Goal: Task Accomplishment & Management: Manage account settings

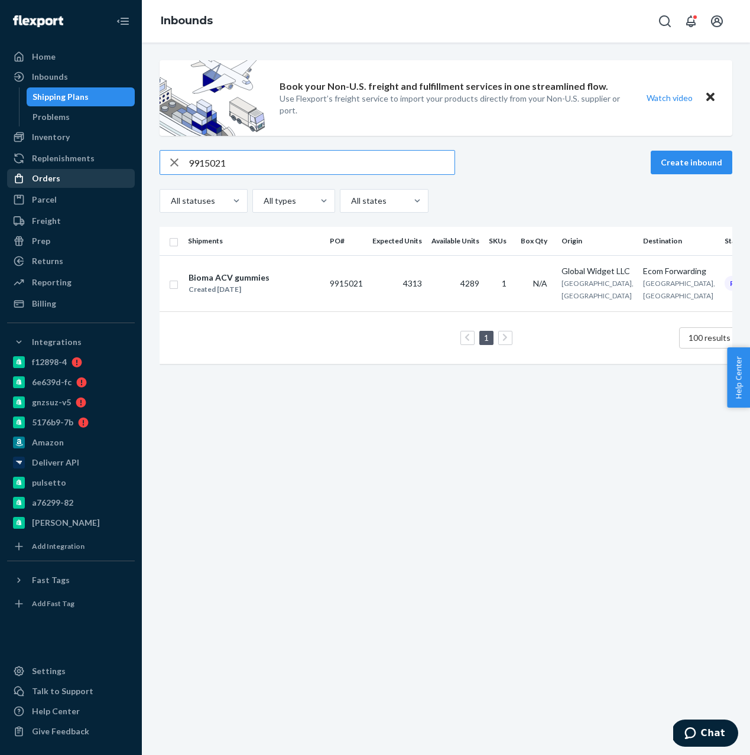
click at [37, 175] on div "Orders" at bounding box center [46, 179] width 28 height 12
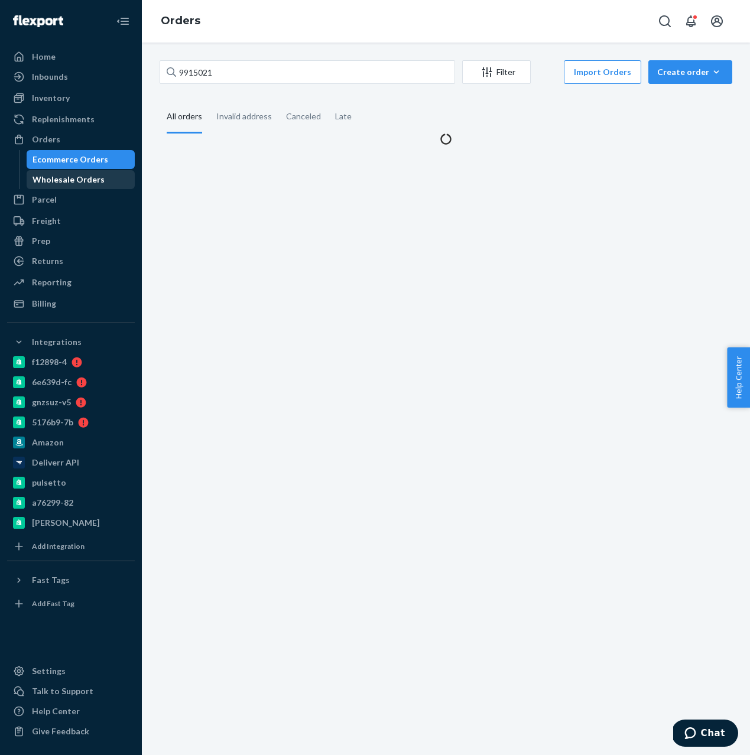
click at [53, 181] on div "Wholesale Orders" at bounding box center [69, 180] width 72 height 12
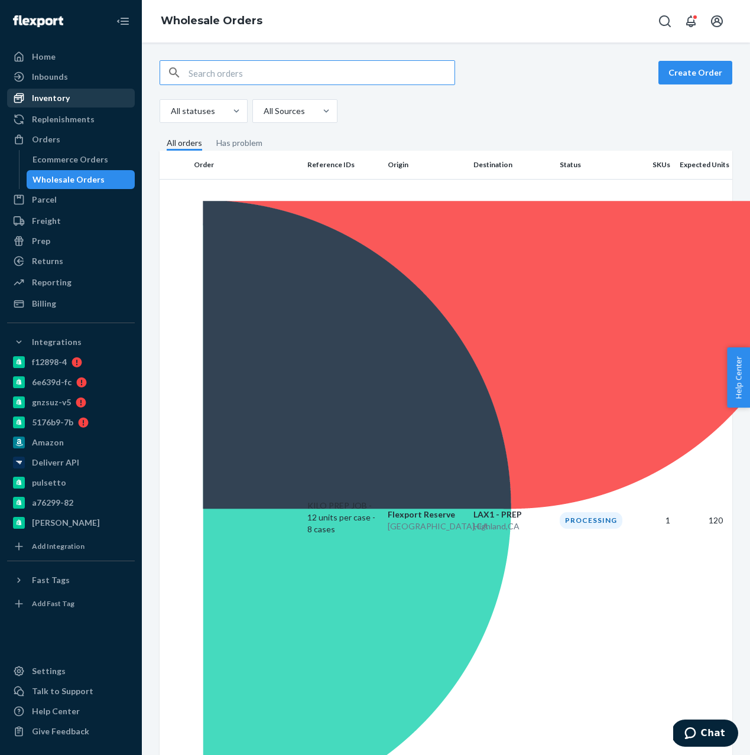
click at [69, 95] on div "Inventory" at bounding box center [70, 98] width 125 height 17
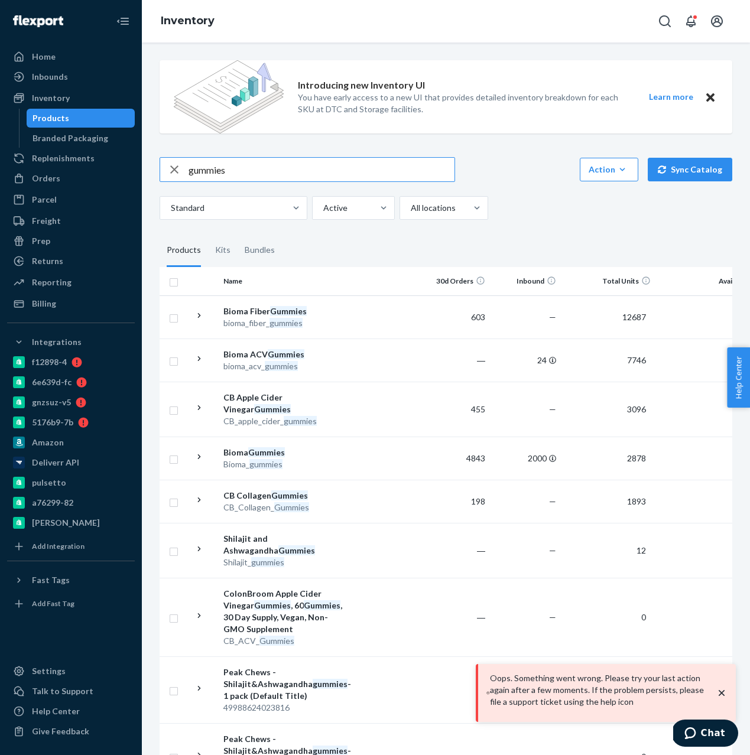
click at [257, 165] on input "gummies" at bounding box center [322, 170] width 266 height 24
type input "colon"
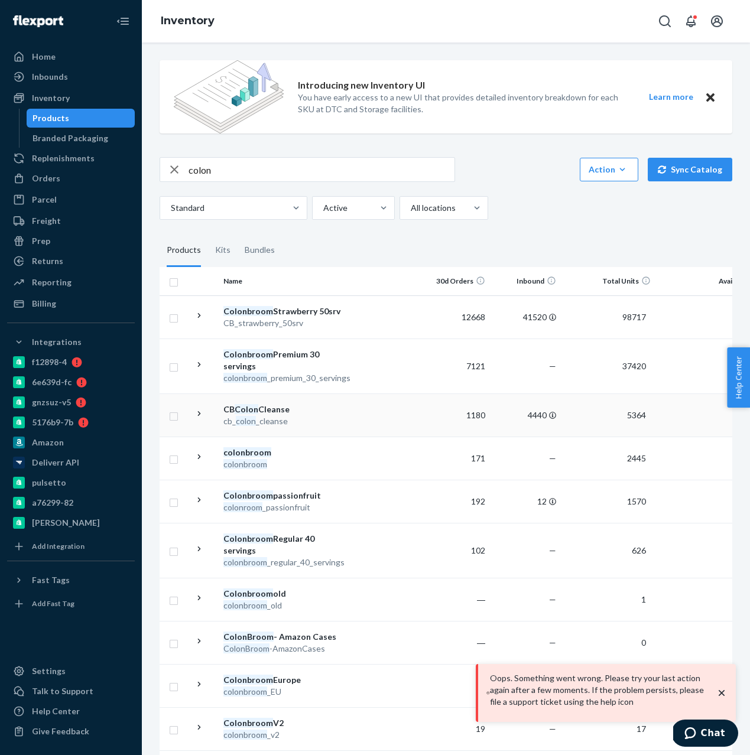
click at [308, 398] on td "CB Colon Cleanse cb_ colon _cleanse" at bounding box center [285, 415] width 133 height 43
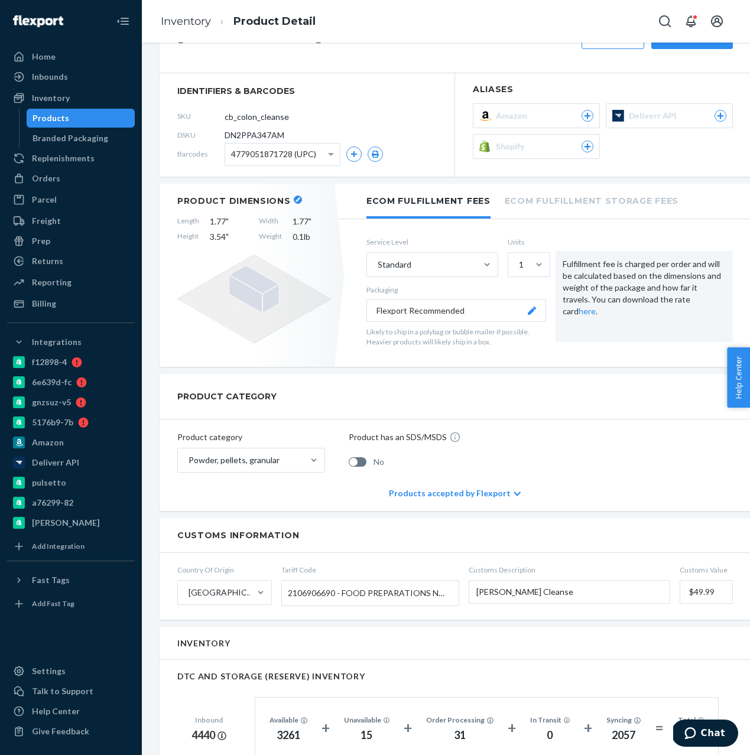
scroll to position [566, 0]
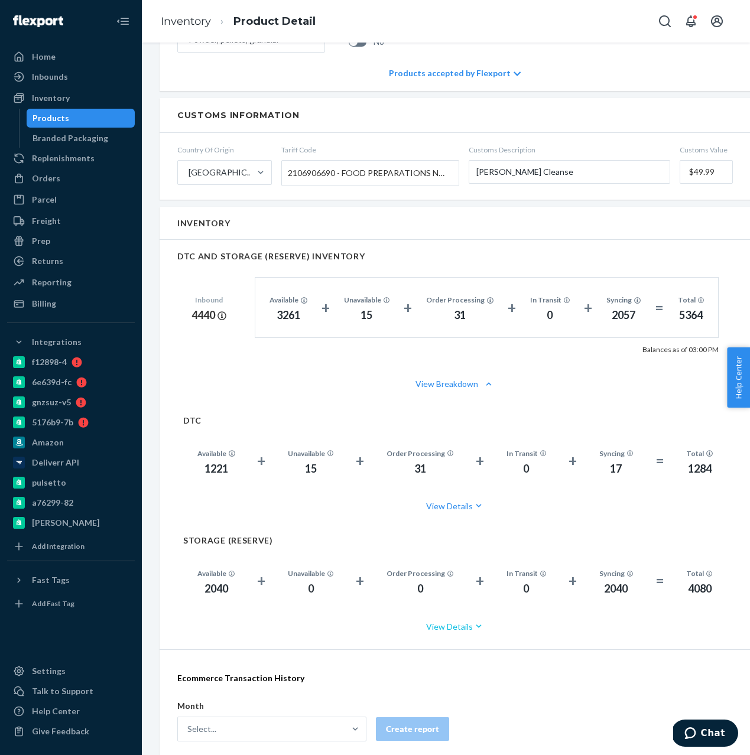
click at [435, 622] on button "View Details" at bounding box center [455, 626] width 544 height 31
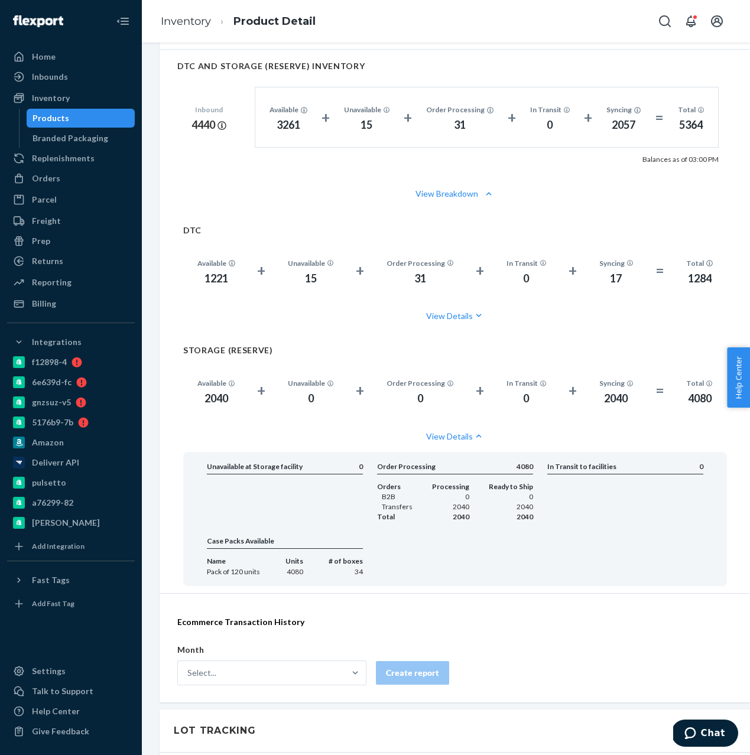
scroll to position [758, 0]
click at [81, 118] on div "Products" at bounding box center [81, 118] width 106 height 17
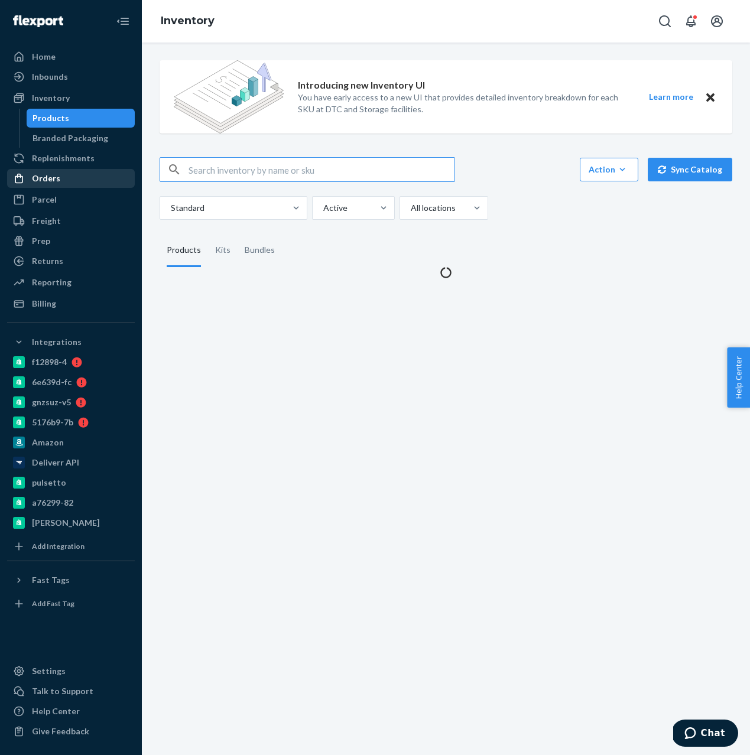
click at [57, 180] on div "Orders" at bounding box center [46, 179] width 28 height 12
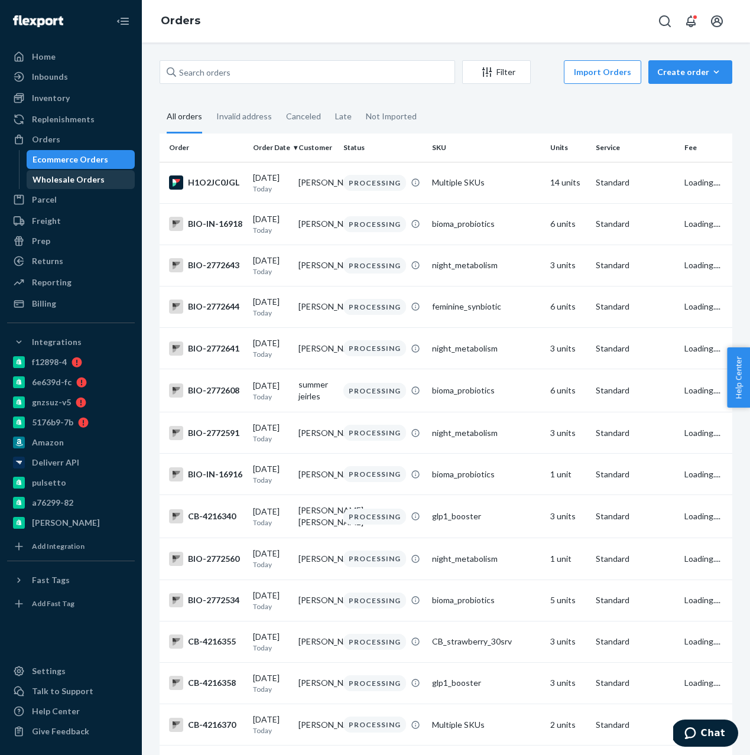
click at [72, 184] on div "Wholesale Orders" at bounding box center [69, 180] width 72 height 12
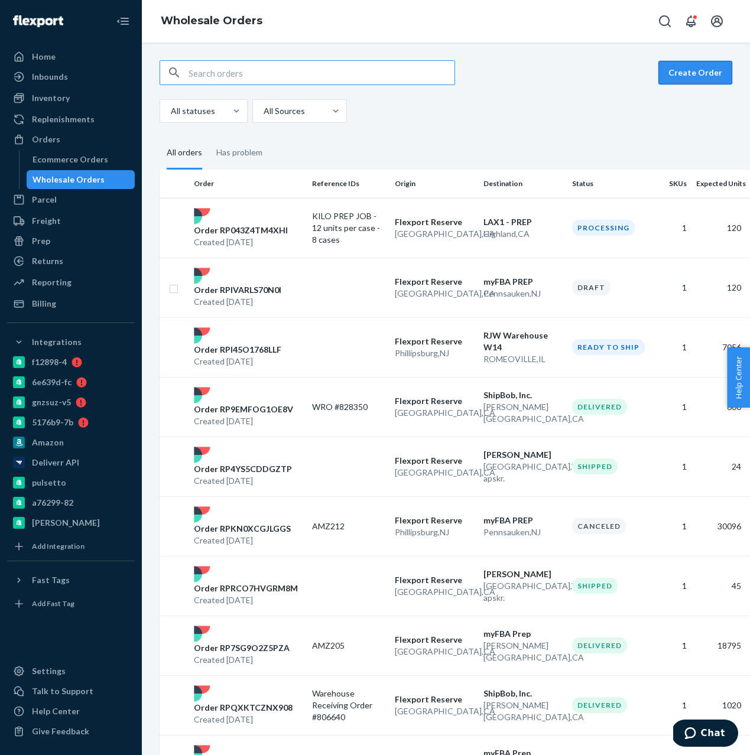
click at [702, 80] on button "Create Order" at bounding box center [695, 73] width 74 height 24
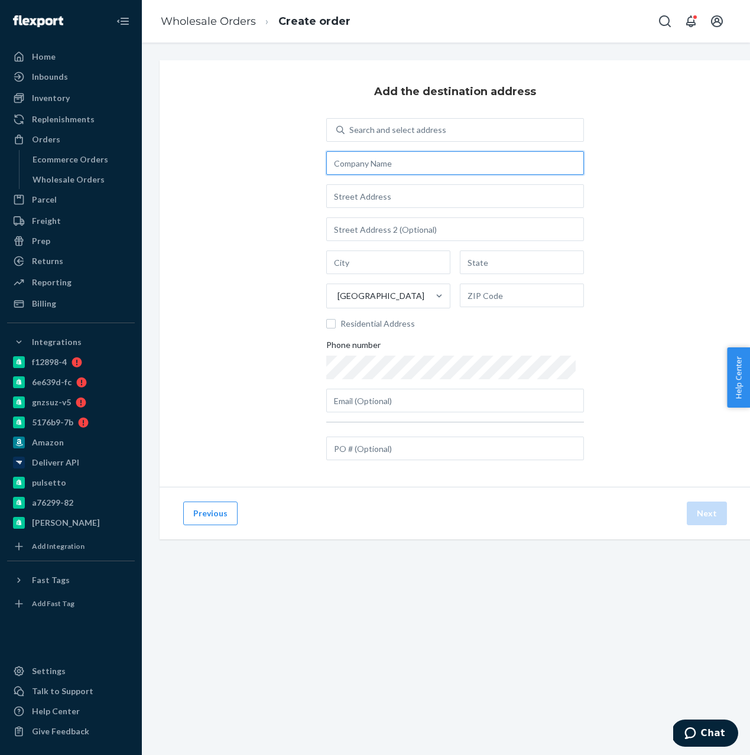
click at [365, 169] on input "text" at bounding box center [455, 163] width 258 height 24
paste input "myFBA Prep"
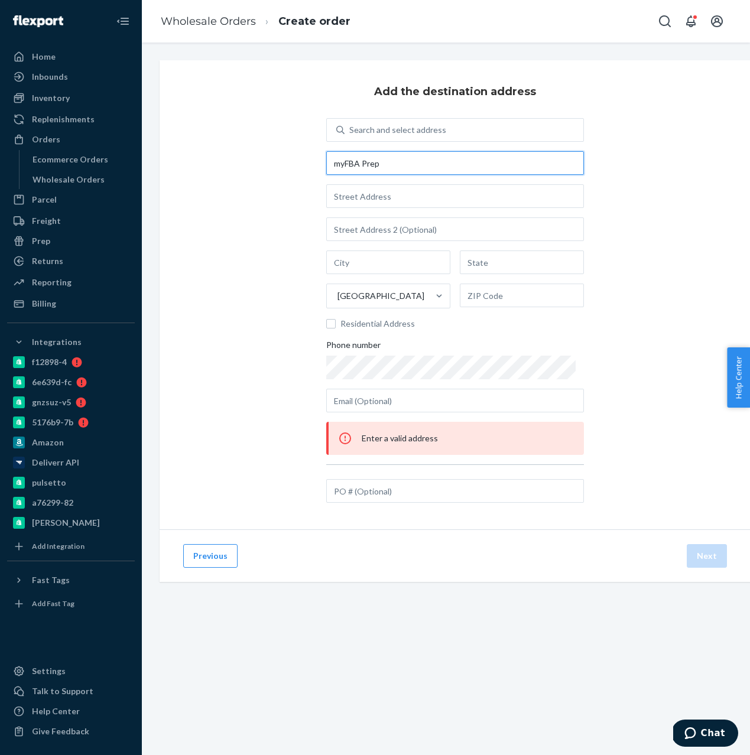
type input "myFBA Prep"
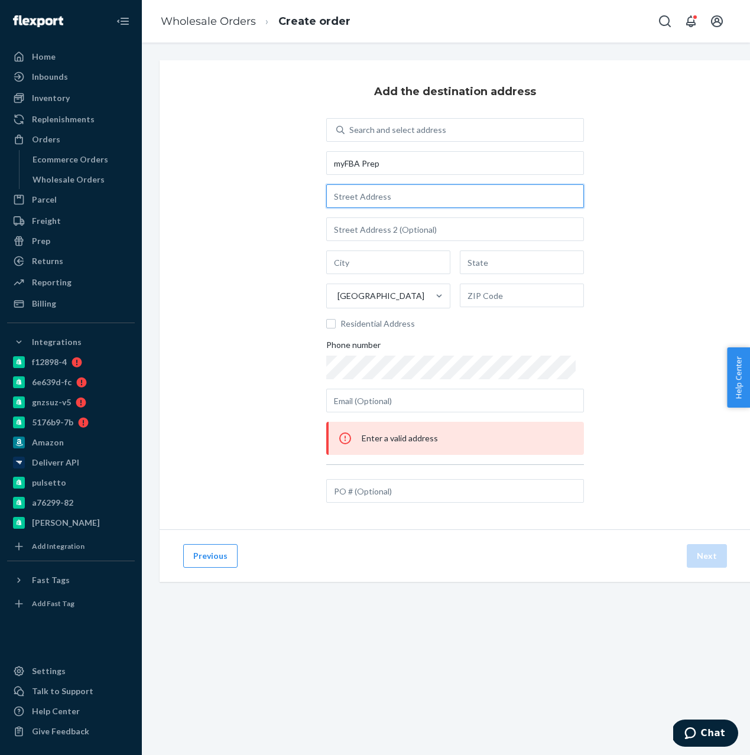
click at [370, 193] on input "text" at bounding box center [455, 196] width 258 height 24
paste input "1035 S Otterbein Ave"
type input "1035 S Otterbein Ave"
type input "Rowland Heights"
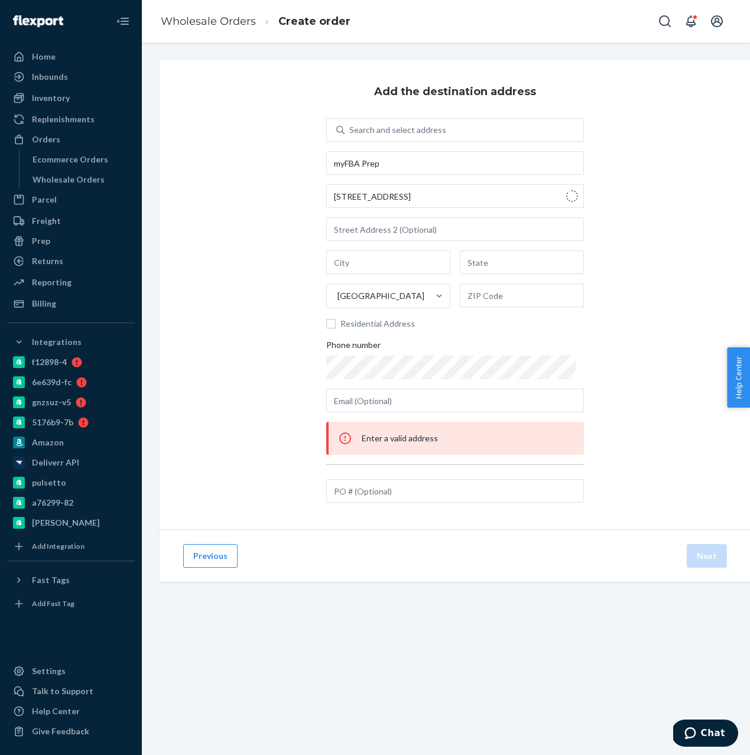
type input "CA"
type input "91748"
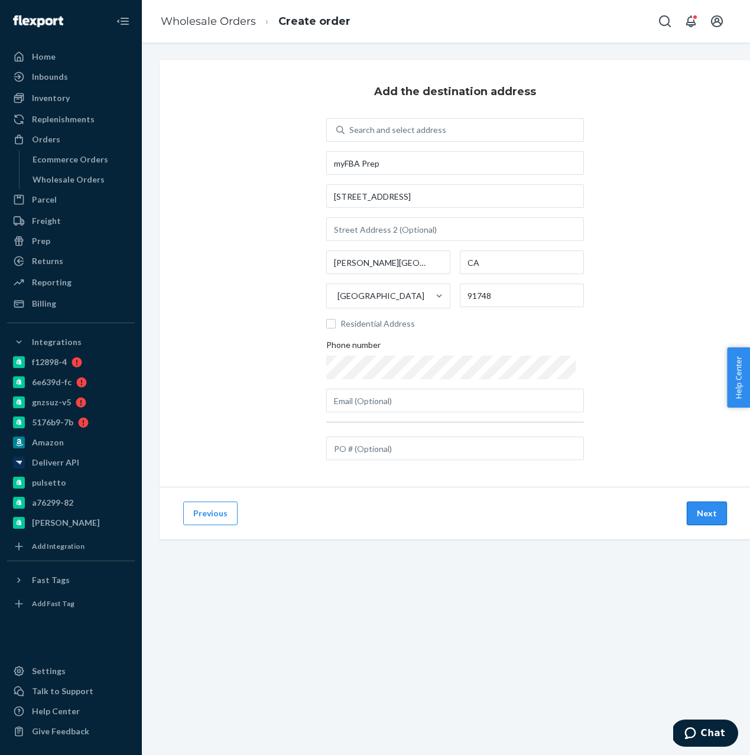
click at [708, 509] on button "Next" at bounding box center [707, 514] width 40 height 24
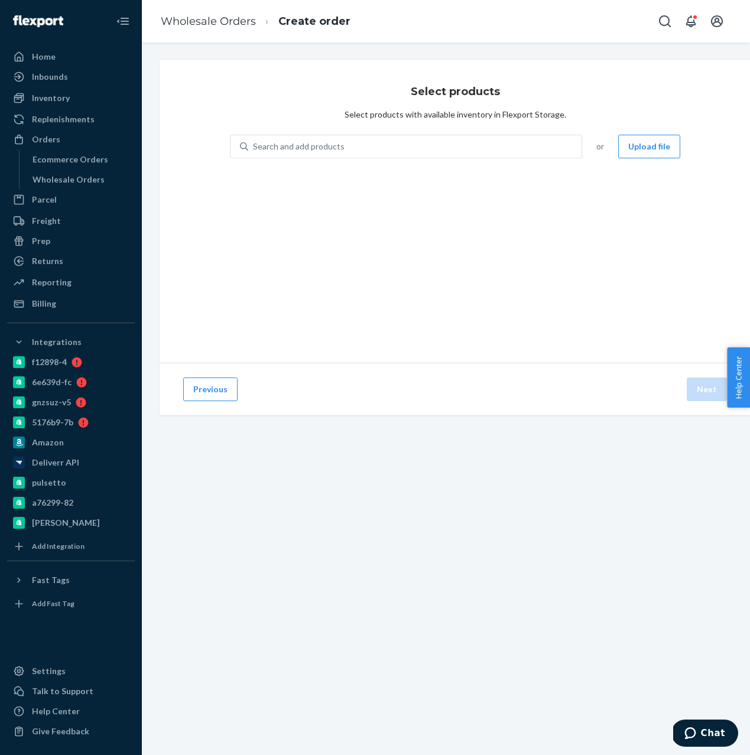
click at [309, 161] on div "Search and add products or Upload file" at bounding box center [455, 154] width 450 height 38
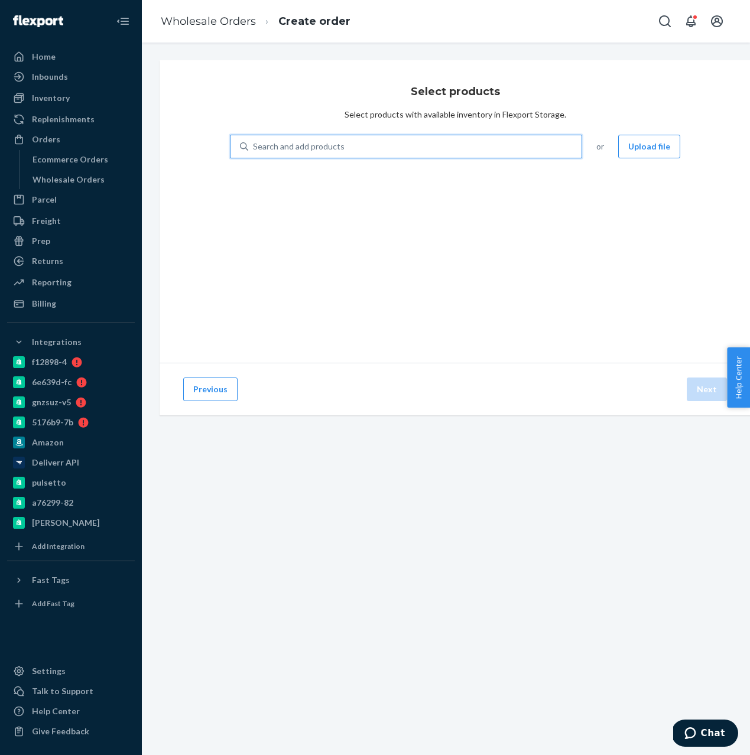
click at [301, 154] on div "Search and add products" at bounding box center [414, 146] width 333 height 21
click at [254, 152] on input "0 results available. Use Up and Down to choose options, press Enter to select t…" at bounding box center [253, 147] width 1 height 12
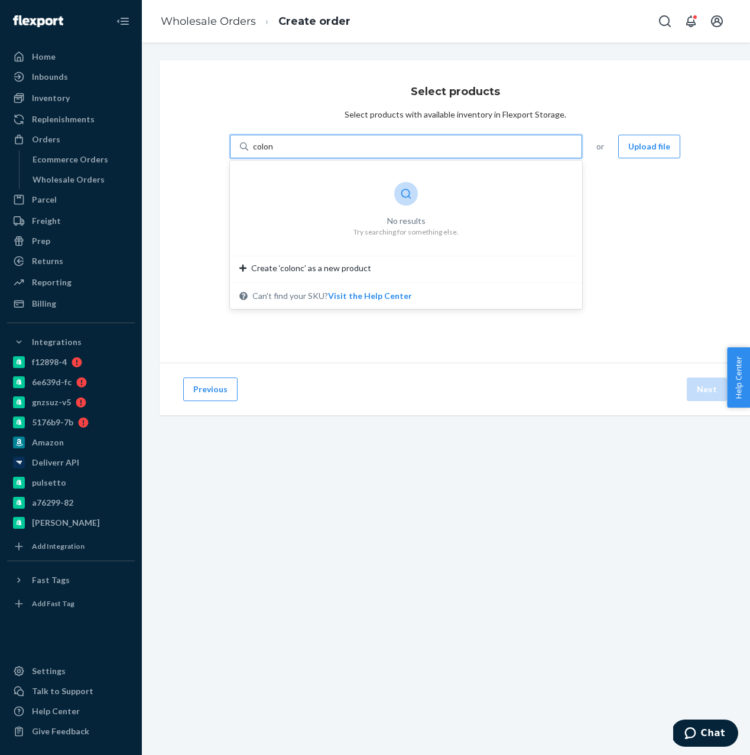
type input "colon"
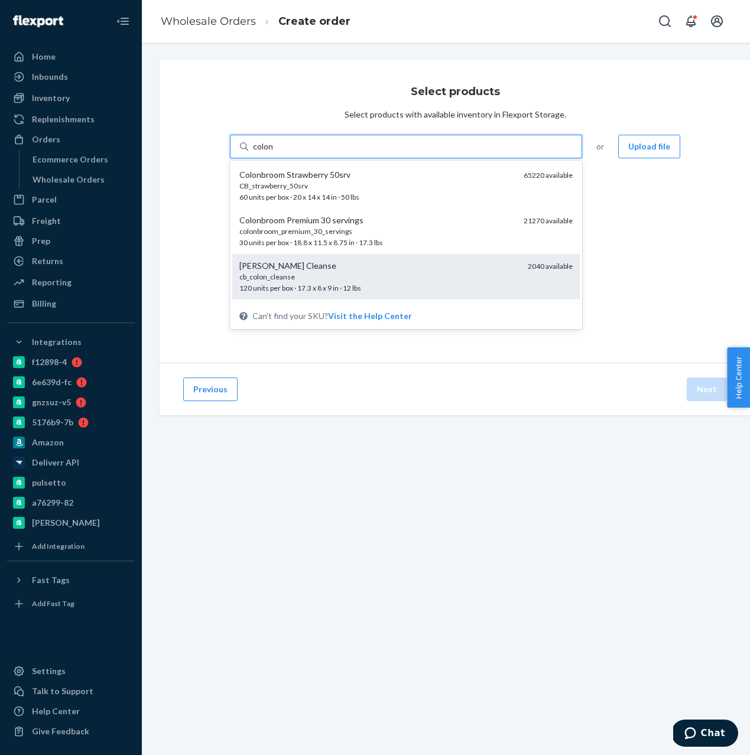
click at [319, 270] on div "[PERSON_NAME] Cleanse" at bounding box center [378, 266] width 279 height 12
click at [275, 152] on input "colon" at bounding box center [264, 147] width 22 height 12
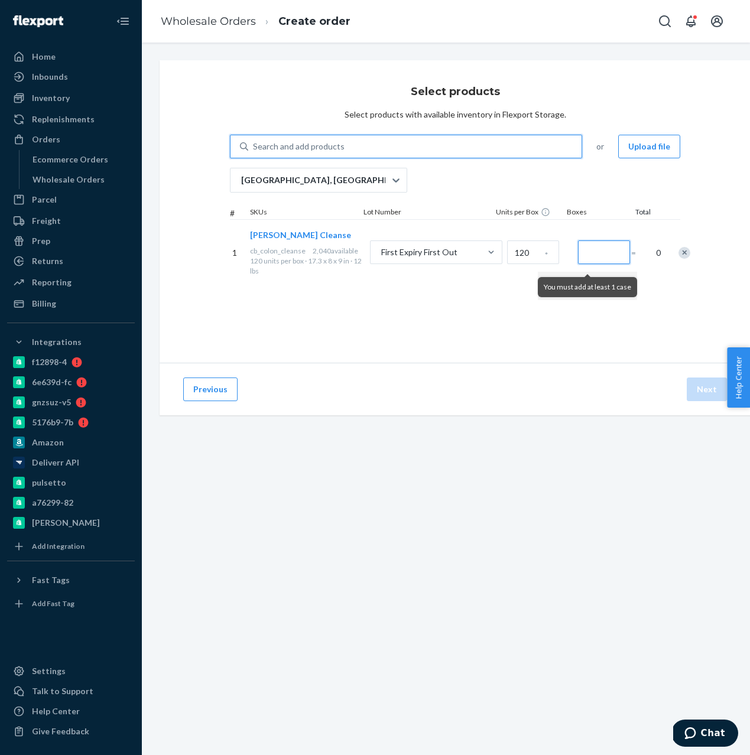
click at [590, 255] on input "Number of boxes" at bounding box center [604, 253] width 52 height 24
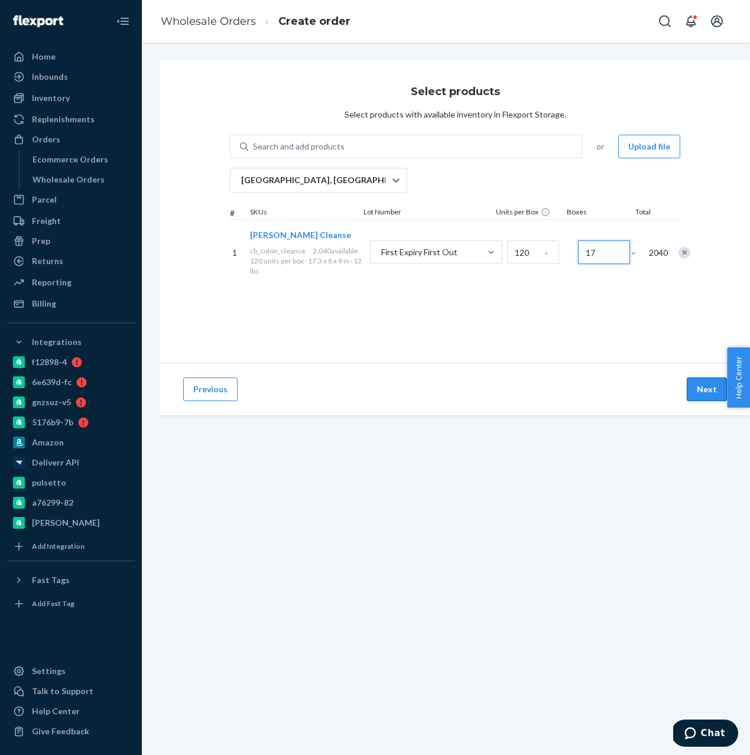
type input "17"
click at [697, 391] on button "Next" at bounding box center [707, 390] width 40 height 24
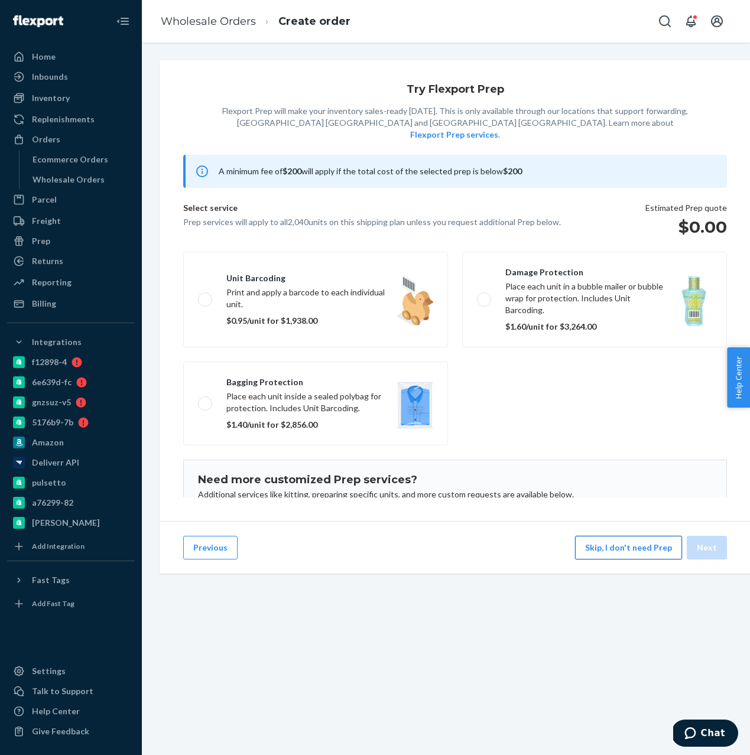
click at [597, 536] on button "Skip, I don't need Prep" at bounding box center [628, 548] width 107 height 24
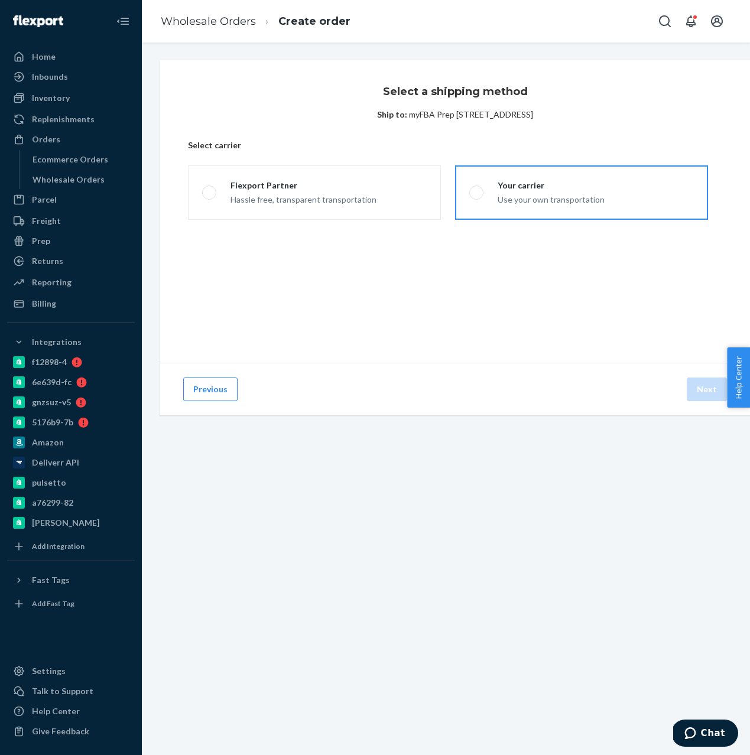
click at [504, 167] on label "Your carrier Use your own transportation" at bounding box center [581, 192] width 253 height 54
click at [477, 189] on input "Your carrier Use your own transportation" at bounding box center [473, 193] width 8 height 8
radio input "true"
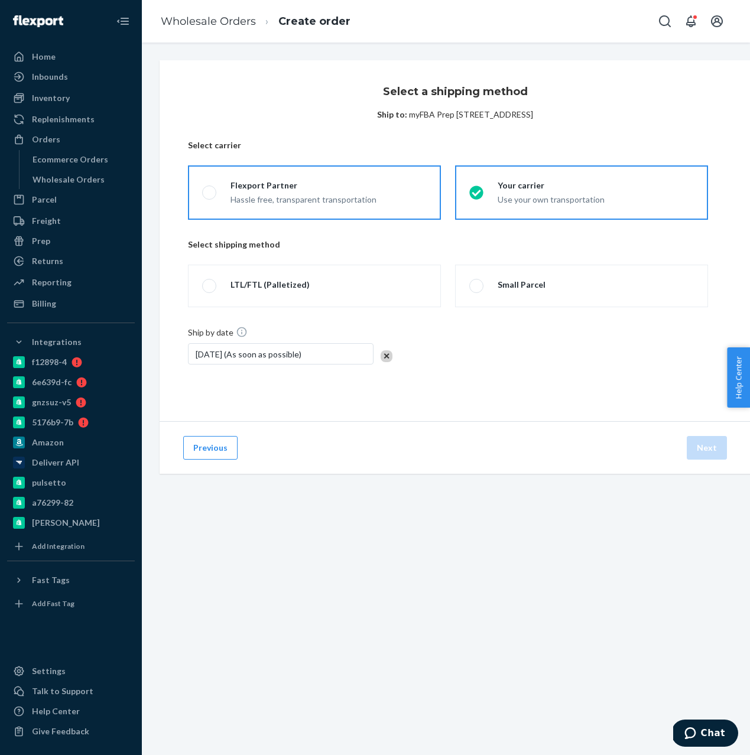
click at [369, 197] on div "Hassle free, transparent transportation" at bounding box center [304, 199] width 146 height 14
click at [210, 197] on input "Flexport Partner Hassle free, transparent transportation" at bounding box center [206, 193] width 8 height 8
radio input "true"
radio input "false"
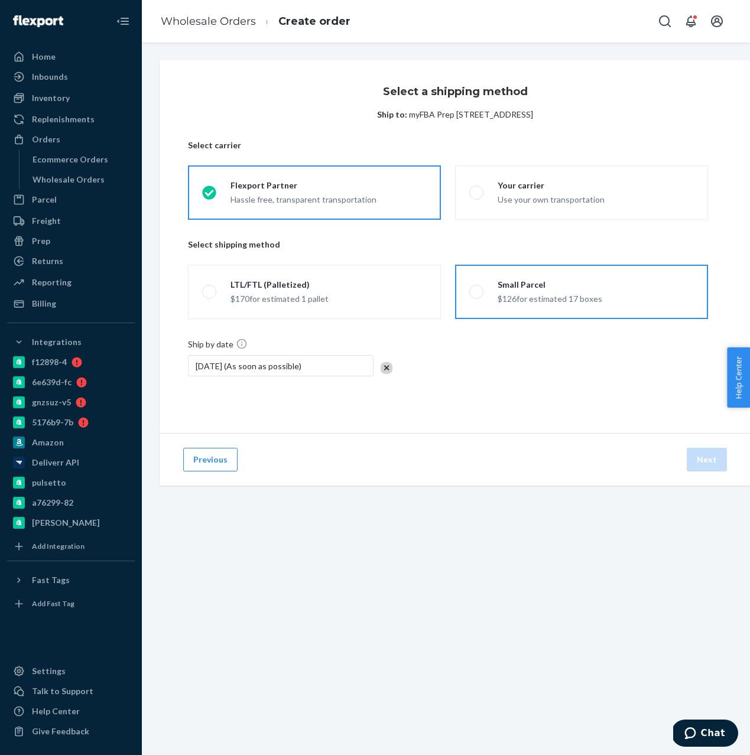
click at [533, 303] on div "$126 for estimated 17 boxes" at bounding box center [550, 298] width 105 height 14
click at [477, 296] on input "Small Parcel $126 for estimated 17 boxes" at bounding box center [473, 292] width 8 height 8
radio input "true"
click at [355, 309] on label "LTL/FTL (Palletized) $170 for estimated 1 pallet" at bounding box center [314, 292] width 253 height 54
click at [210, 296] on input "LTL/FTL (Palletized) $170 for estimated 1 pallet" at bounding box center [206, 292] width 8 height 8
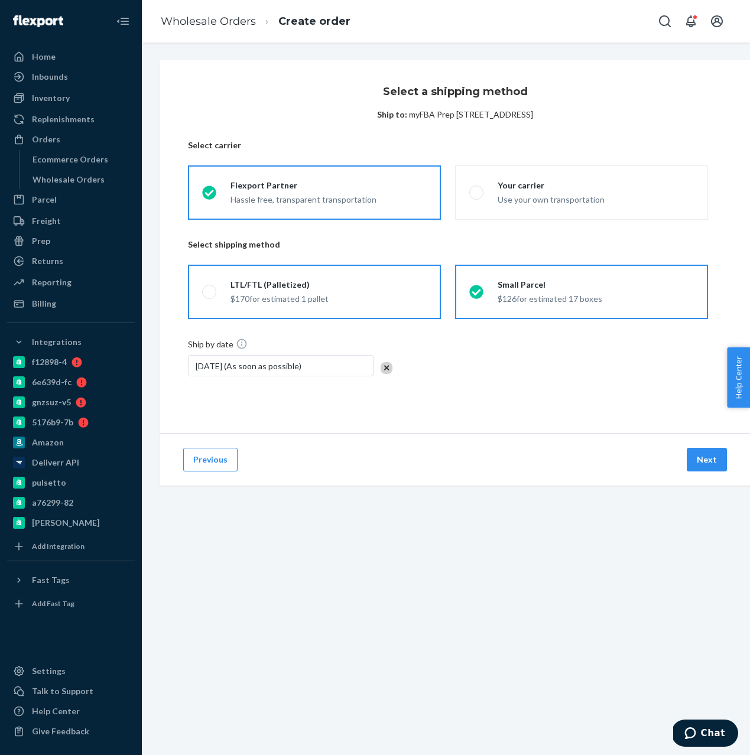
radio input "true"
radio input "false"
click at [724, 463] on button "Next" at bounding box center [707, 460] width 40 height 24
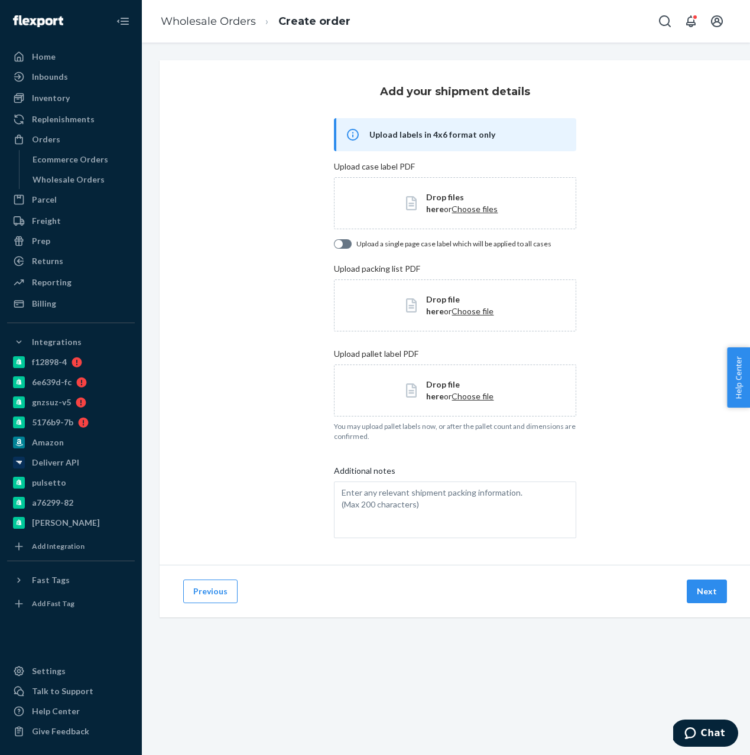
click at [452, 391] on span "Choose file" at bounding box center [473, 396] width 42 height 10
click at [439, 403] on div "Drop file here or Choose file" at bounding box center [455, 391] width 242 height 52
click at [712, 605] on div "Previous Next" at bounding box center [455, 591] width 591 height 53
click at [703, 593] on button "Next" at bounding box center [707, 592] width 40 height 24
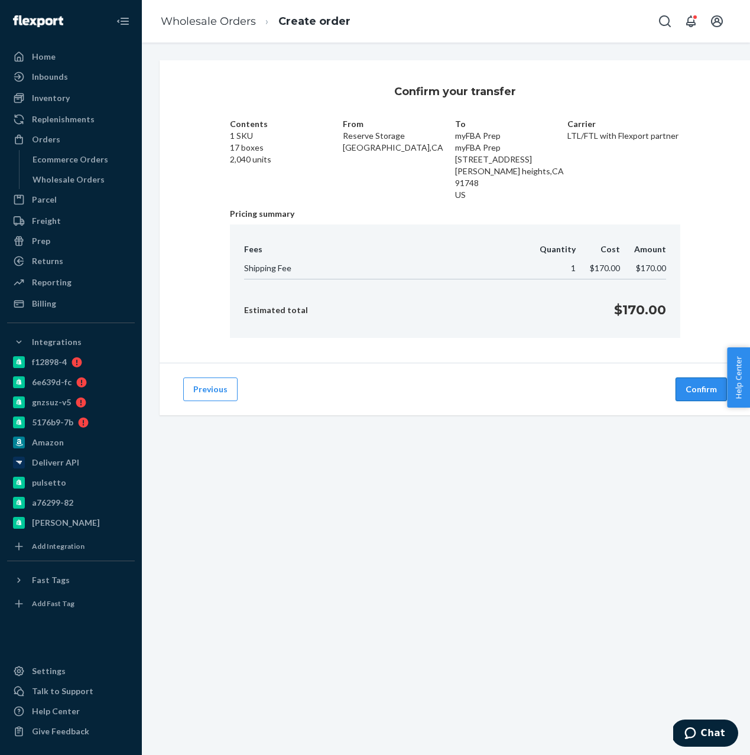
click at [703, 394] on button "Confirm" at bounding box center [701, 390] width 51 height 24
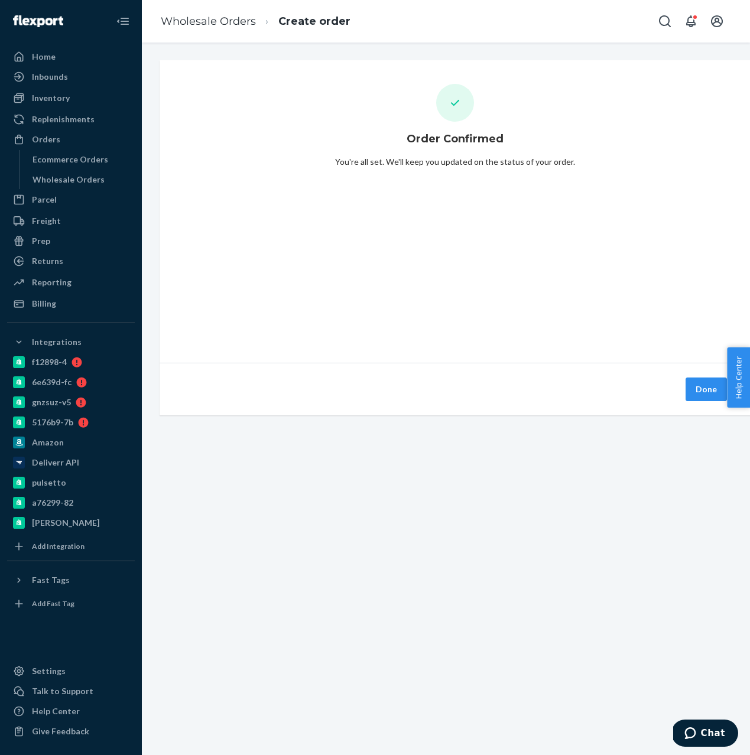
click at [684, 397] on div "Done" at bounding box center [706, 390] width 46 height 24
click at [697, 393] on button "Done" at bounding box center [706, 390] width 41 height 24
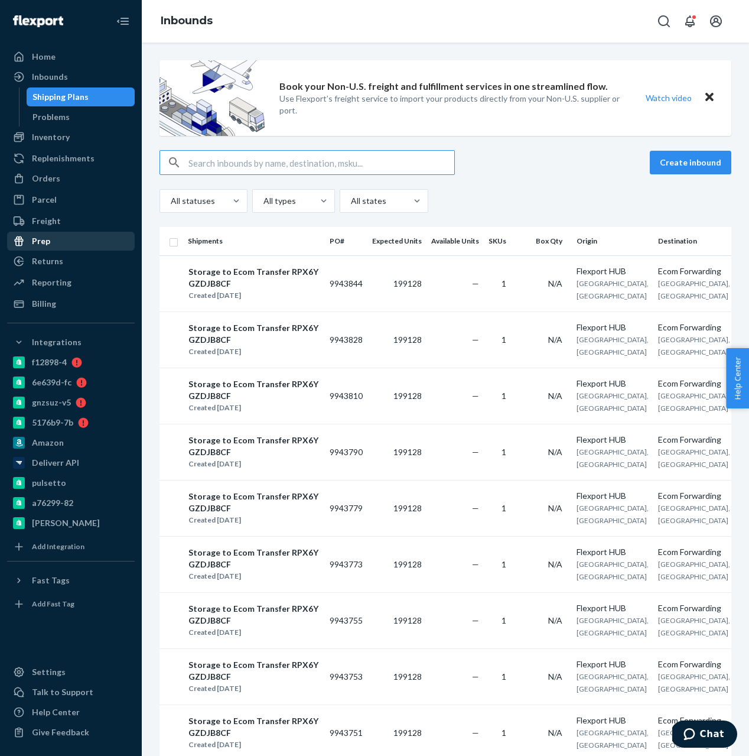
click at [54, 243] on div "Prep" at bounding box center [70, 241] width 125 height 17
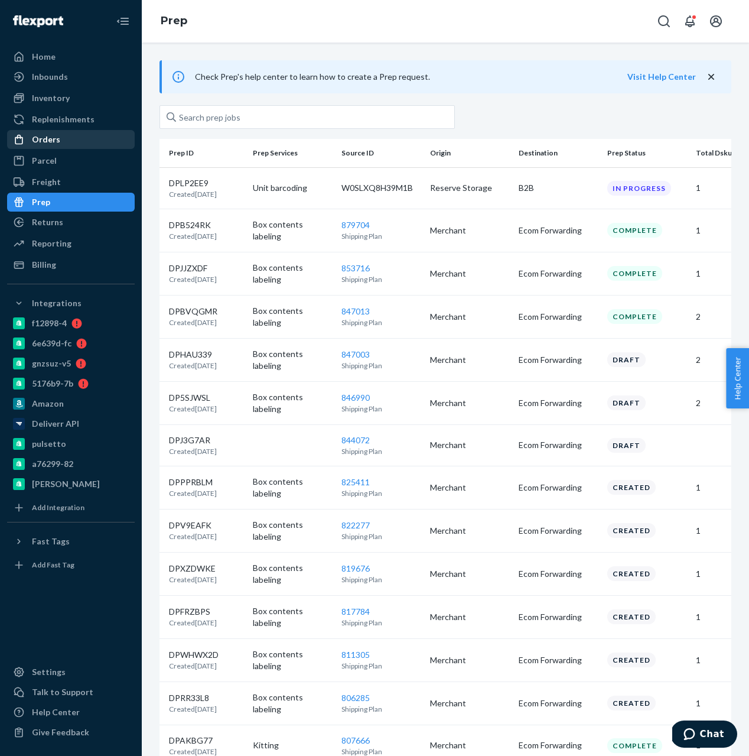
click at [56, 136] on div "Orders" at bounding box center [46, 140] width 28 height 12
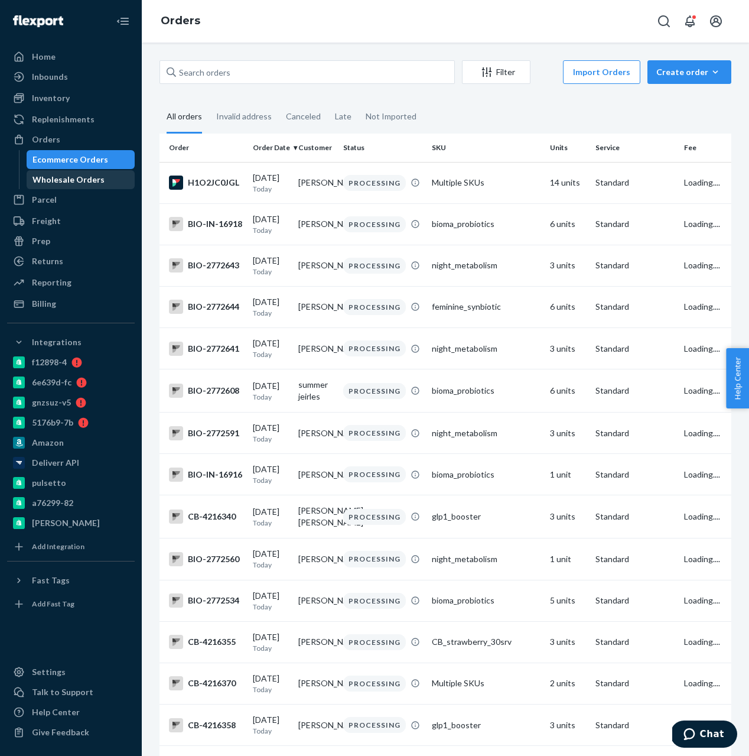
click at [65, 186] on div "Wholesale Orders" at bounding box center [81, 179] width 106 height 17
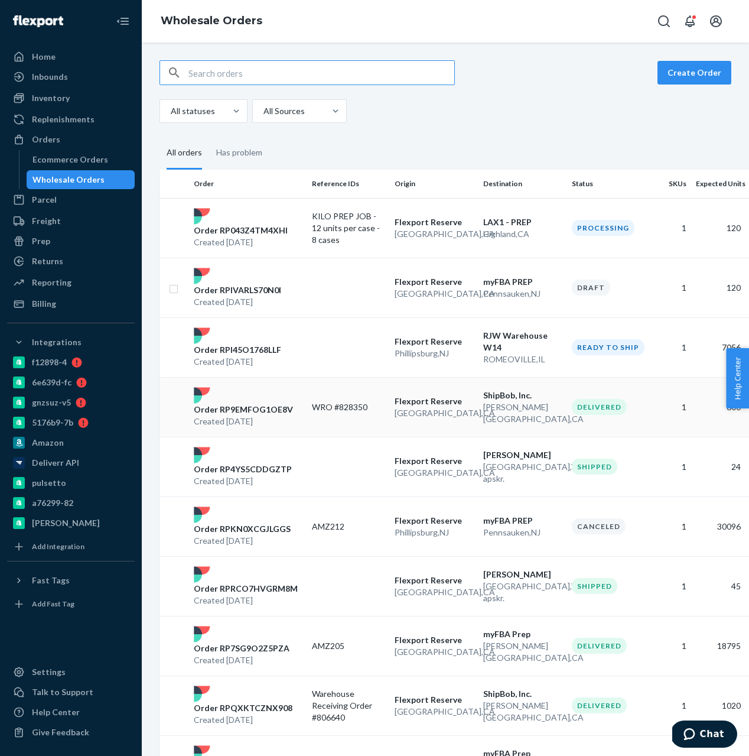
click at [296, 414] on div "Order RP9EMFOG1OE8V Created Sep 15, 2025" at bounding box center [248, 407] width 118 height 40
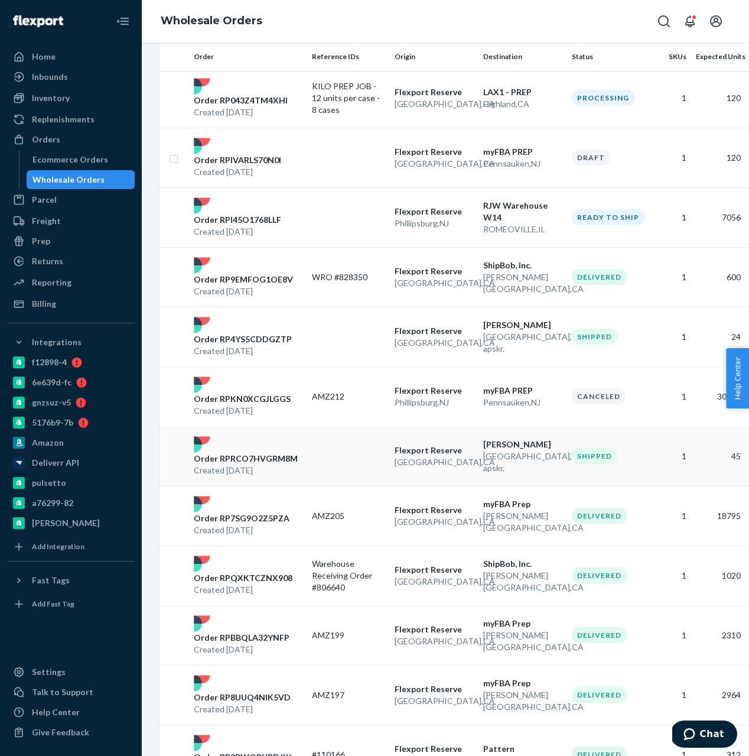
scroll to position [134, 0]
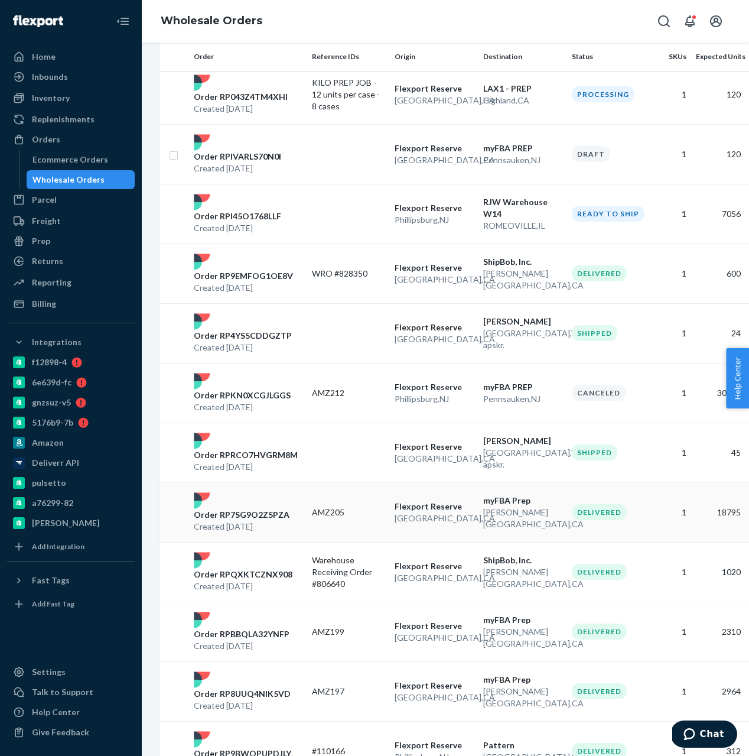
click at [286, 502] on div "Order RP7SG9O2Z5PZA Created Aug 13, 2025" at bounding box center [248, 512] width 118 height 40
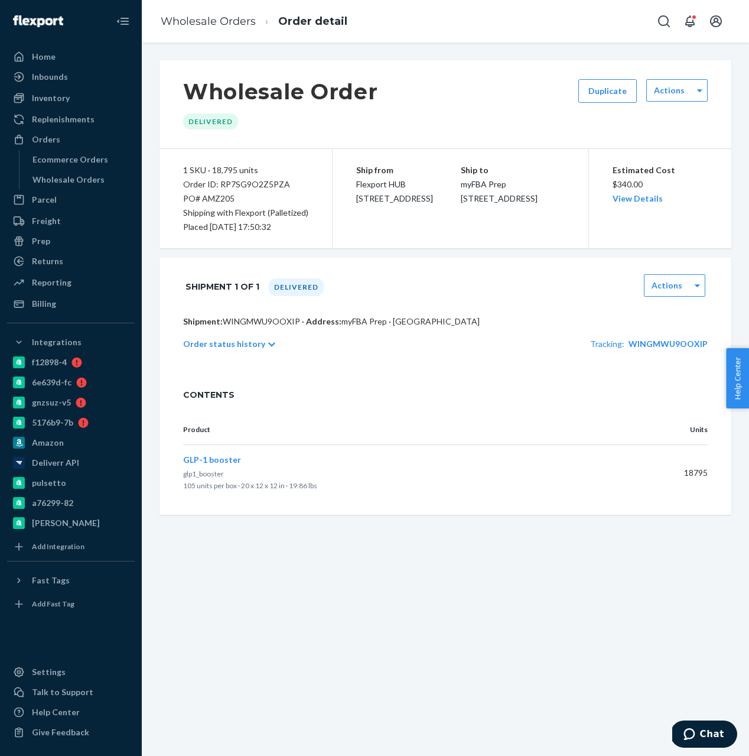
click at [474, 183] on span "myFBA Prep 1035 S Otterbein Ave Rowland Heights, CA 91748" at bounding box center [499, 191] width 77 height 24
copy span "myFBA Prep"
click at [477, 200] on span "myFBA Prep 1035 S Otterbein Ave Rowland Heights, CA 91748" at bounding box center [499, 191] width 77 height 24
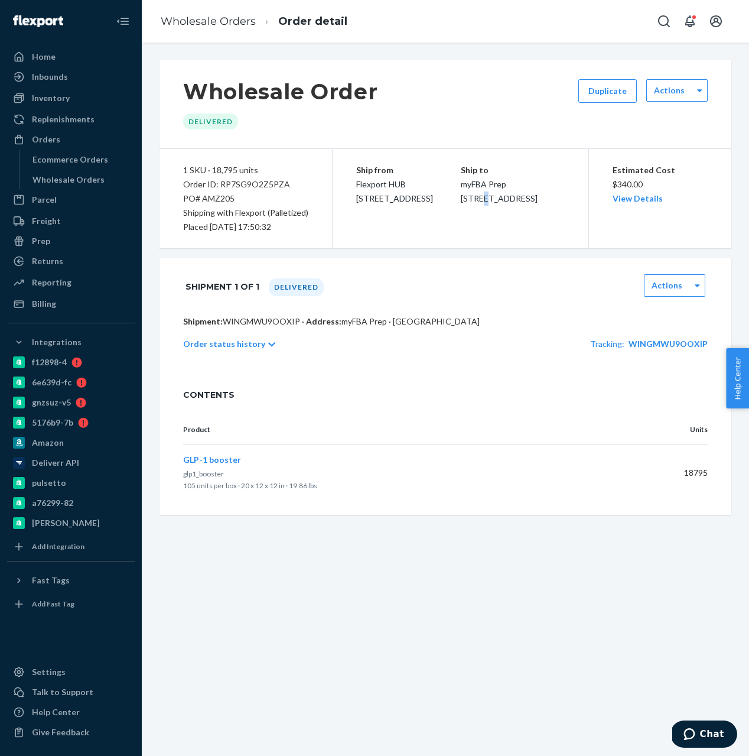
click at [477, 200] on span "myFBA Prep 1035 S Otterbein Ave Rowland Heights, CA 91748" at bounding box center [499, 191] width 77 height 24
copy span "1035 S Otterbein Ave"
click at [94, 96] on div "Inventory" at bounding box center [70, 98] width 125 height 17
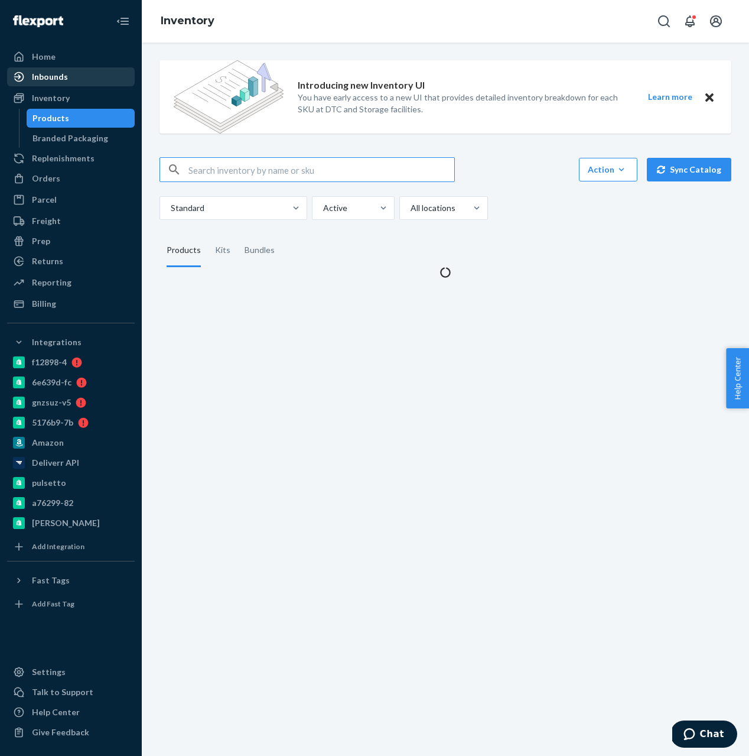
click at [63, 78] on div "Inbounds" at bounding box center [50, 77] width 36 height 12
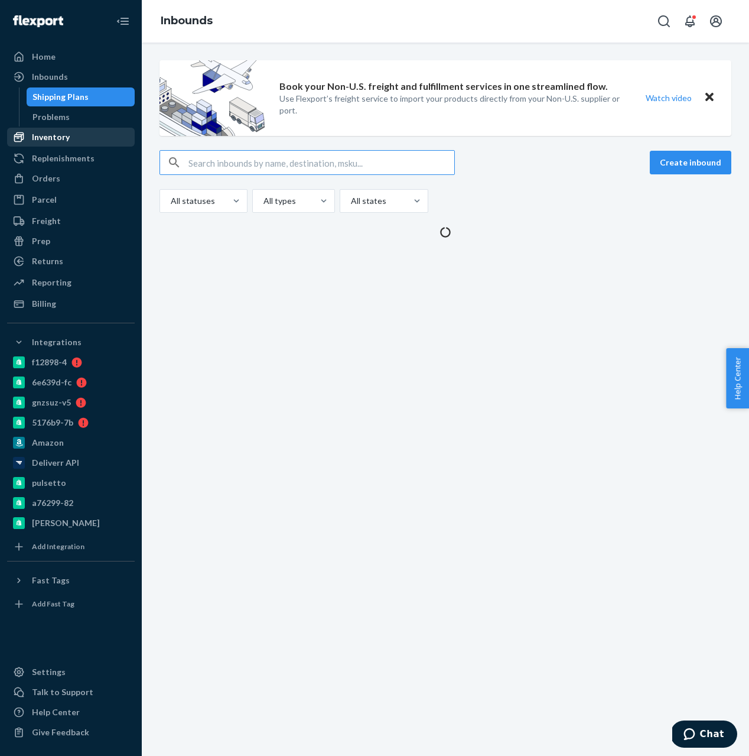
click at [61, 130] on div "Inventory" at bounding box center [70, 137] width 125 height 17
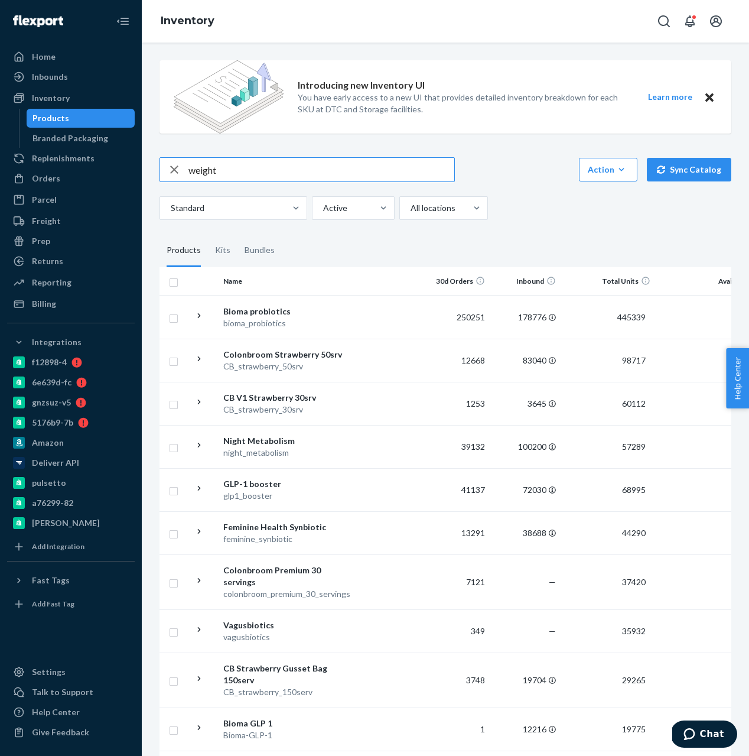
type input "weight"
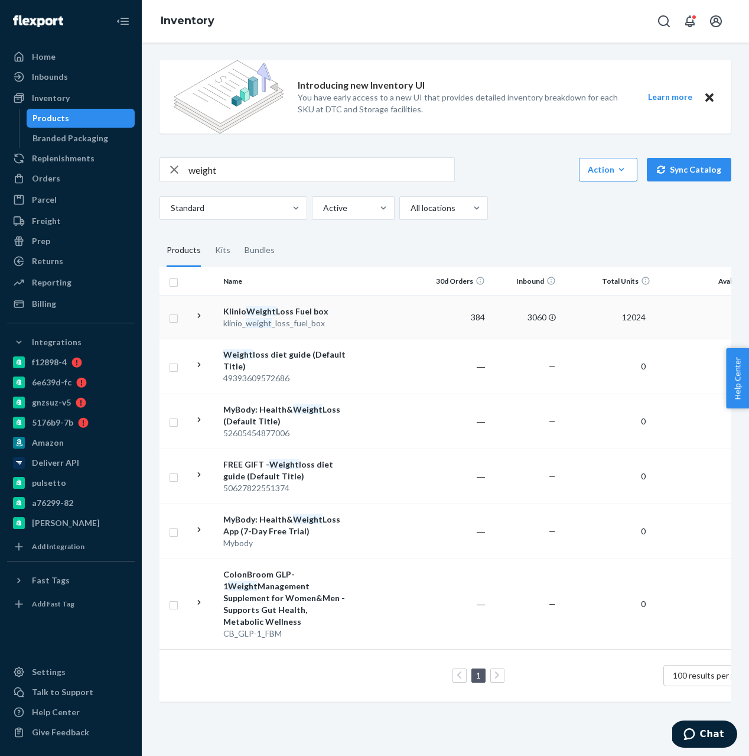
click at [198, 315] on icon at bounding box center [199, 315] width 11 height 11
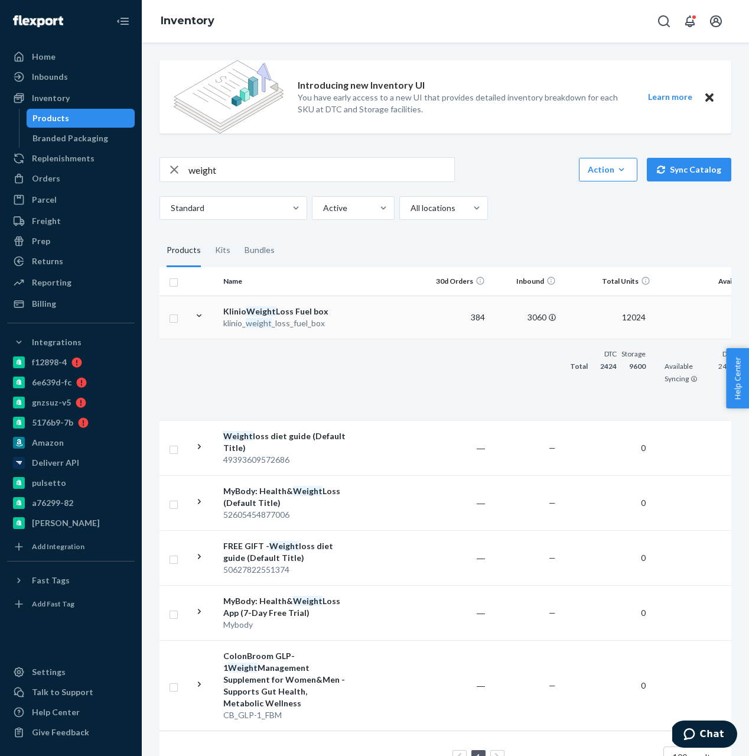
click at [370, 371] on td at bounding box center [385, 380] width 67 height 82
click at [372, 337] on td at bounding box center [385, 317] width 67 height 43
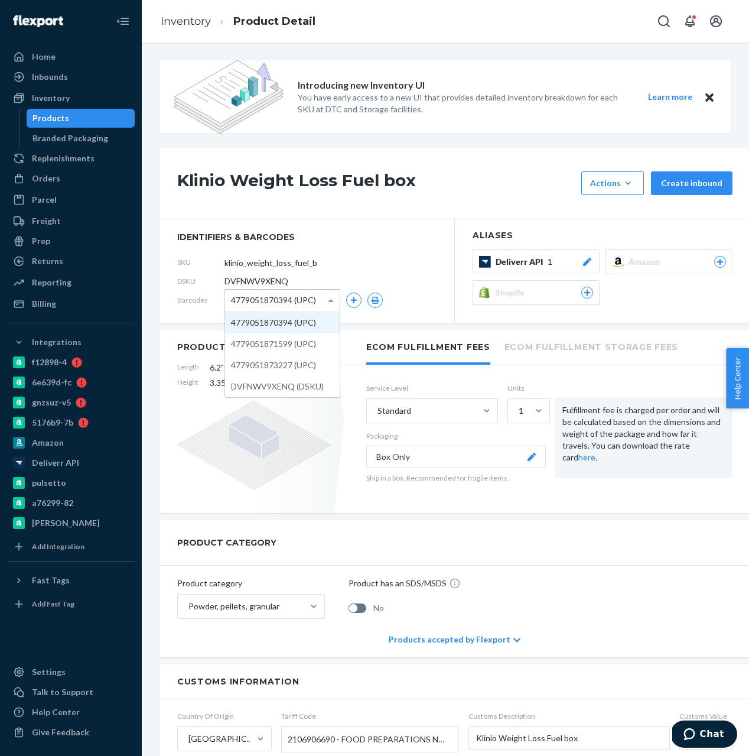
click at [282, 300] on span "4779051870394 (UPC)" at bounding box center [273, 300] width 85 height 20
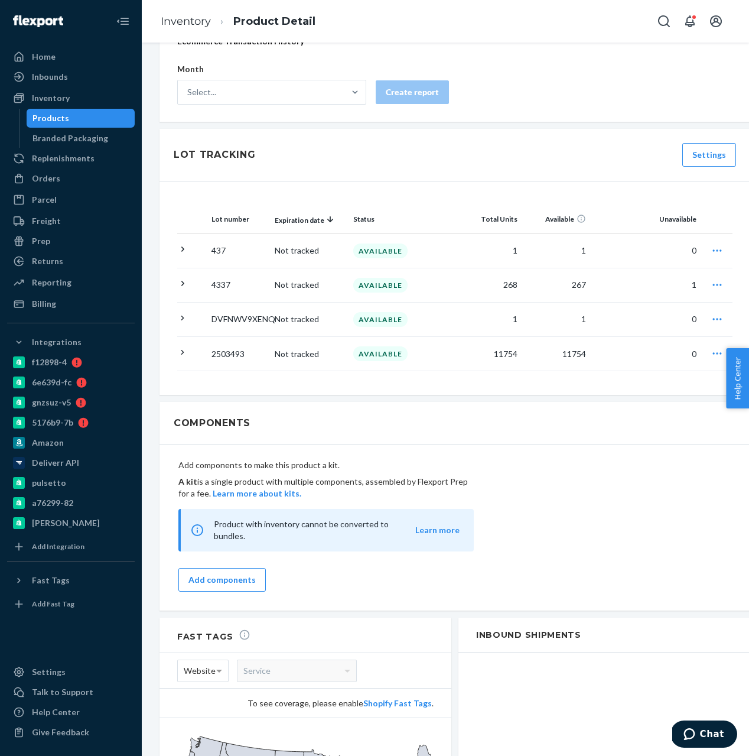
scroll to position [1157, 0]
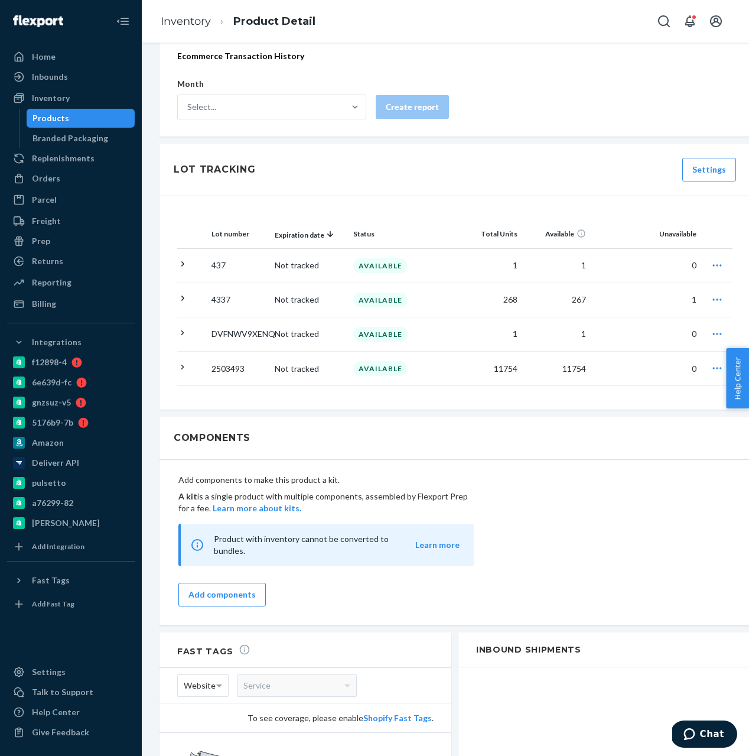
click at [219, 301] on p "4337" at bounding box center [239, 300] width 54 height 12
copy p "4337"
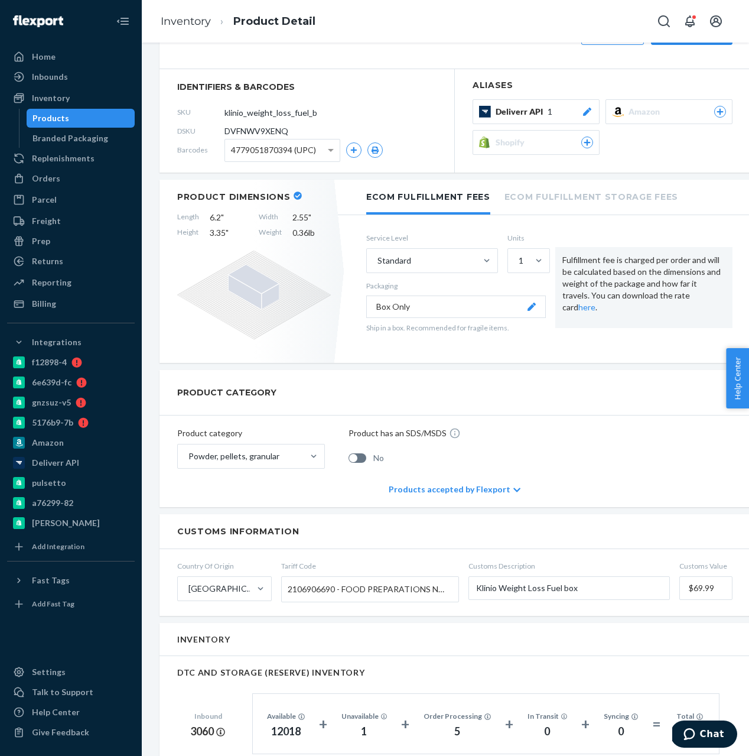
scroll to position [0, 0]
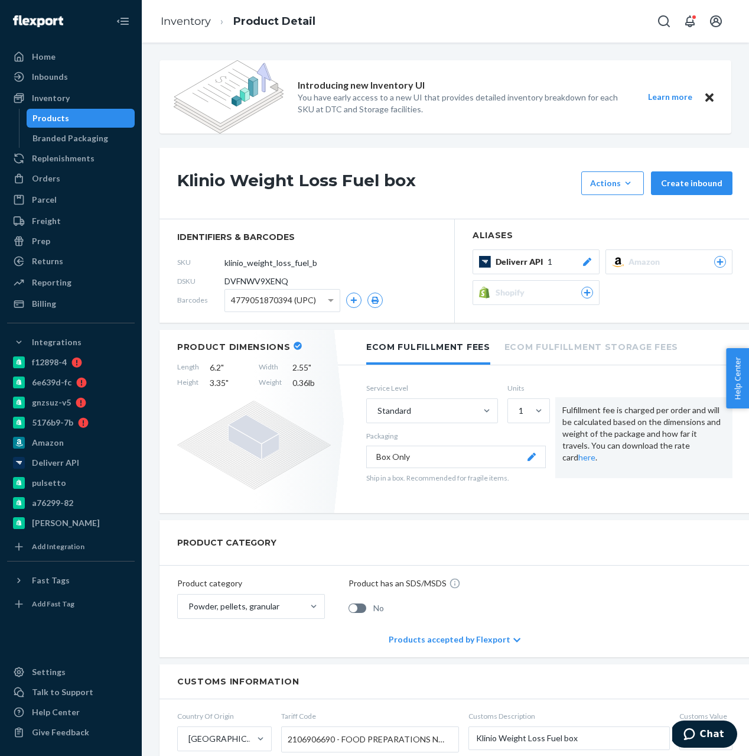
click at [251, 285] on span "DVFNWV9XENQ" at bounding box center [257, 281] width 64 height 12
copy span "DVFNWV9XENQ"
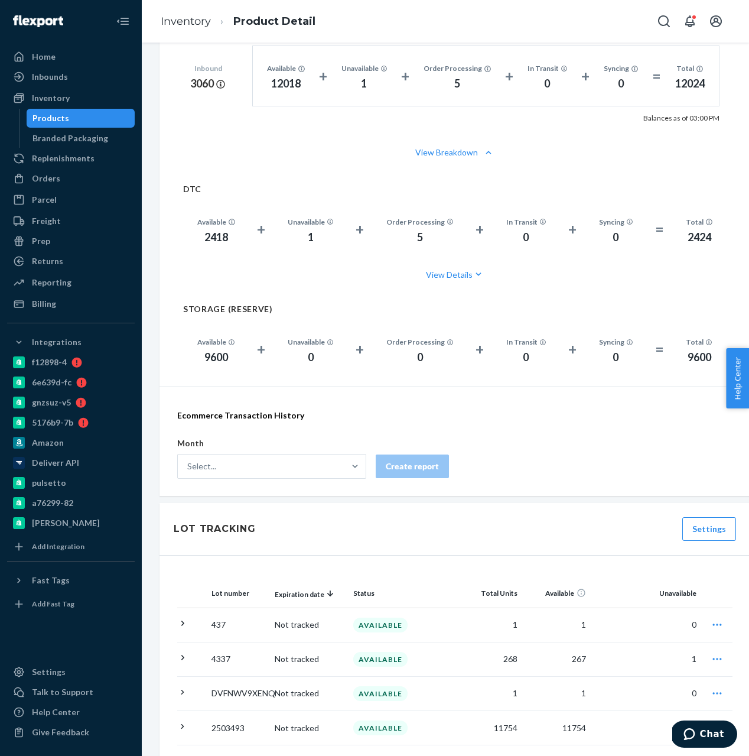
scroll to position [869, 0]
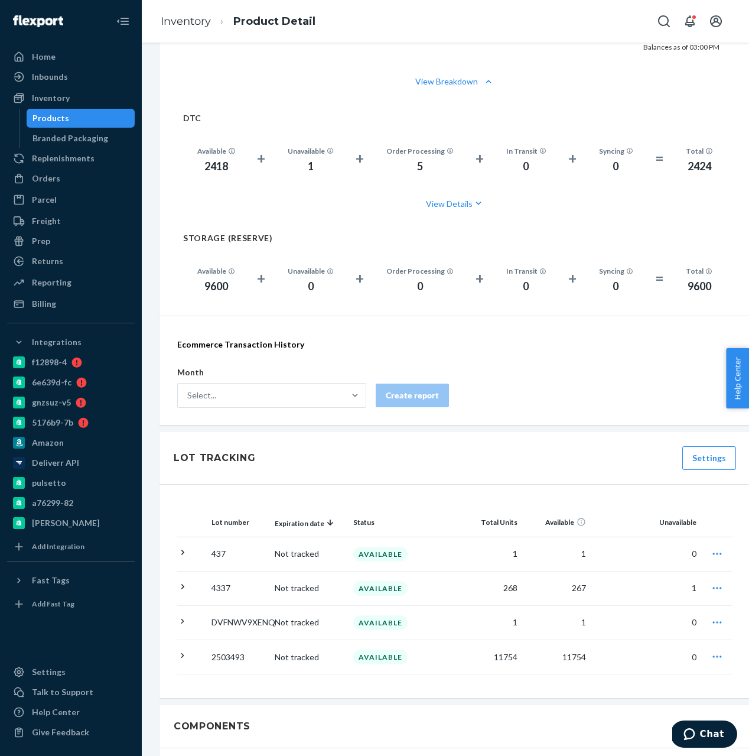
click at [220, 586] on p "4337" at bounding box center [239, 588] width 54 height 12
copy p "4337"
click at [78, 170] on div "Orders" at bounding box center [70, 178] width 125 height 17
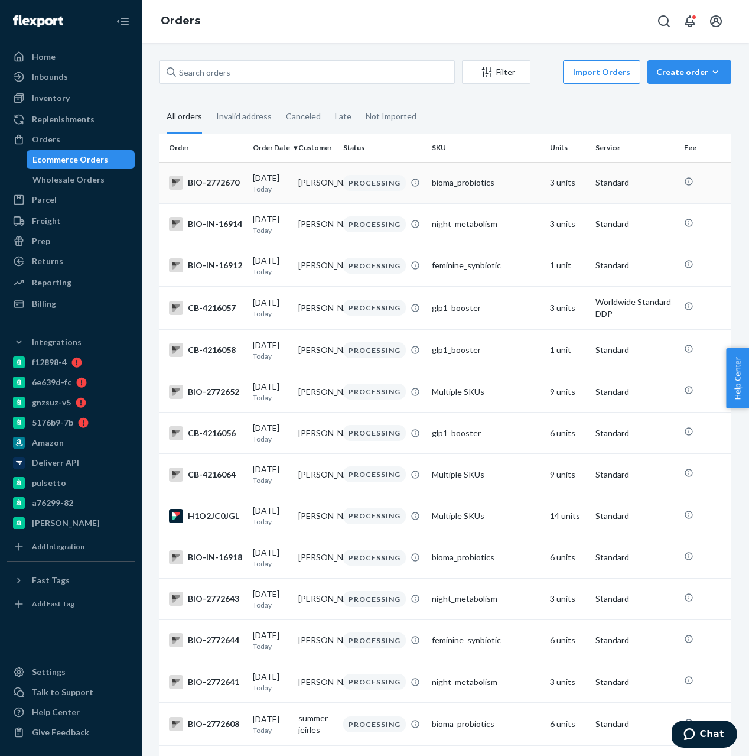
click at [287, 171] on td "09/22/2025 Today" at bounding box center [271, 182] width 46 height 41
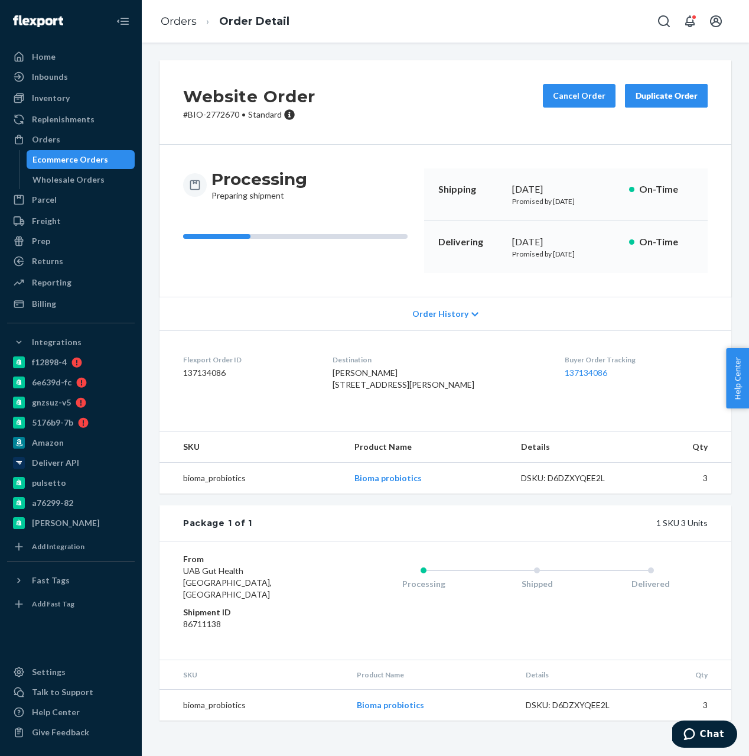
click at [387, 374] on span "Susan Zagorskas 1542 Reade Cir Saint Cloud, FL 34772-9192 US" at bounding box center [404, 379] width 142 height 22
click at [382, 390] on span "Susan Zagorskas 1542 Reade Cir Saint Cloud, FL 34772-9192 US" at bounding box center [404, 379] width 142 height 22
click at [360, 375] on span "Susan Zagorskas 1542 Reade Cir Saint Cloud, FL 34772-9192 US" at bounding box center [404, 379] width 142 height 22
drag, startPoint x: 360, startPoint y: 375, endPoint x: 388, endPoint y: 375, distance: 28.4
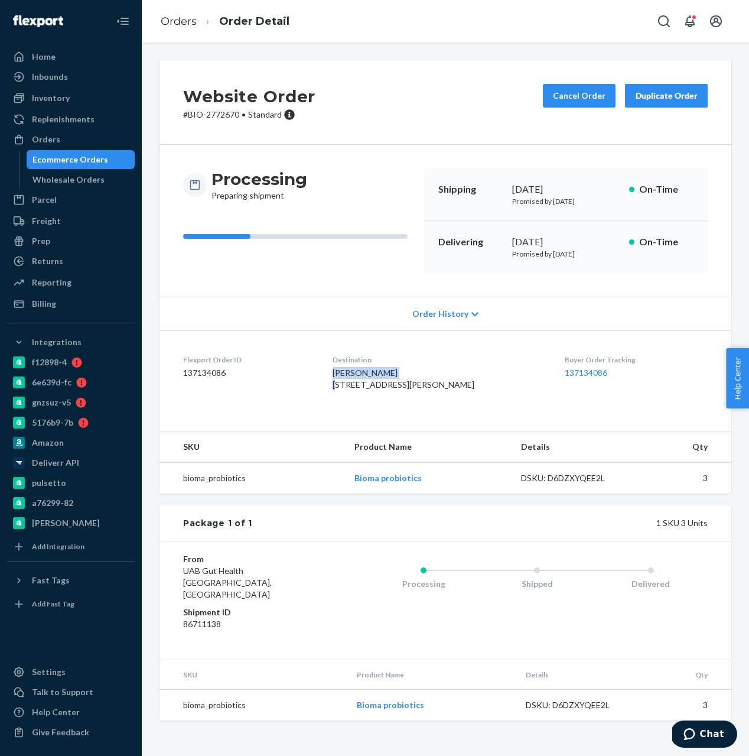
click at [388, 375] on span "Susan Zagorskas 1542 Reade Cir Saint Cloud, FL 34772-9192 US" at bounding box center [404, 379] width 142 height 22
click at [59, 105] on div "Inventory" at bounding box center [70, 98] width 125 height 17
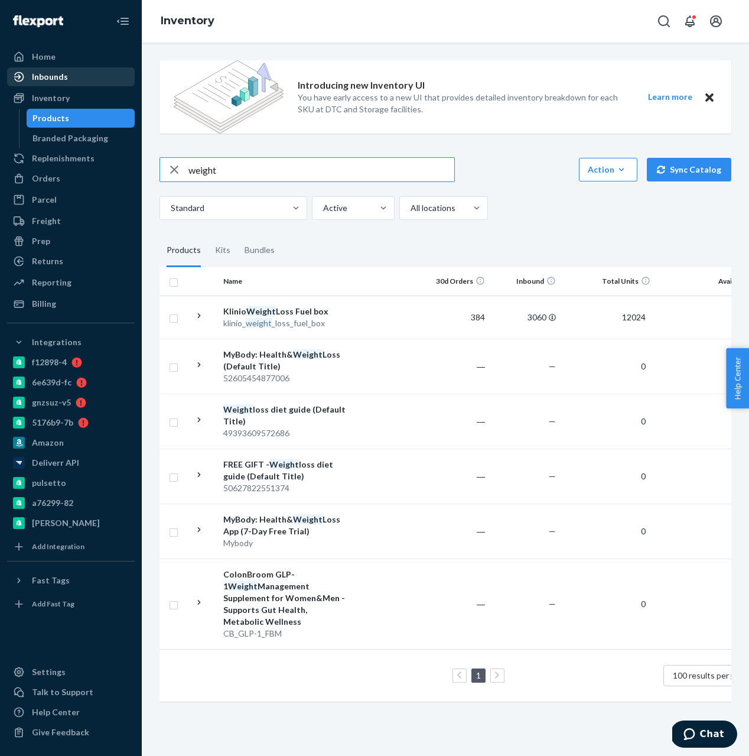
click at [67, 81] on div "Inbounds" at bounding box center [70, 77] width 125 height 17
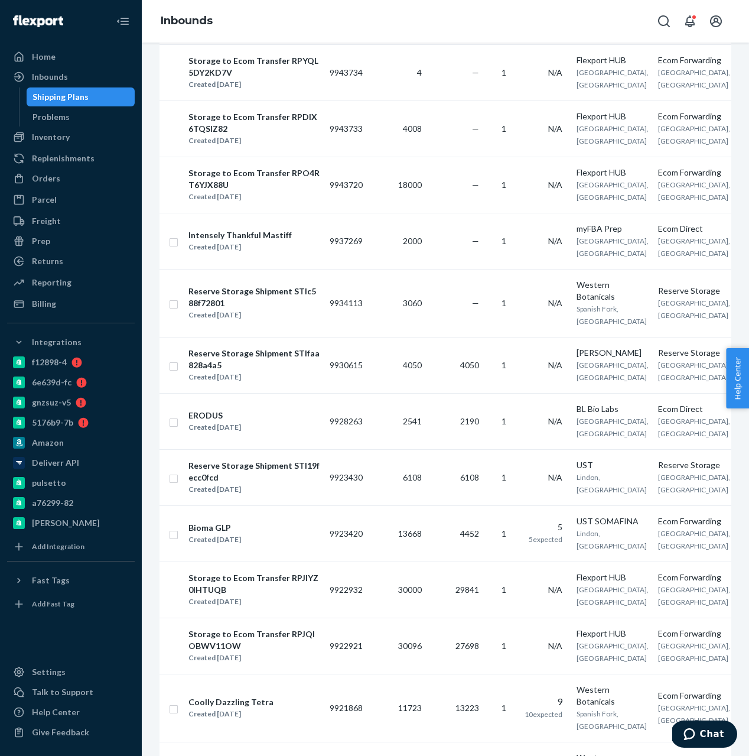
scroll to position [1682, 0]
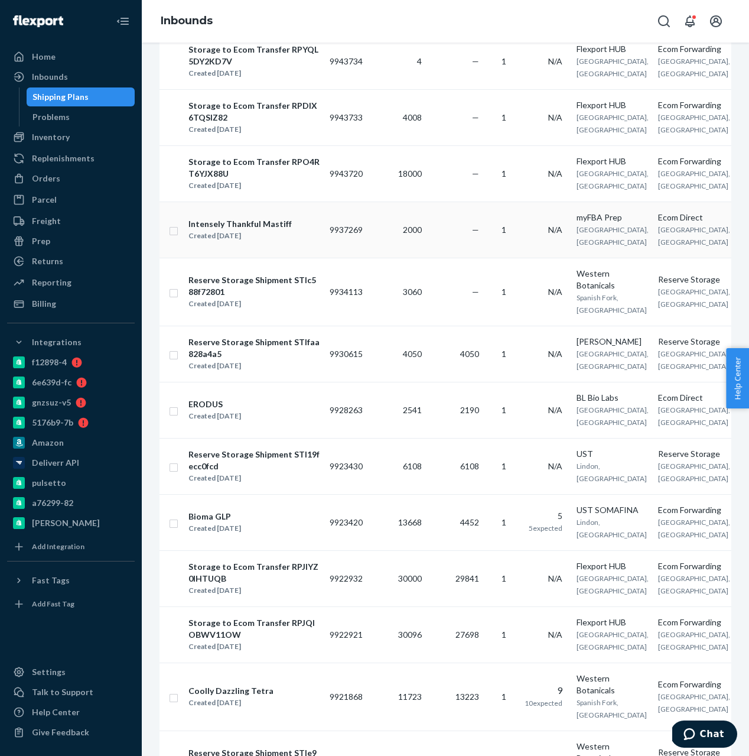
click at [392, 258] on td "2000" at bounding box center [397, 230] width 59 height 56
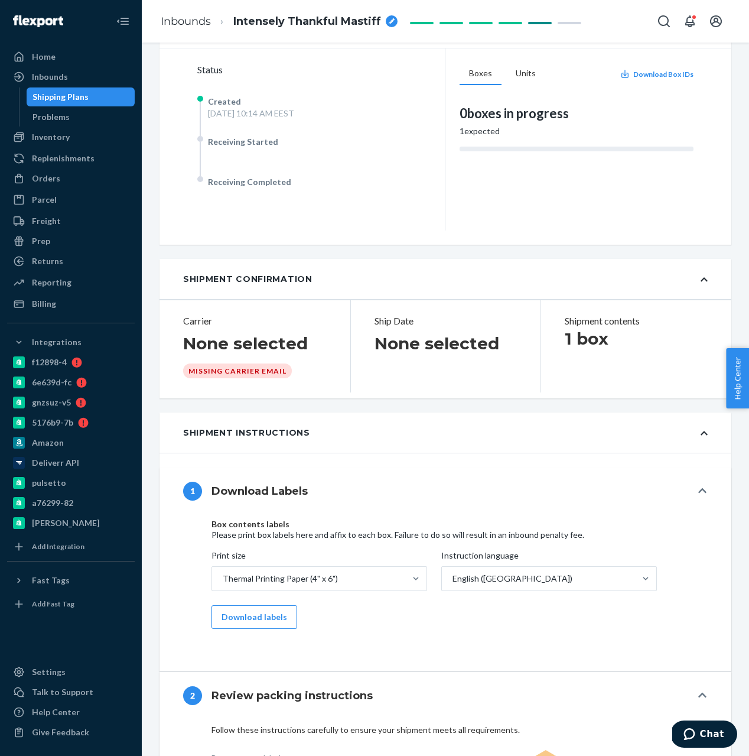
scroll to position [172, 0]
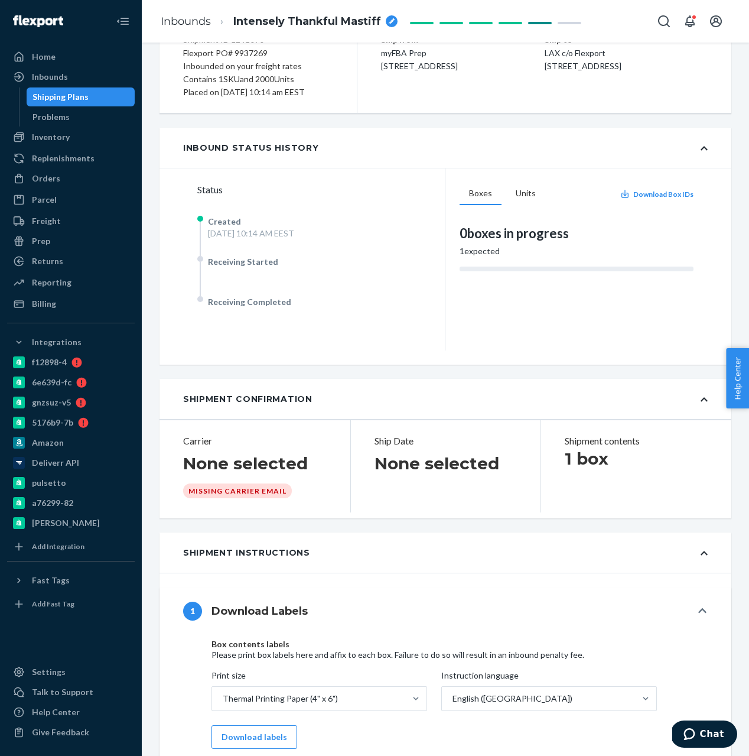
click at [85, 98] on div "Shipping Plans" at bounding box center [61, 97] width 56 height 12
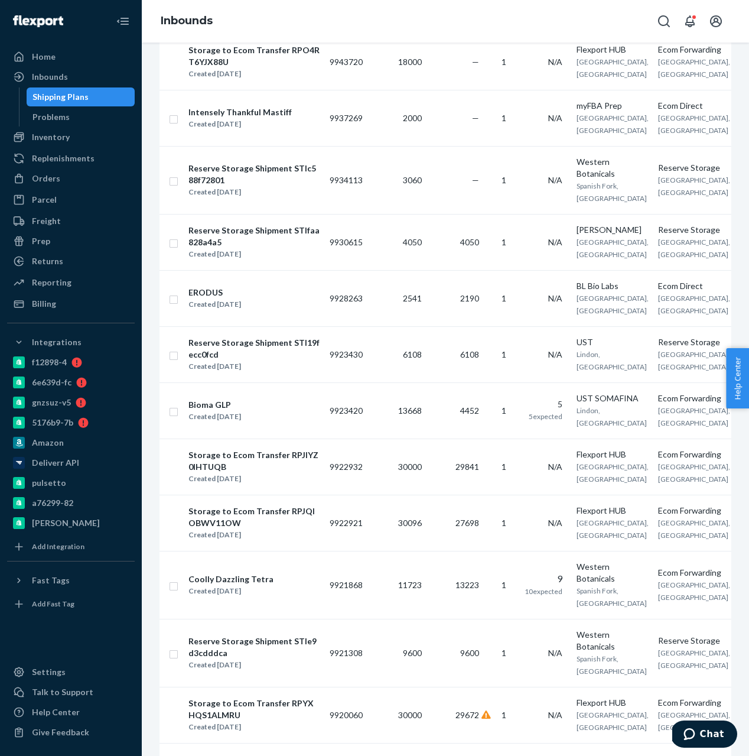
scroll to position [1794, 0]
click at [356, 213] on td "9934113" at bounding box center [346, 179] width 43 height 68
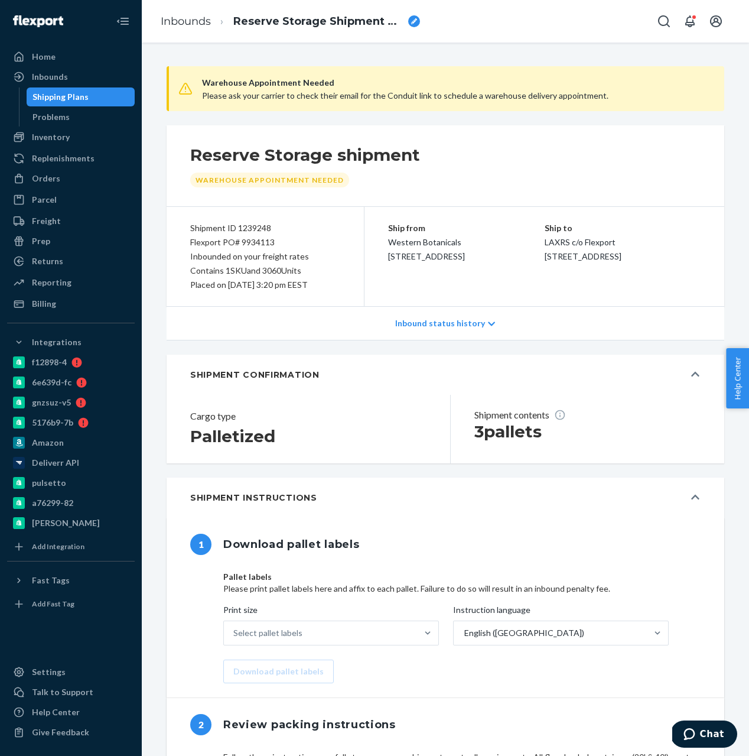
click at [260, 229] on div "Shipment ID 1239248" at bounding box center [265, 228] width 150 height 14
click at [260, 253] on div "Inbounded on your freight rates" at bounding box center [265, 256] width 150 height 14
click at [260, 245] on div "Flexport PO# 9934113" at bounding box center [265, 242] width 150 height 14
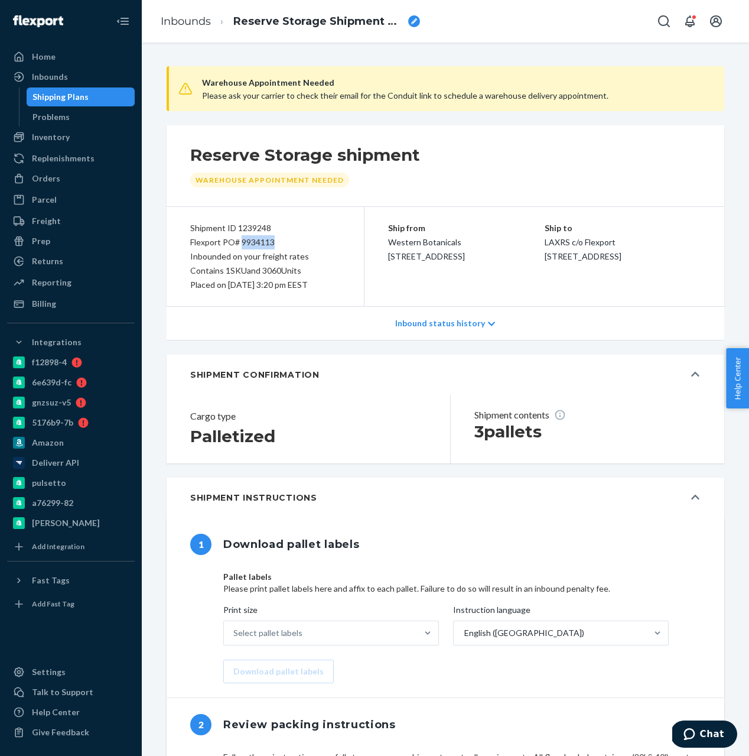
click at [260, 245] on div "Flexport PO# 9934113" at bounding box center [265, 242] width 150 height 14
copy div "9934113"
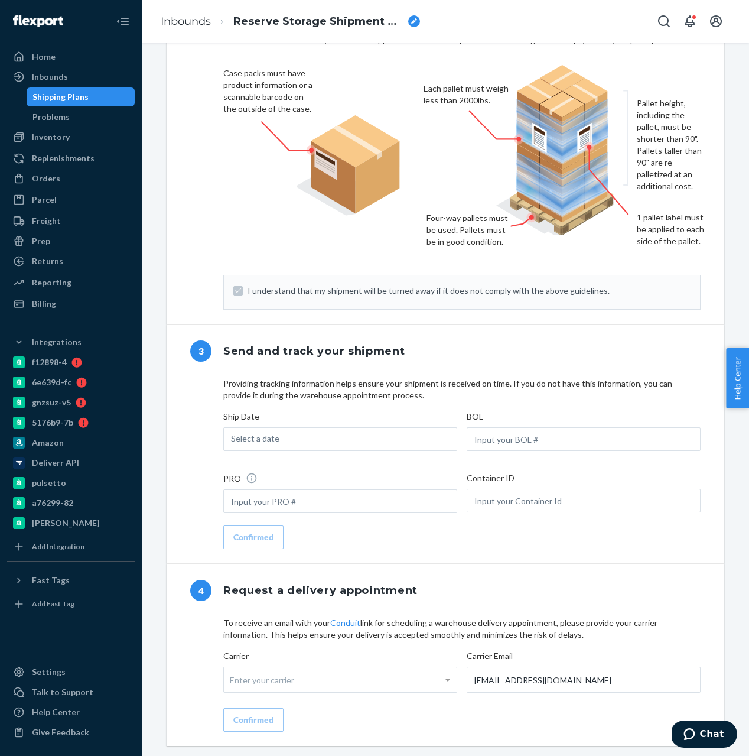
scroll to position [742, 0]
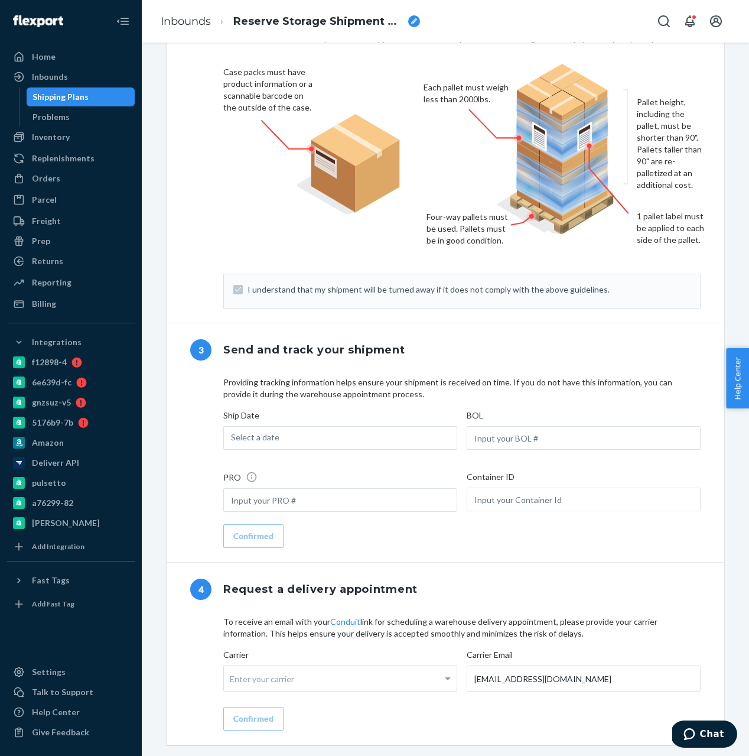
click at [48, 98] on div "Shipping Plans" at bounding box center [61, 97] width 56 height 12
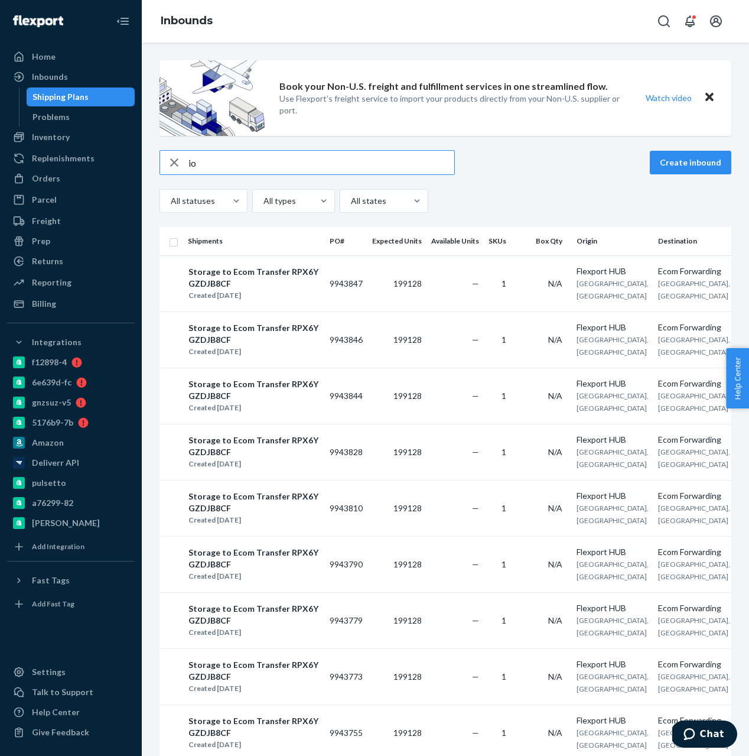
type input "i"
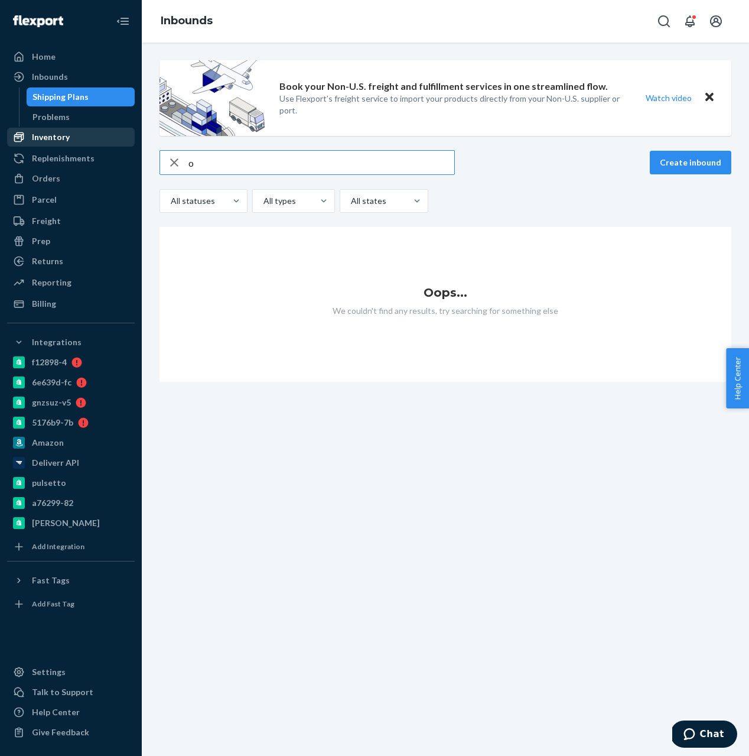
type input "o"
click at [32, 133] on div "Inventory" at bounding box center [51, 137] width 38 height 12
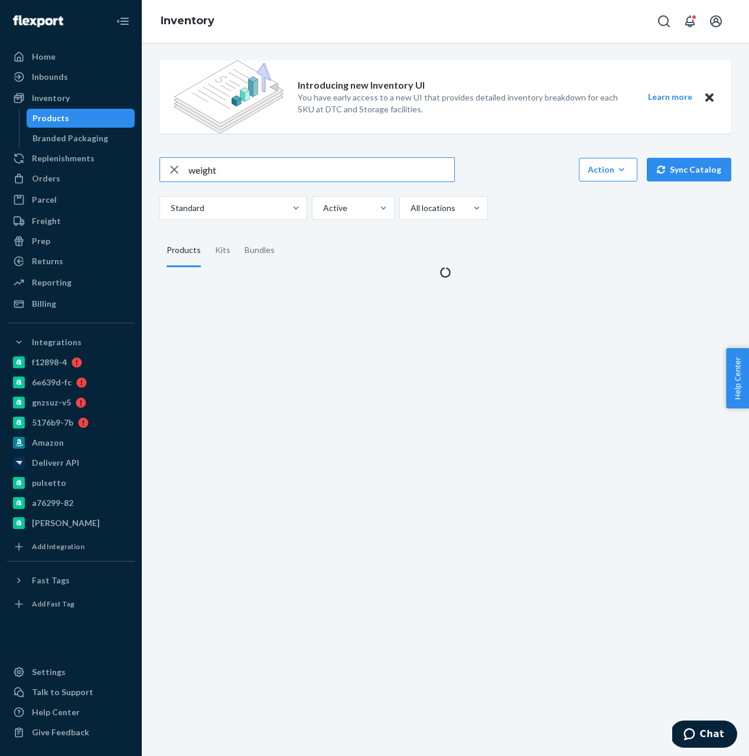
click at [236, 163] on input "weight" at bounding box center [322, 170] width 266 height 24
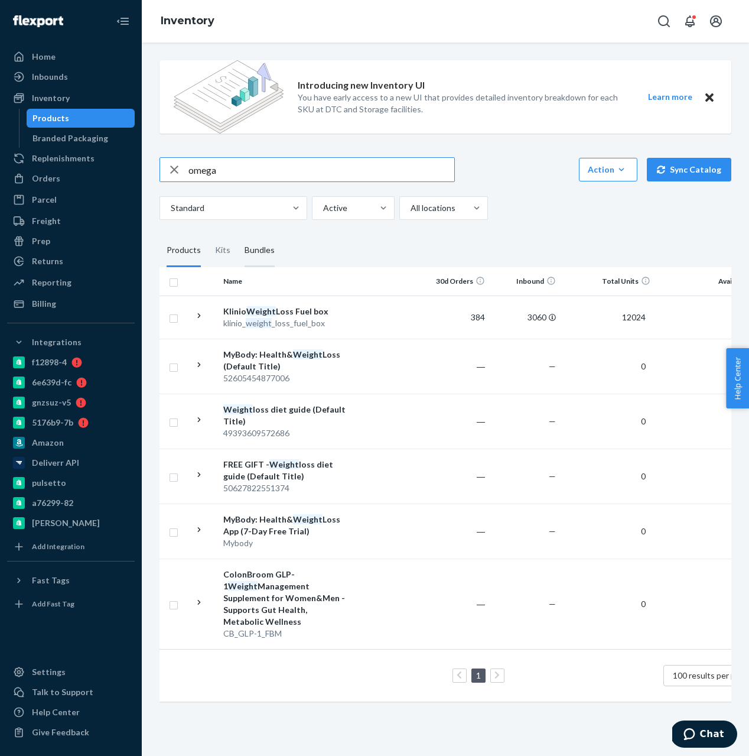
type input "omega"
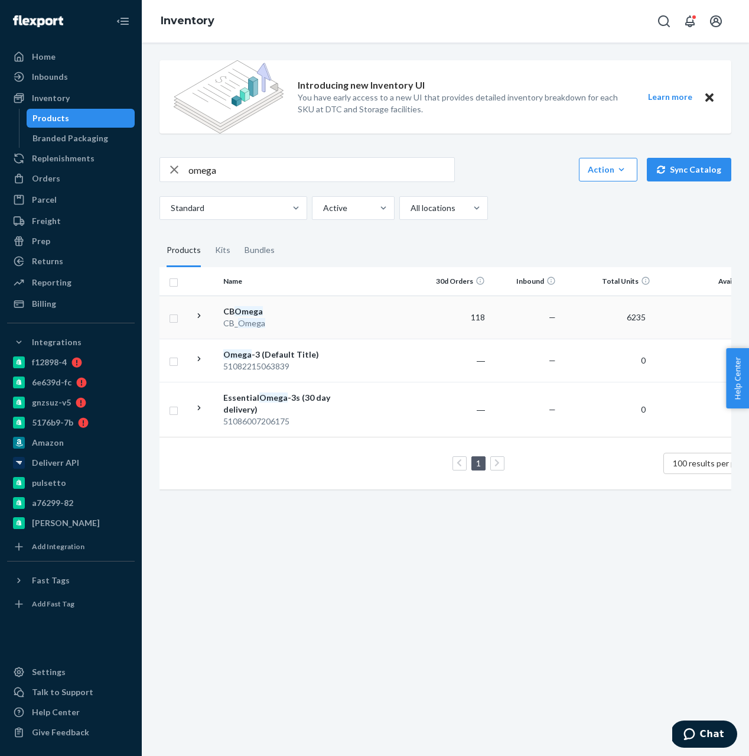
click at [209, 301] on td at bounding box center [204, 317] width 30 height 43
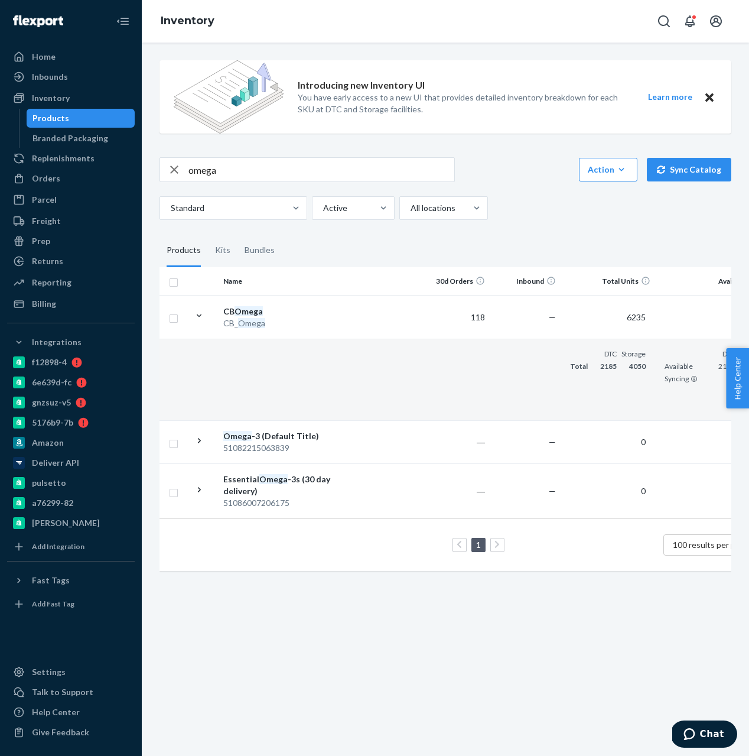
click at [371, 358] on td at bounding box center [385, 380] width 67 height 82
click at [472, 323] on td "118" at bounding box center [454, 317] width 71 height 43
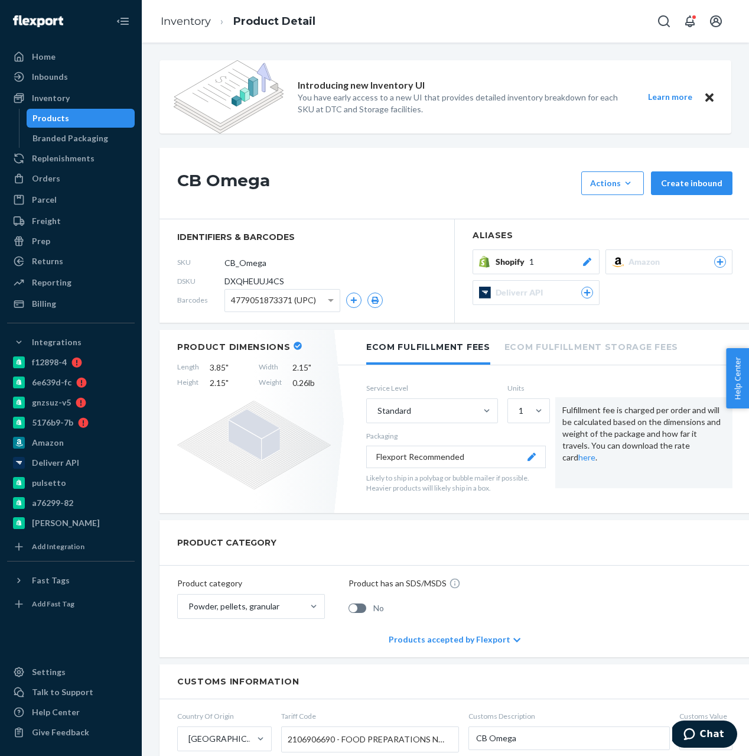
click at [257, 283] on span "DXQHEUUJ4CS" at bounding box center [255, 281] width 60 height 12
copy span "DXQHEUUJ4CS"
click at [63, 81] on div "Inbounds" at bounding box center [50, 77] width 36 height 12
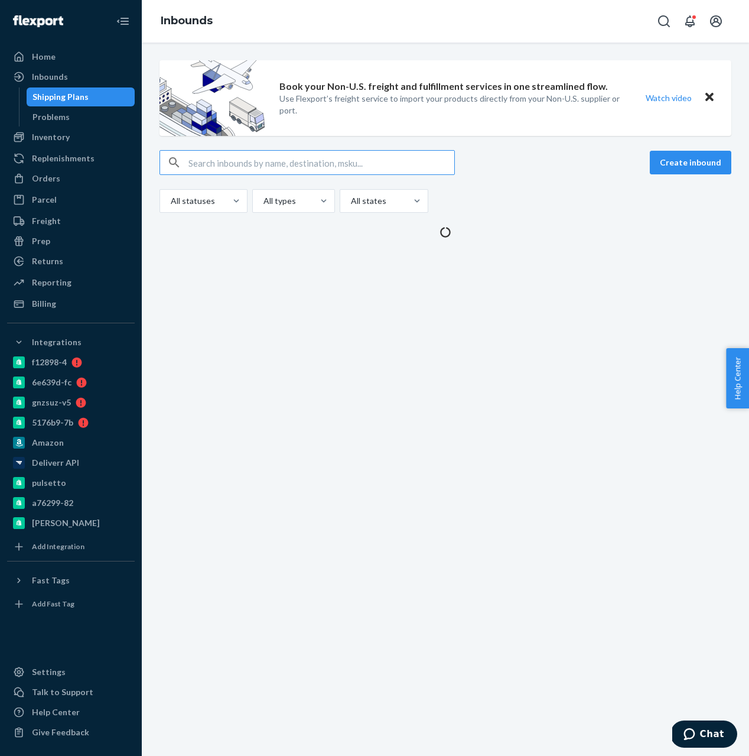
type input "DXQHEUUJ4CS"
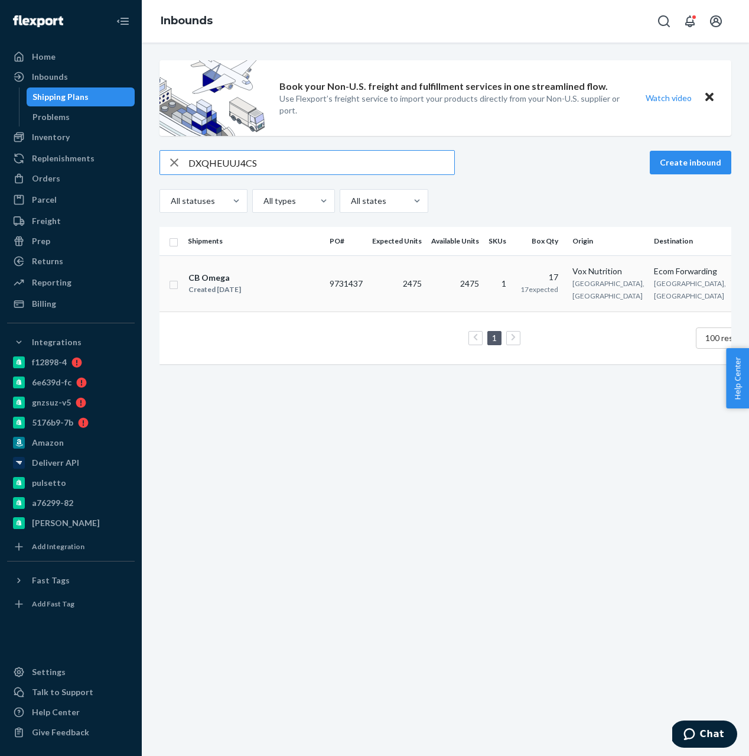
type input "DXQHEUUJ4CS"
click at [396, 281] on td "2475" at bounding box center [397, 283] width 59 height 56
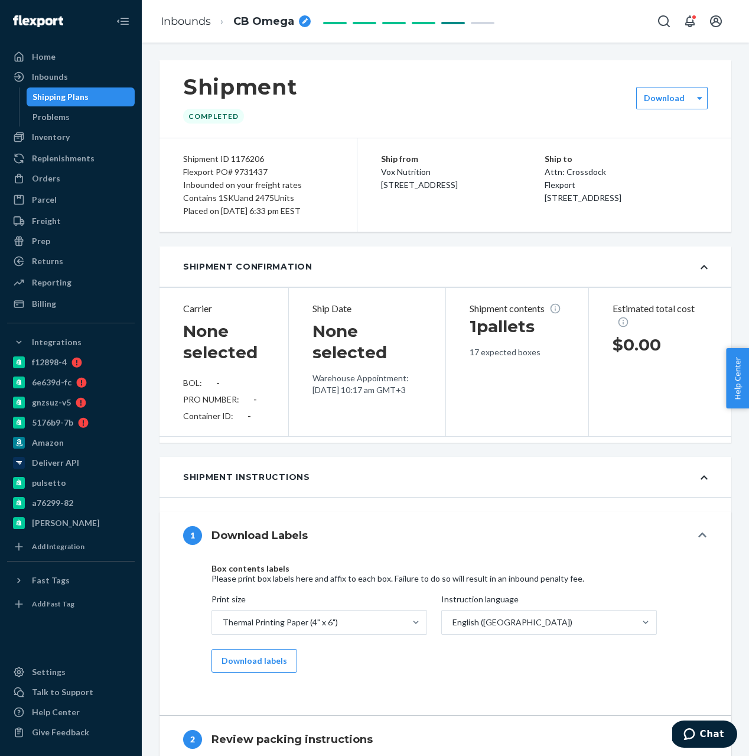
click at [268, 179] on div "Inbounded on your freight rates" at bounding box center [258, 185] width 150 height 13
click at [259, 176] on div "Flexport PO# 9731437" at bounding box center [258, 171] width 150 height 13
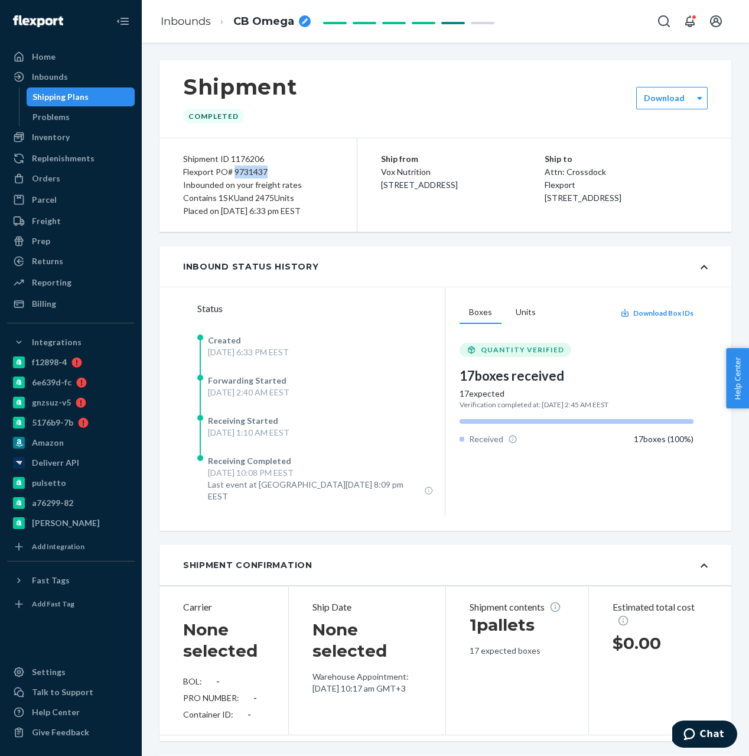
click at [259, 176] on div "Flexport PO# 9731437" at bounding box center [258, 171] width 150 height 13
copy div "9731437"
click at [61, 97] on div "Shipping Plans" at bounding box center [61, 97] width 56 height 12
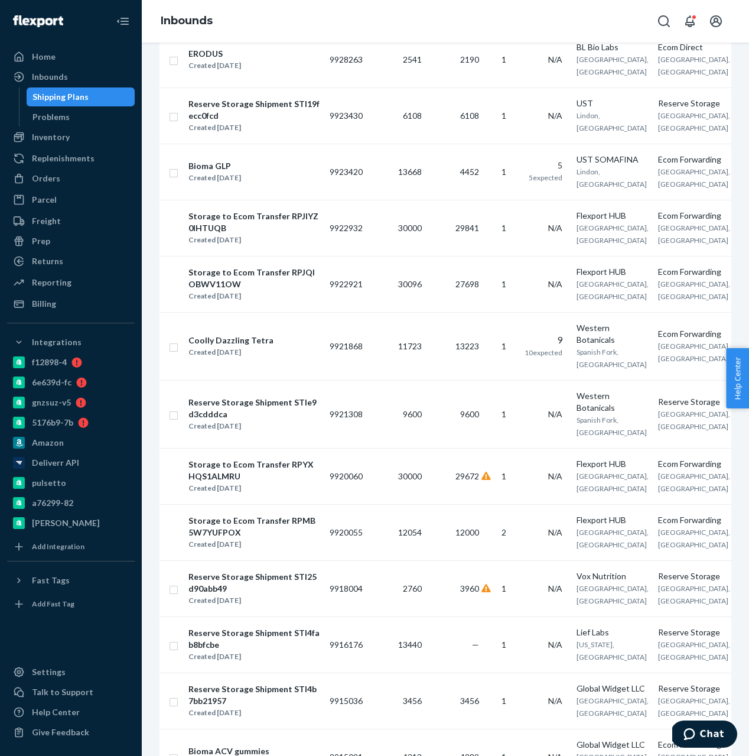
scroll to position [1946, 0]
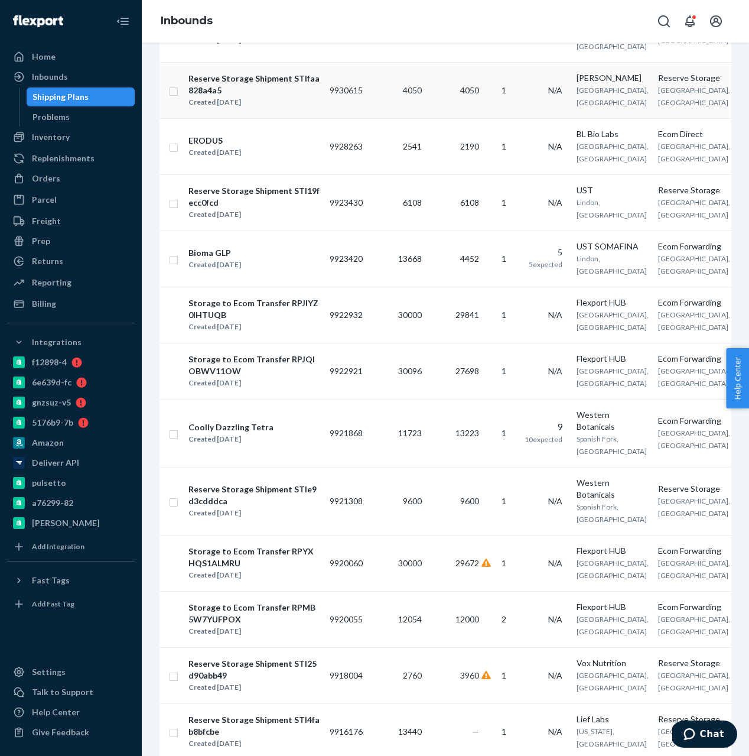
click at [385, 118] on td "4050" at bounding box center [397, 90] width 59 height 56
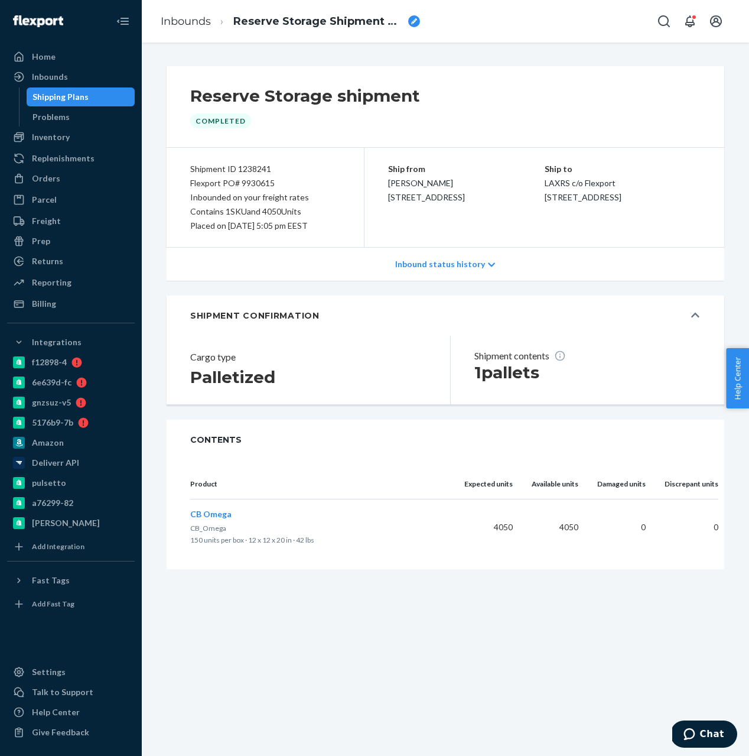
click at [257, 186] on div "Flexport PO# 9930615" at bounding box center [265, 183] width 150 height 14
copy div "9930615"
click at [72, 87] on link "Shipping Plans" at bounding box center [81, 96] width 109 height 19
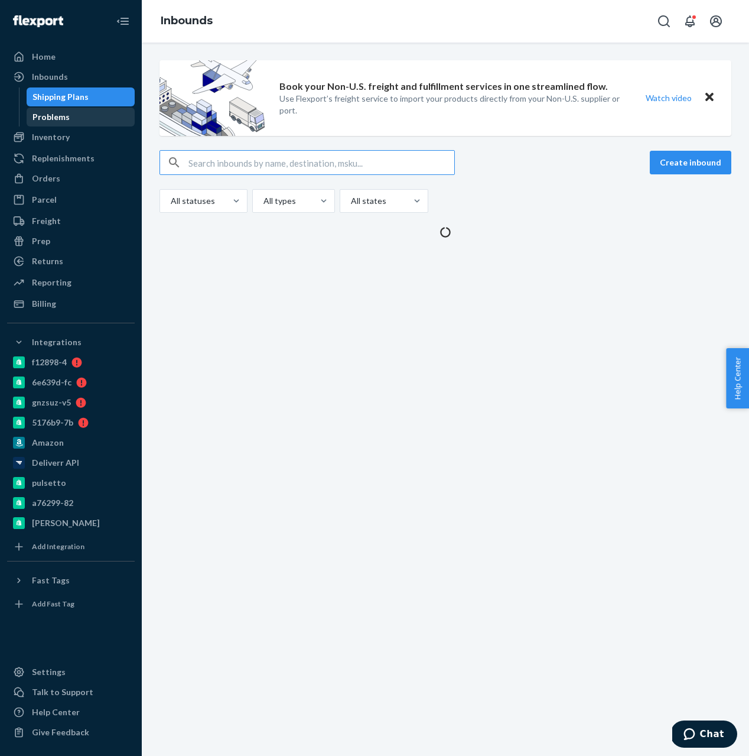
click at [57, 123] on div "Problems" at bounding box center [81, 117] width 106 height 17
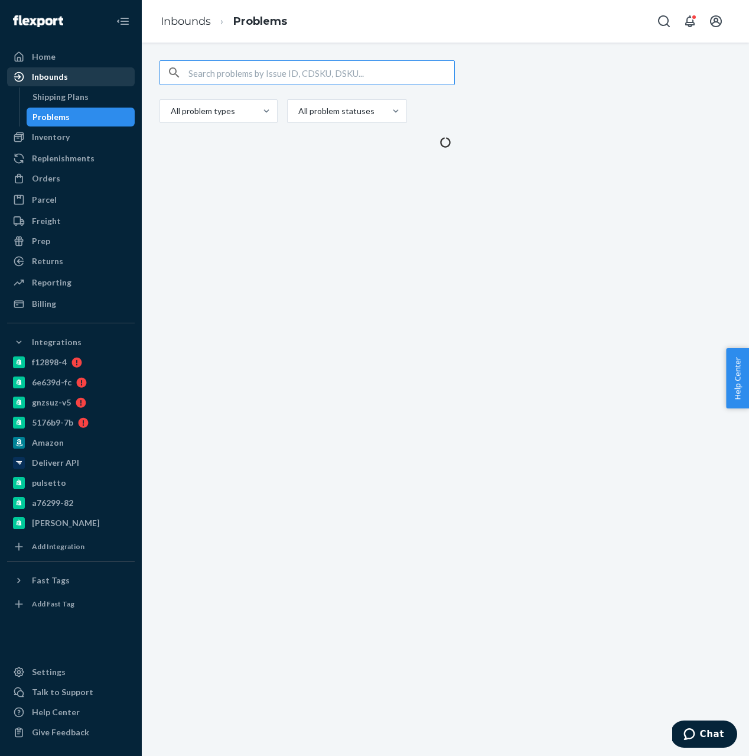
click at [75, 73] on div "Inbounds" at bounding box center [70, 77] width 125 height 17
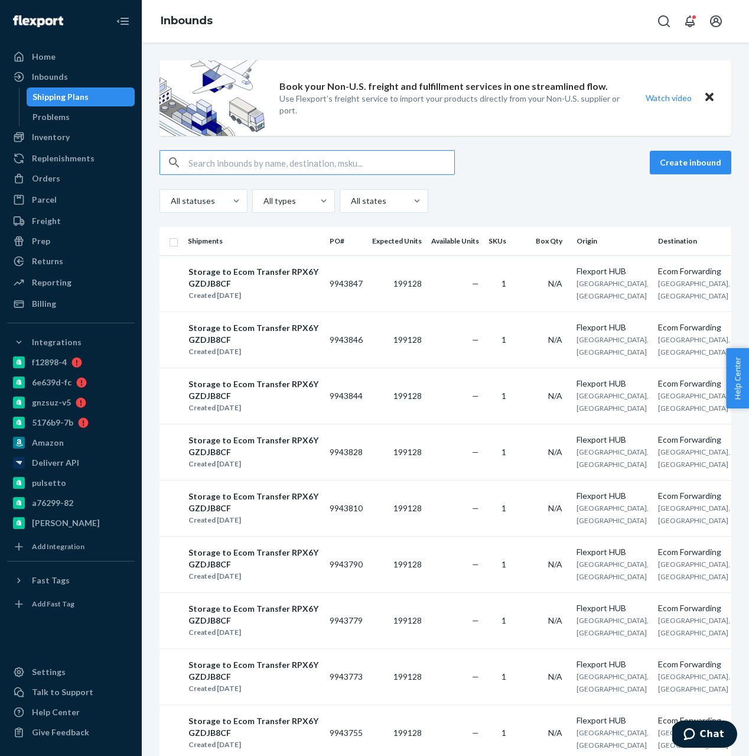
type input "9918004"
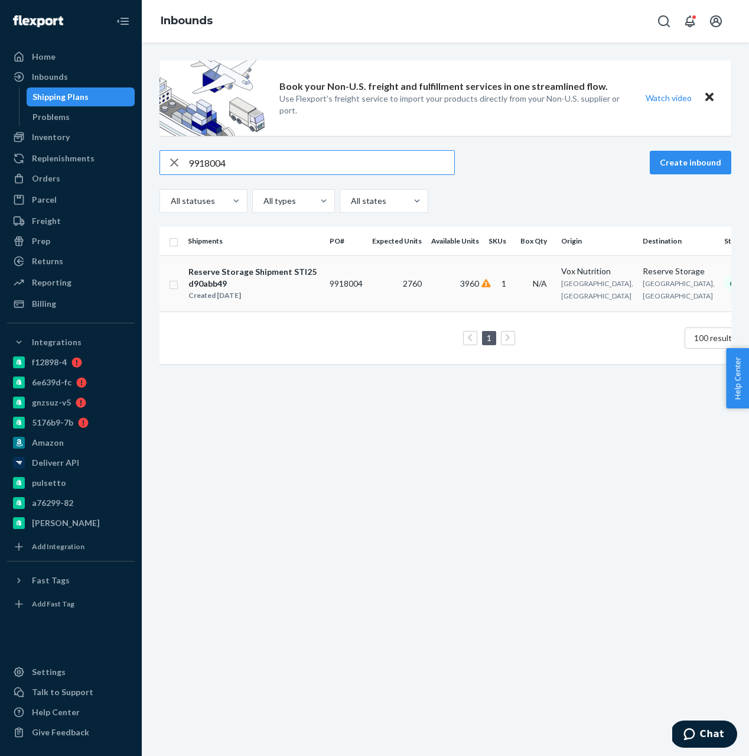
type input "9918004"
click at [393, 278] on td "2760" at bounding box center [397, 283] width 59 height 56
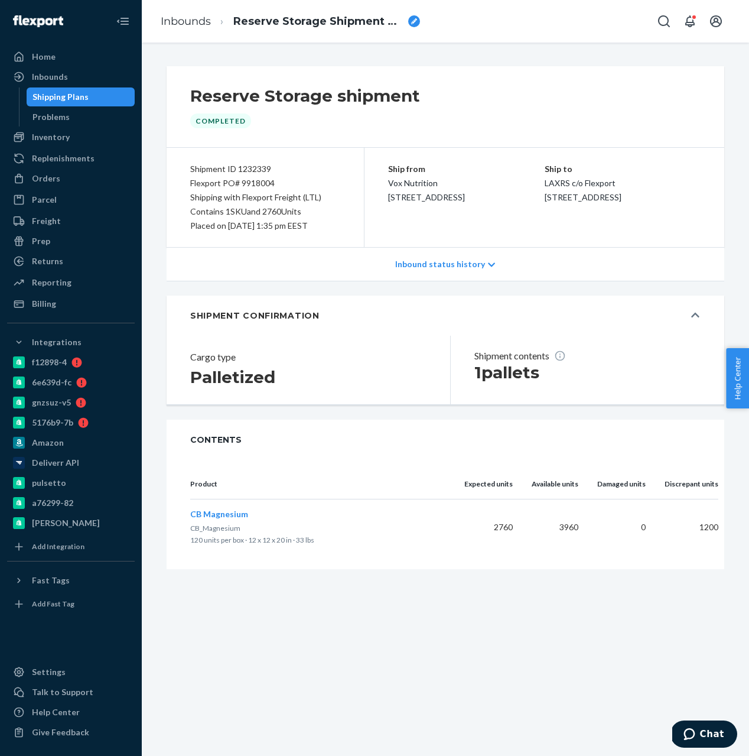
click at [246, 179] on div "Flexport PO# 9918004" at bounding box center [265, 183] width 150 height 14
copy div "9918004"
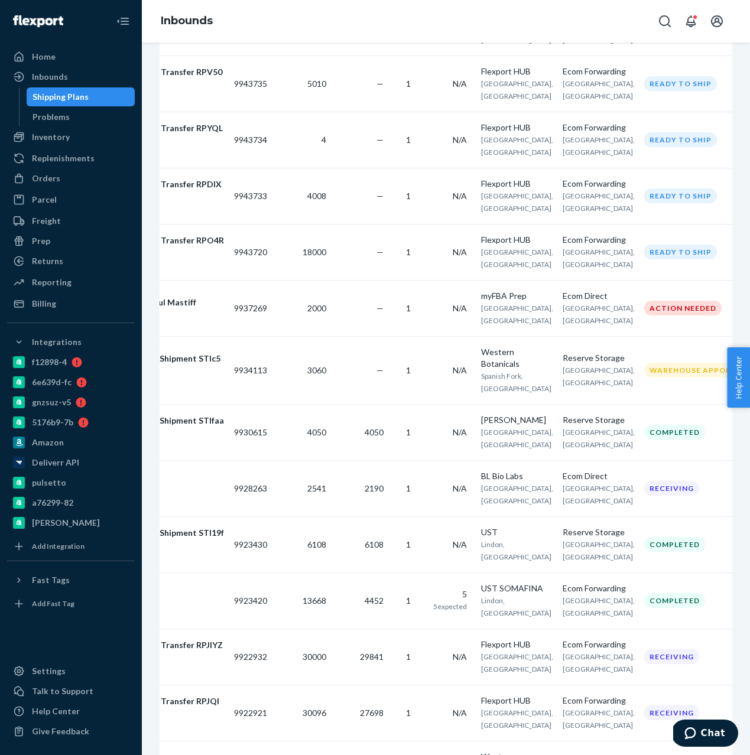
scroll to position [1492, 0]
click at [377, 404] on td "—" at bounding box center [359, 370] width 57 height 68
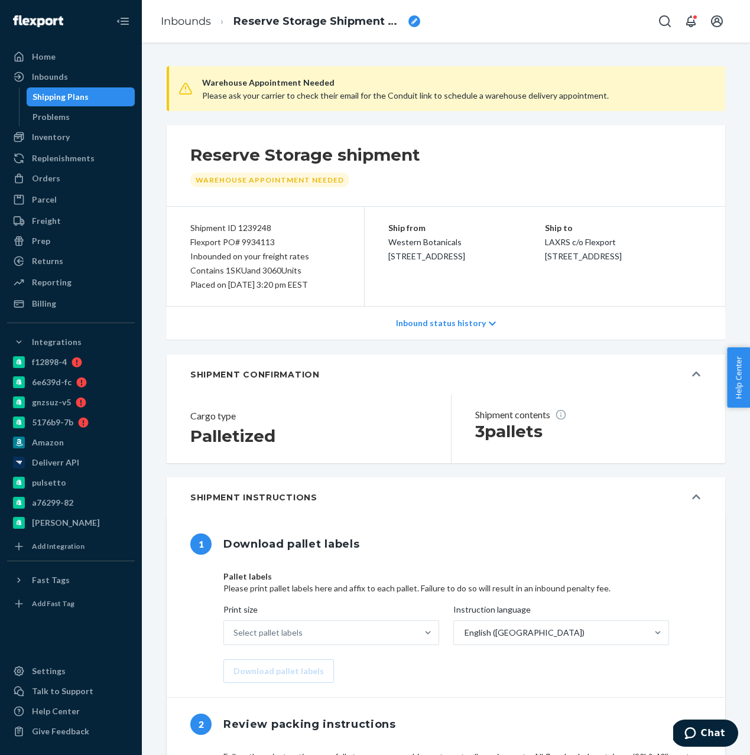
click at [256, 239] on div "Flexport PO# 9934113" at bounding box center [265, 242] width 150 height 14
copy div "9934113"
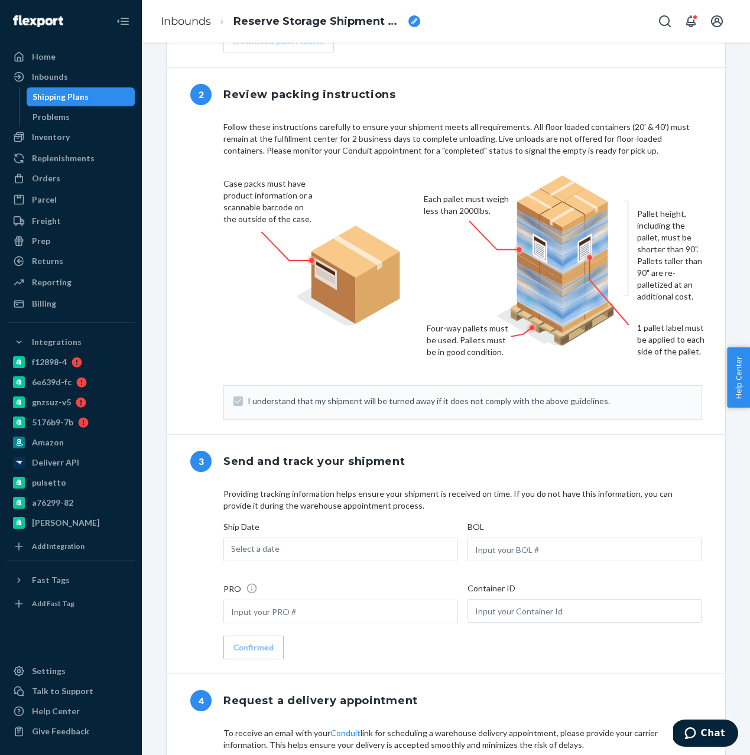
scroll to position [116, 0]
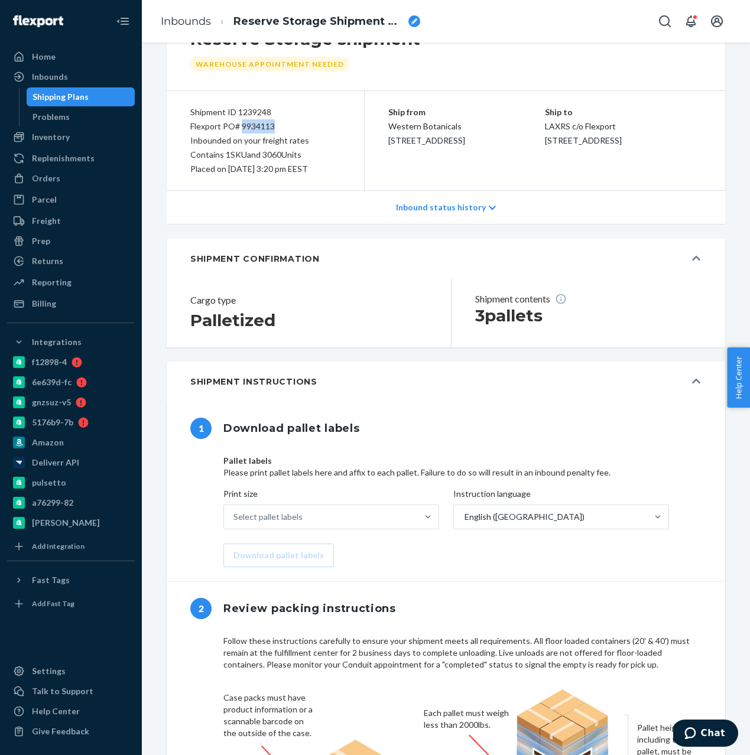
click at [90, 106] on link "Shipping Plans" at bounding box center [81, 96] width 109 height 19
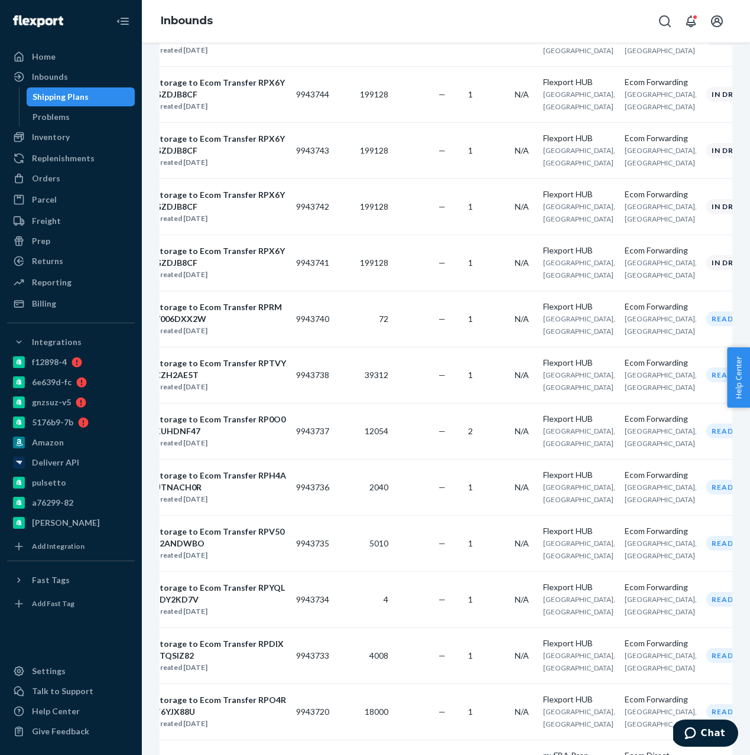
scroll to position [1030, 0]
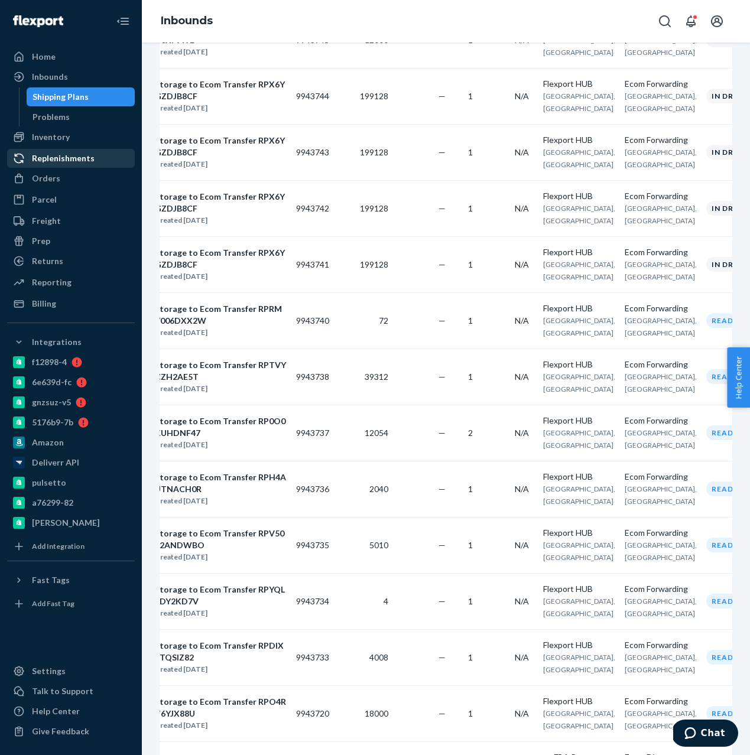
click at [76, 163] on div "Replenishments" at bounding box center [63, 158] width 63 height 12
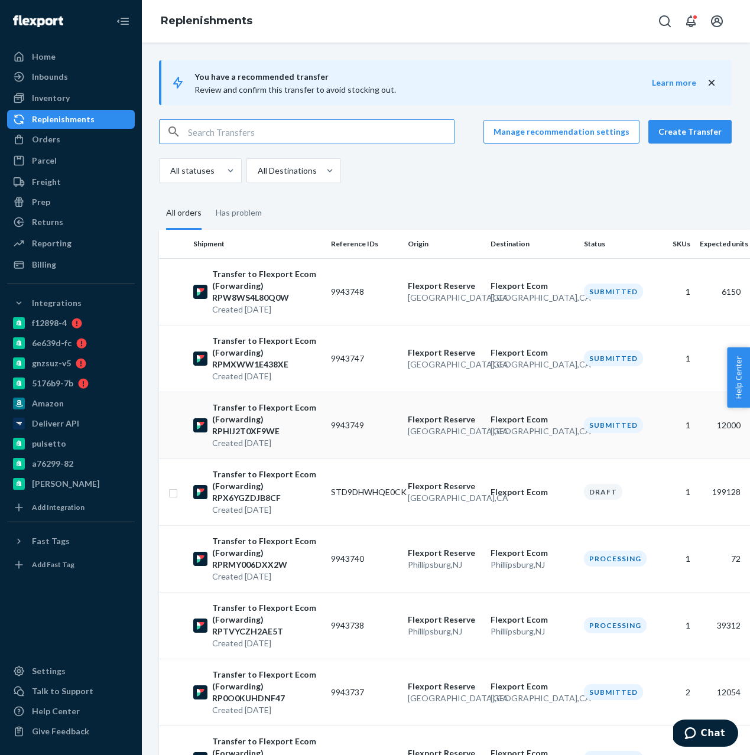
scroll to position [247, 1]
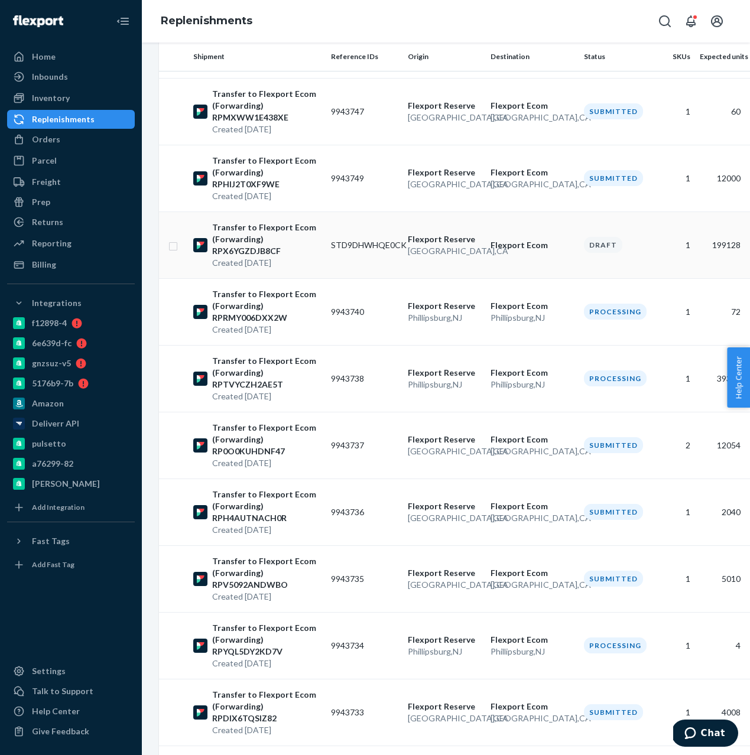
click at [333, 238] on td "STD9DHWHQE0CK" at bounding box center [364, 245] width 77 height 67
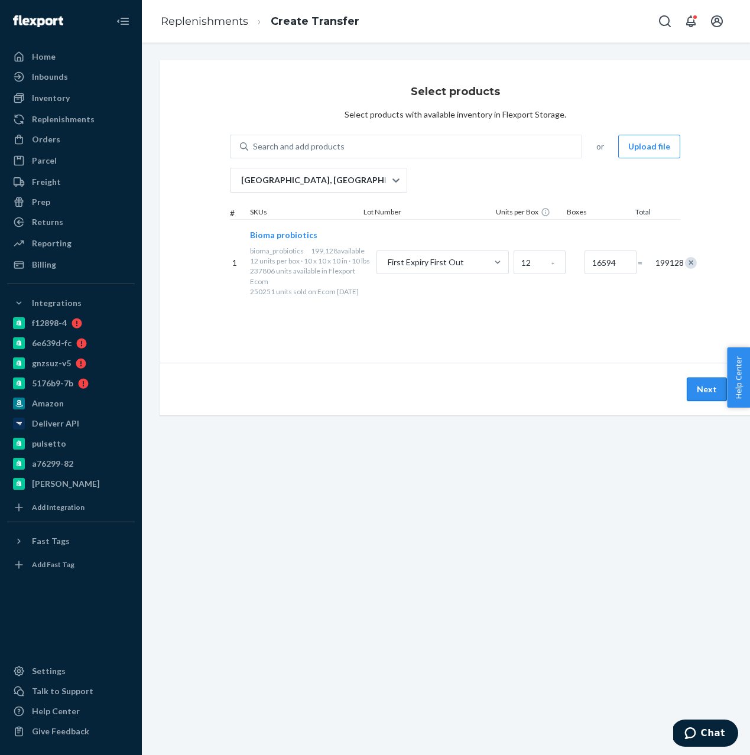
click at [699, 388] on button "Next" at bounding box center [707, 390] width 40 height 24
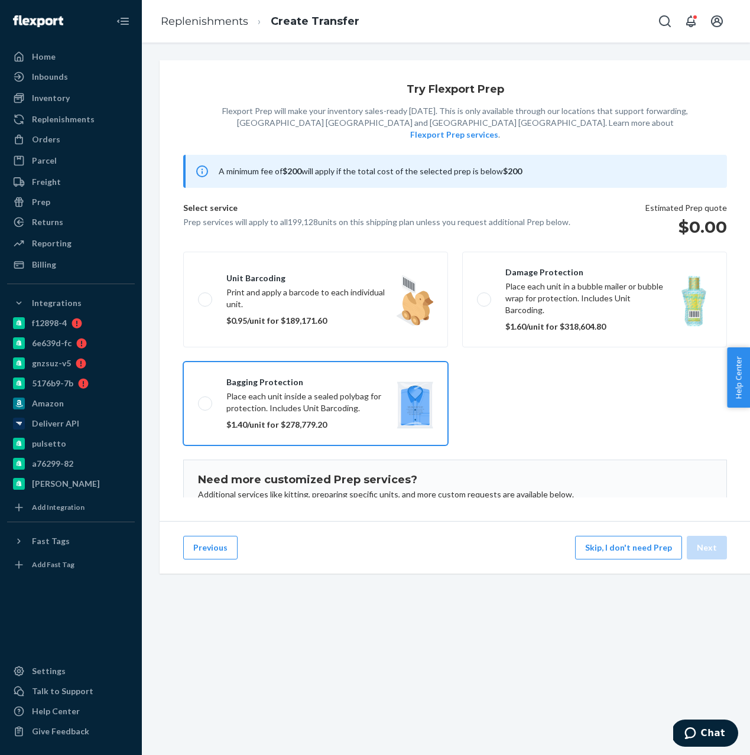
scroll to position [77, 0]
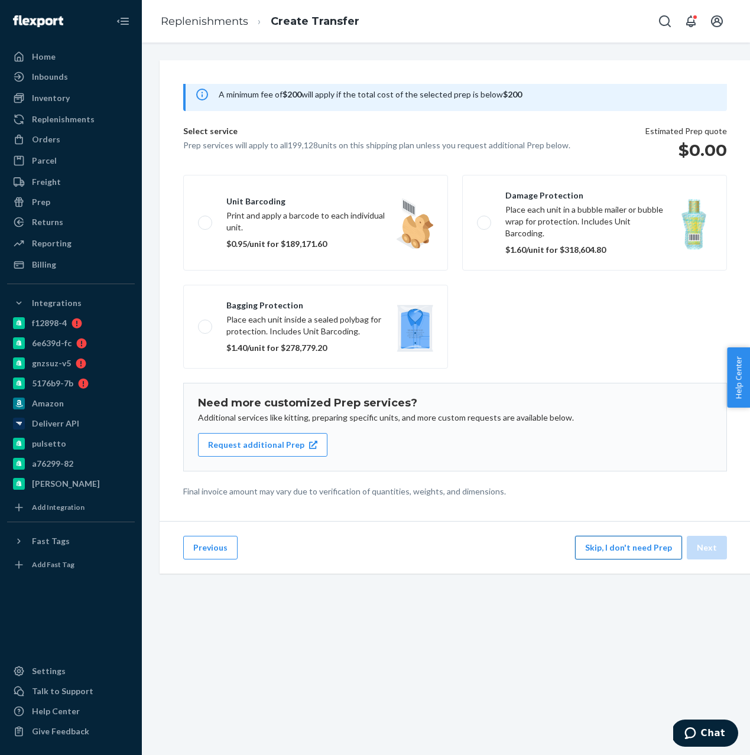
click at [633, 550] on button "Skip, I don't need Prep" at bounding box center [628, 548] width 107 height 24
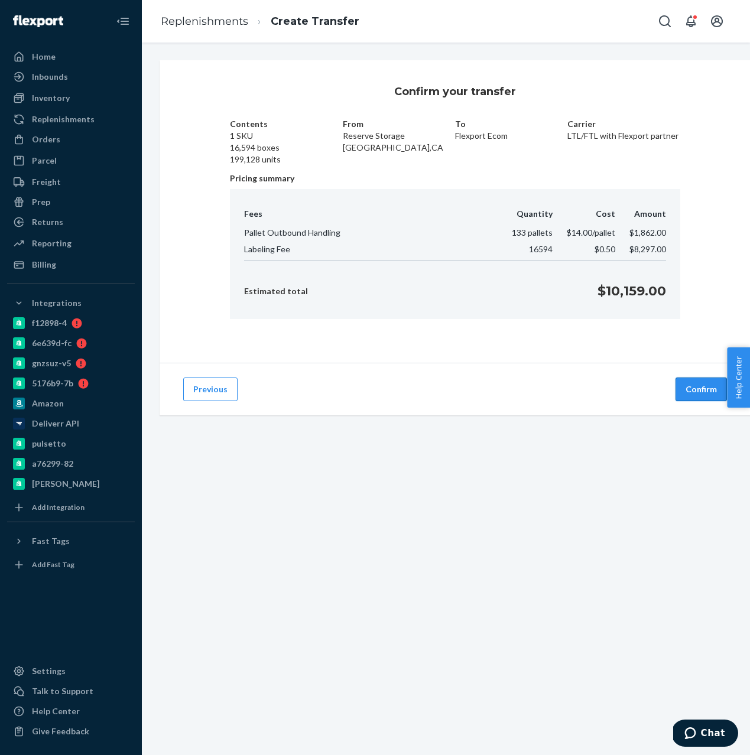
click at [694, 398] on button "Confirm" at bounding box center [701, 390] width 51 height 24
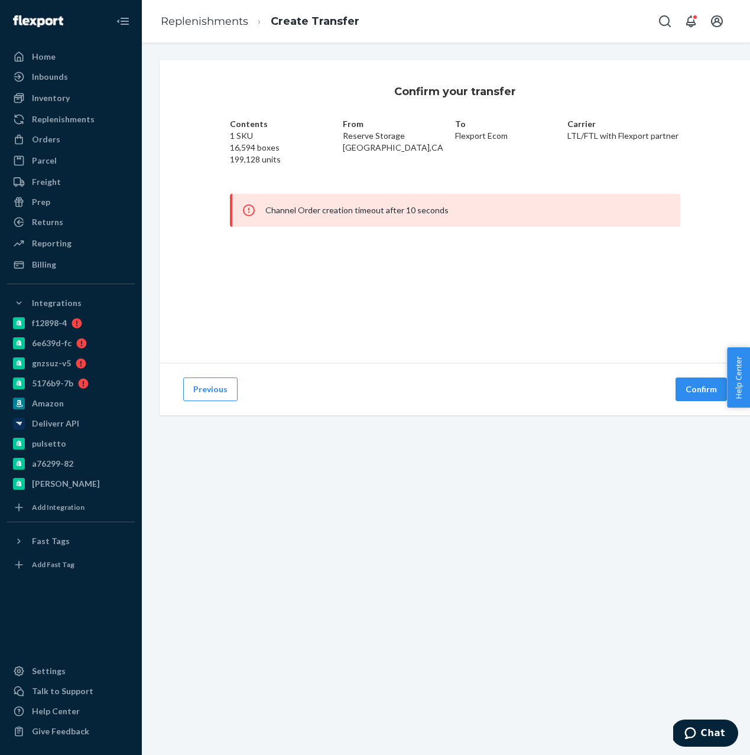
click at [270, 212] on div "Channel Order creation timeout after 10 seconds" at bounding box center [455, 210] width 450 height 33
drag, startPoint x: 270, startPoint y: 212, endPoint x: 402, endPoint y: 218, distance: 132.5
click at [407, 218] on div "Channel Order creation timeout after 10 seconds" at bounding box center [455, 210] width 450 height 33
click at [402, 218] on div "Channel Order creation timeout after 10 seconds" at bounding box center [455, 210] width 450 height 33
click at [402, 211] on div "Channel Order creation timeout after 10 seconds" at bounding box center [455, 210] width 450 height 33
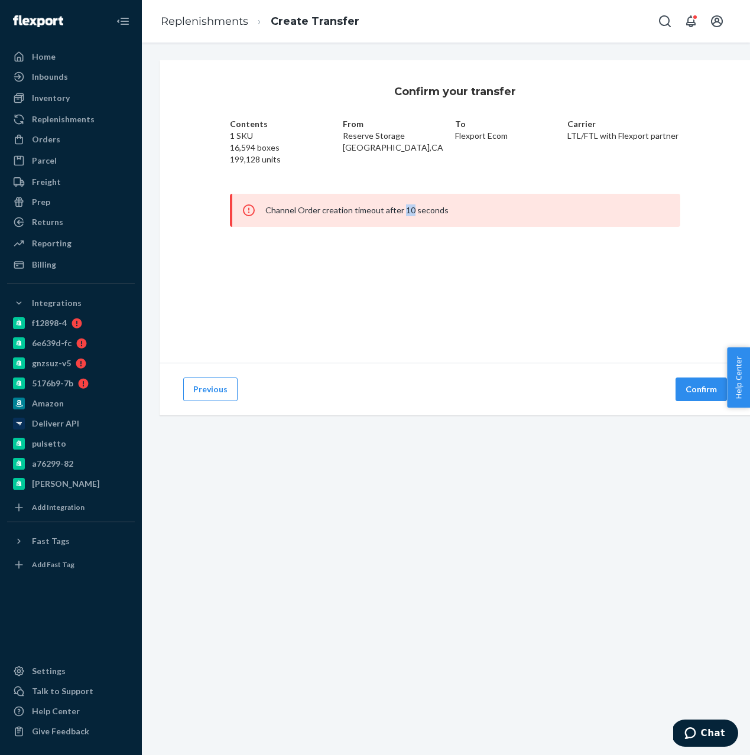
click at [402, 211] on div "Channel Order creation timeout after 10 seconds" at bounding box center [455, 210] width 450 height 33
click at [343, 381] on div "Previous Confirm" at bounding box center [455, 389] width 591 height 53
click at [74, 84] on div "Inbounds" at bounding box center [70, 77] width 125 height 17
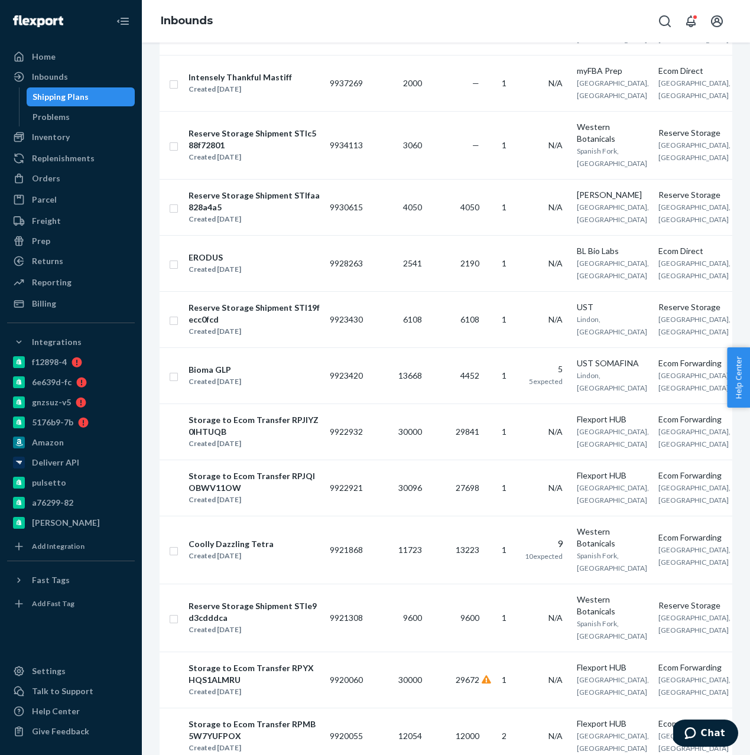
scroll to position [1891, 0]
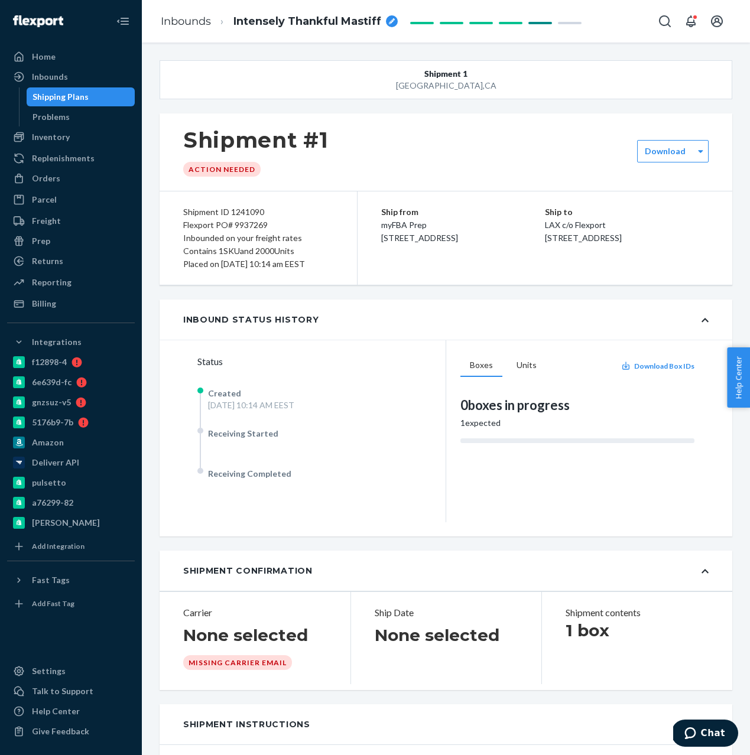
click at [239, 234] on div "Inbounded on your freight rates" at bounding box center [258, 238] width 150 height 13
click at [251, 226] on div "Flexport PO# 9937269" at bounding box center [258, 225] width 150 height 13
copy div "9937269"
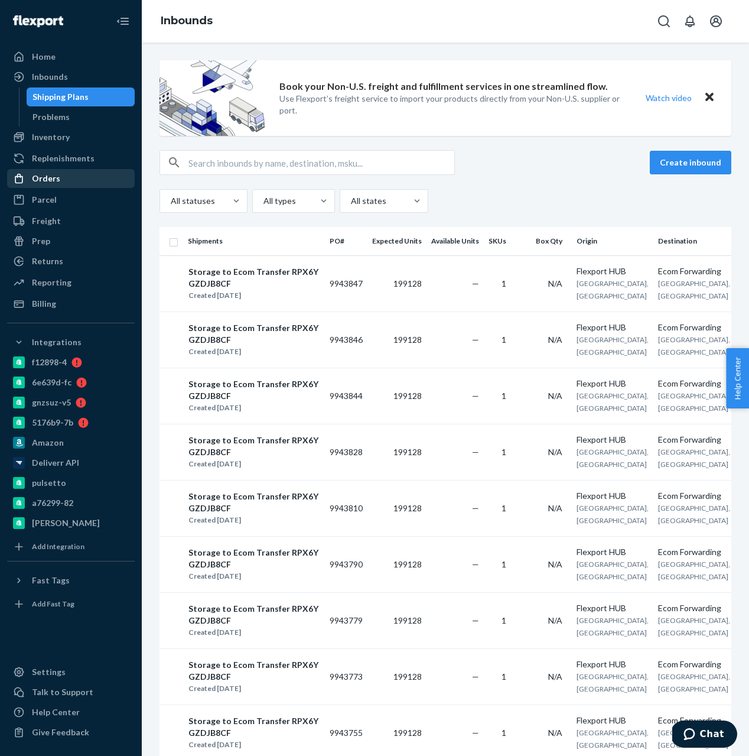
click at [67, 174] on div "Orders" at bounding box center [70, 178] width 125 height 17
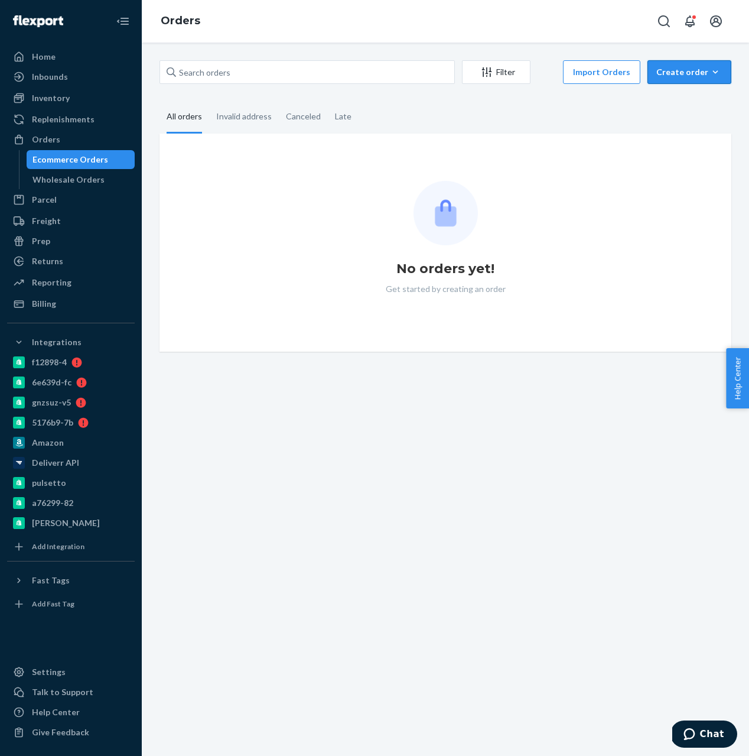
click at [686, 79] on button "Create order Ecommerce order Removal order" at bounding box center [690, 72] width 84 height 24
click at [676, 102] on span "Ecommerce order" at bounding box center [696, 100] width 73 height 8
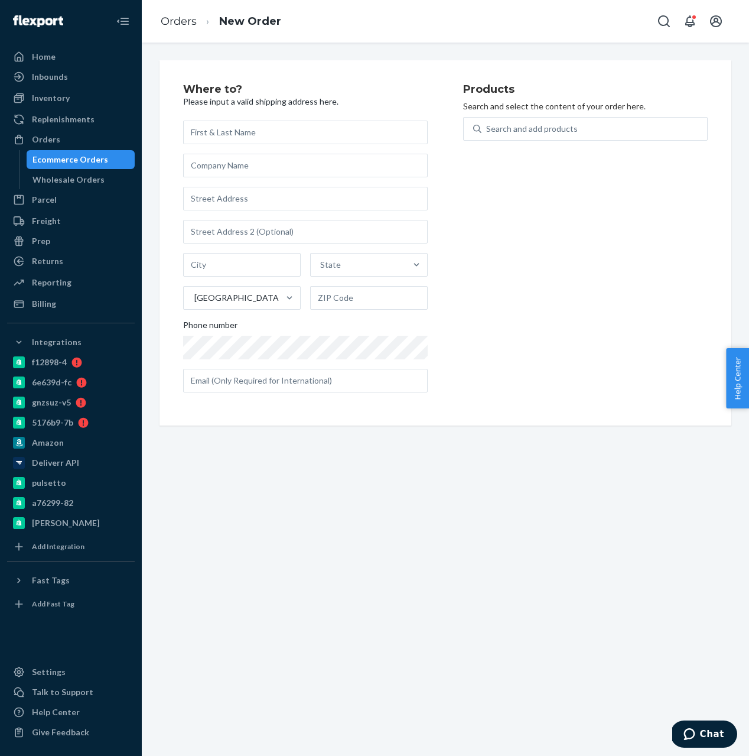
click at [537, 104] on p "Search and select the content of your order here." at bounding box center [585, 106] width 245 height 12
click at [532, 124] on div "Search and add products" at bounding box center [532, 129] width 92 height 12
click at [488, 124] on input "0 results available. Use Up and Down to choose options, press Enter to select t…" at bounding box center [486, 129] width 1 height 12
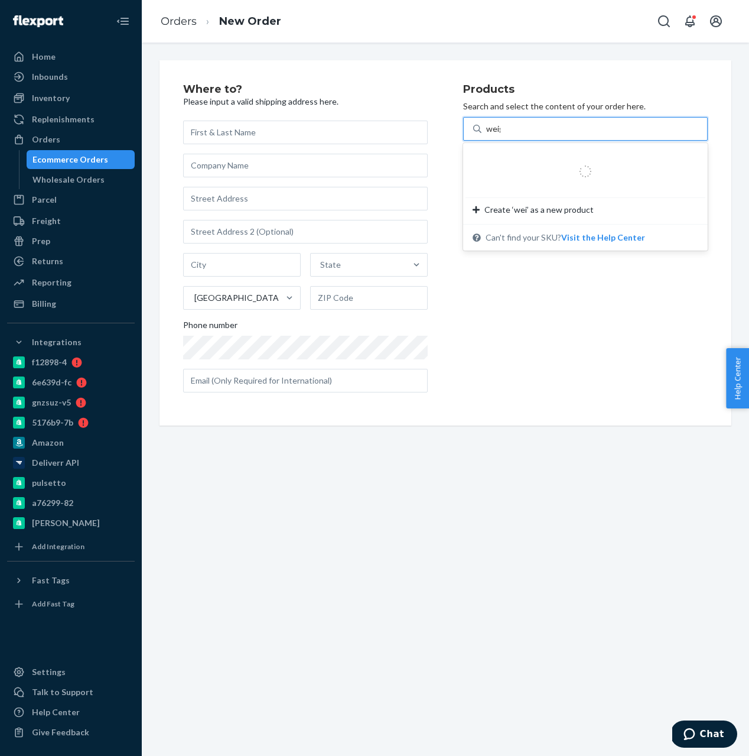
type input "weight"
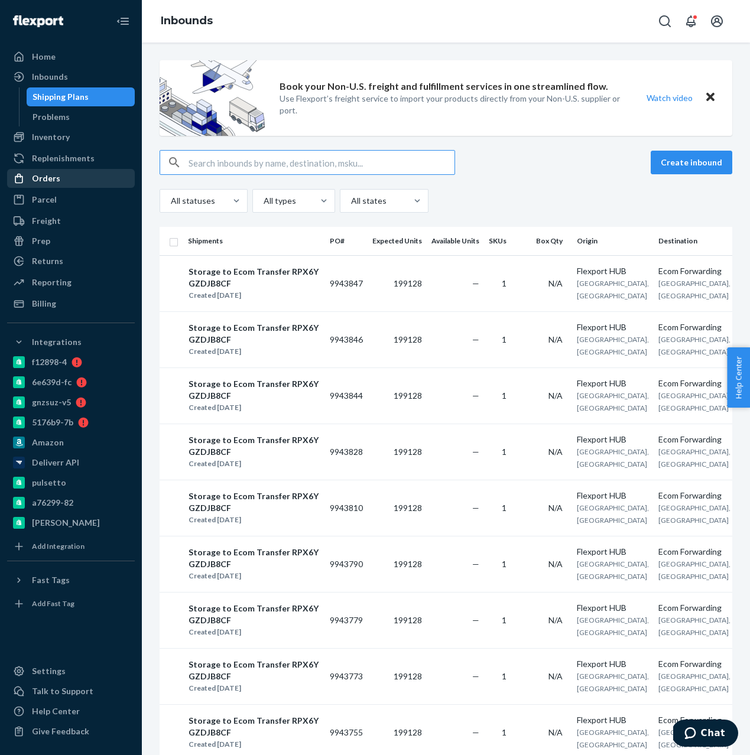
click at [58, 183] on div "Orders" at bounding box center [70, 178] width 125 height 17
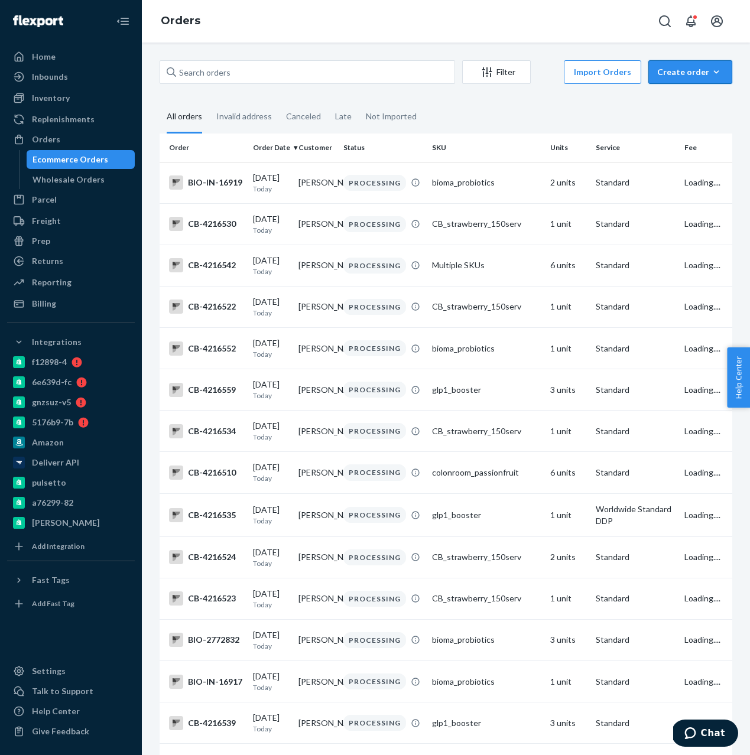
click at [681, 73] on div "Create order" at bounding box center [690, 72] width 66 height 12
click at [681, 117] on button "Removal order" at bounding box center [707, 125] width 113 height 25
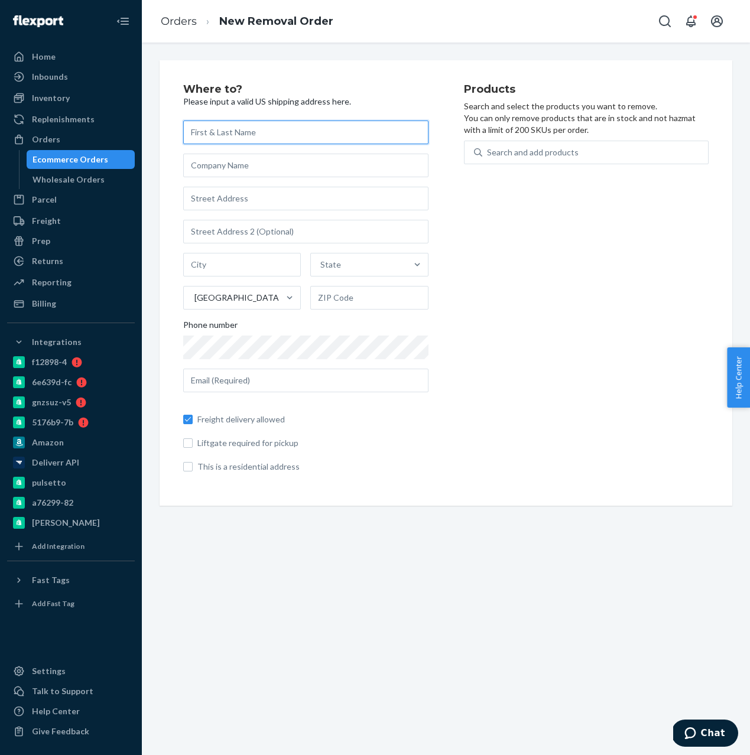
click at [222, 138] on input "text" at bounding box center [305, 133] width 245 height 24
paste input "[PERSON_NAME]"
type input "[PERSON_NAME]"
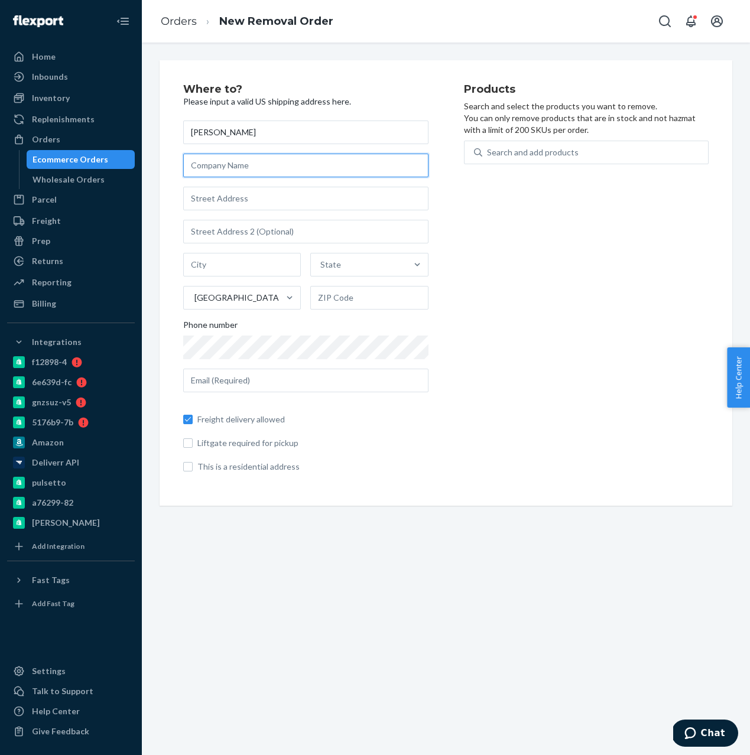
click at [236, 173] on input "text" at bounding box center [305, 166] width 245 height 24
paste input "Western Botanicals"
type input "Western Botanicals"
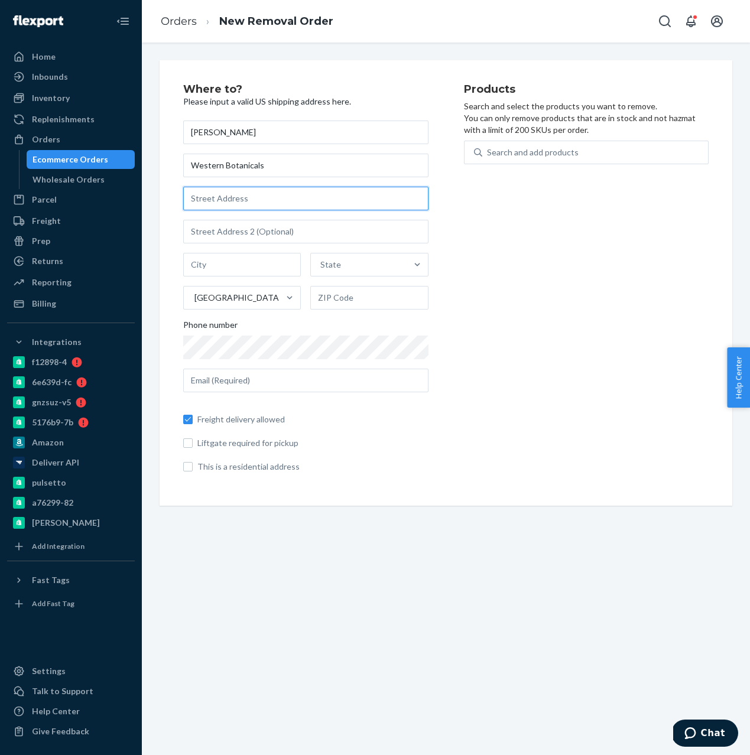
click at [218, 205] on input "text" at bounding box center [305, 199] width 245 height 24
paste input "585 W 1000N"
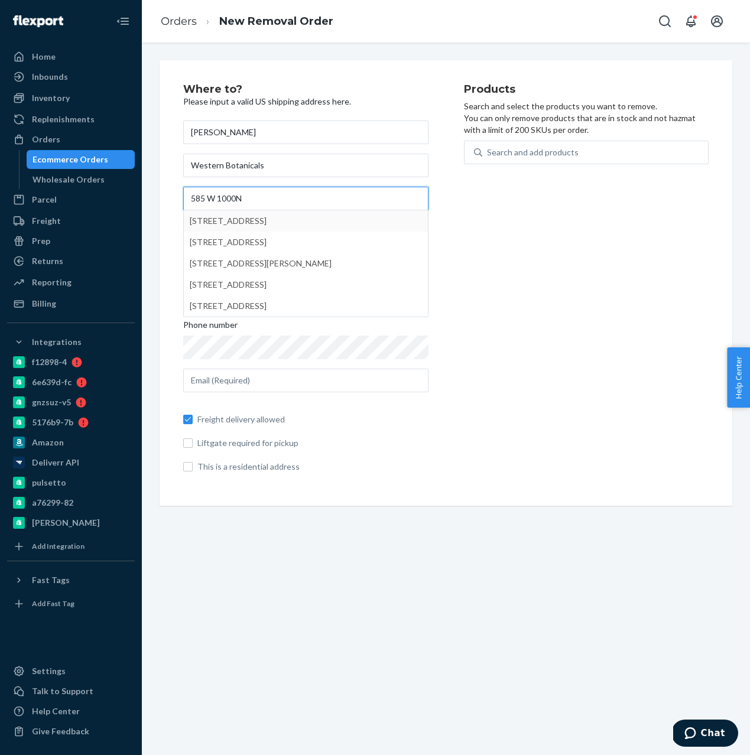
click at [0, 755] on com-1password-button at bounding box center [0, 755] width 0 height 0
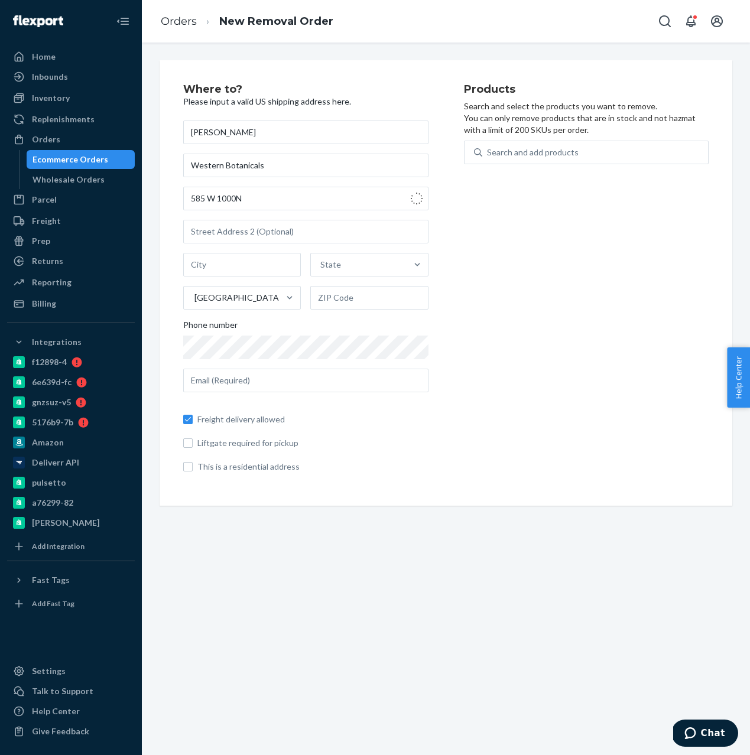
type input "585 W 1000 N"
type input "Spanish Fork"
type input "84660"
click at [529, 163] on div "Search and add products" at bounding box center [595, 152] width 226 height 21
click at [488, 158] on input "0 results available. Use Up and Down to choose options, press Enter to select t…" at bounding box center [487, 153] width 1 height 12
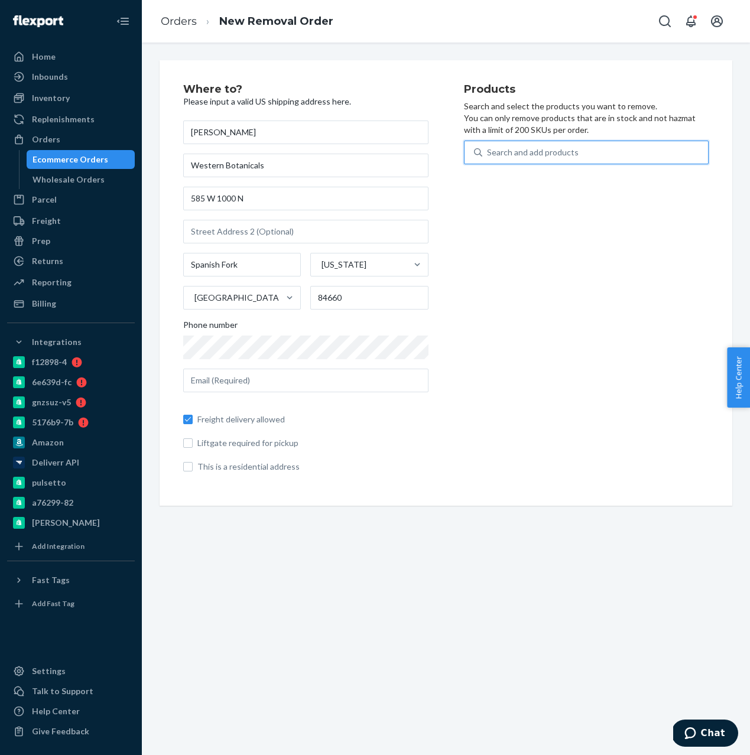
type input "l"
type input "weight"
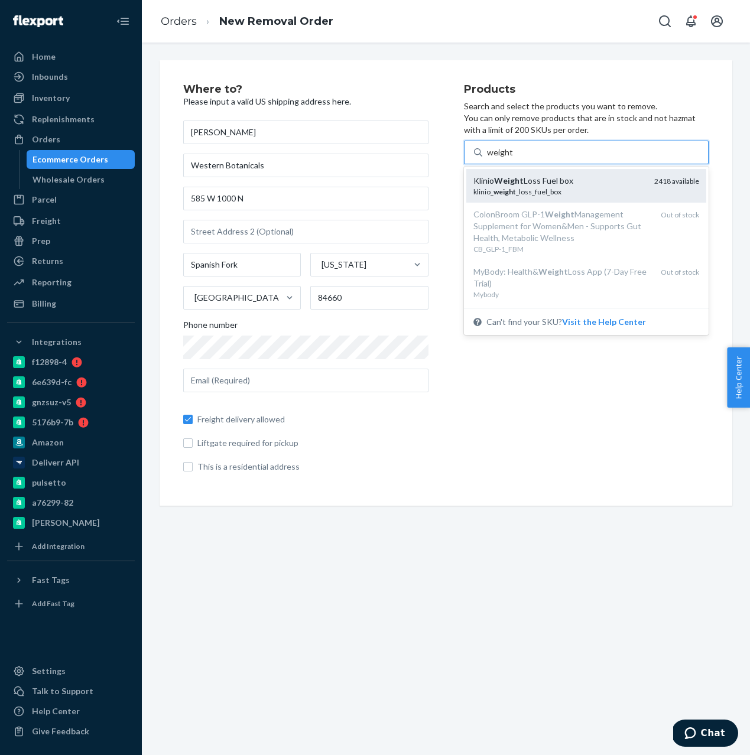
click at [544, 198] on div "Klinio Weight Loss Fuel box klinio_ weight _loss_fuel_box 2418 available" at bounding box center [586, 186] width 241 height 34
click at [513, 158] on input "weight" at bounding box center [500, 153] width 26 height 12
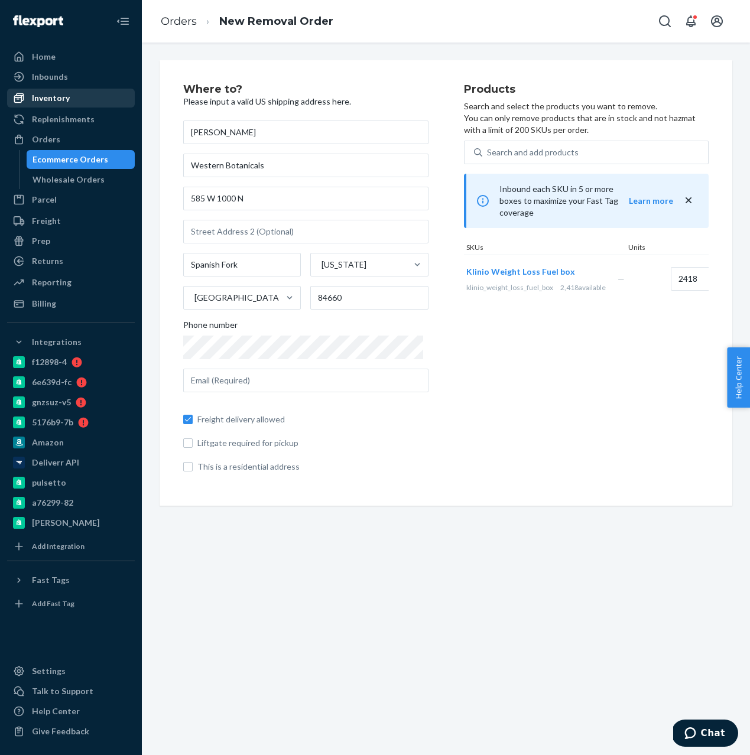
click at [59, 89] on link "Inventory" at bounding box center [71, 98] width 128 height 19
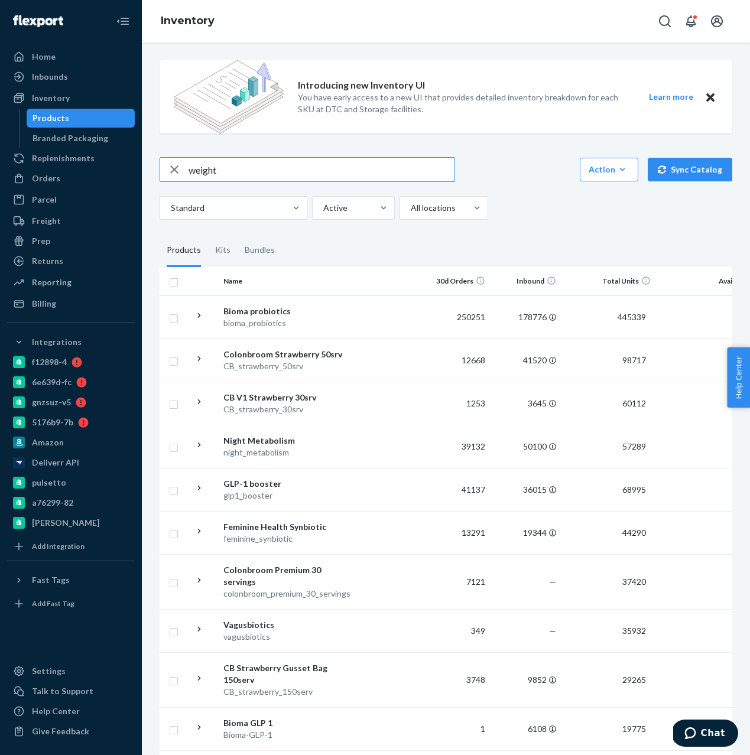
type input "weight"
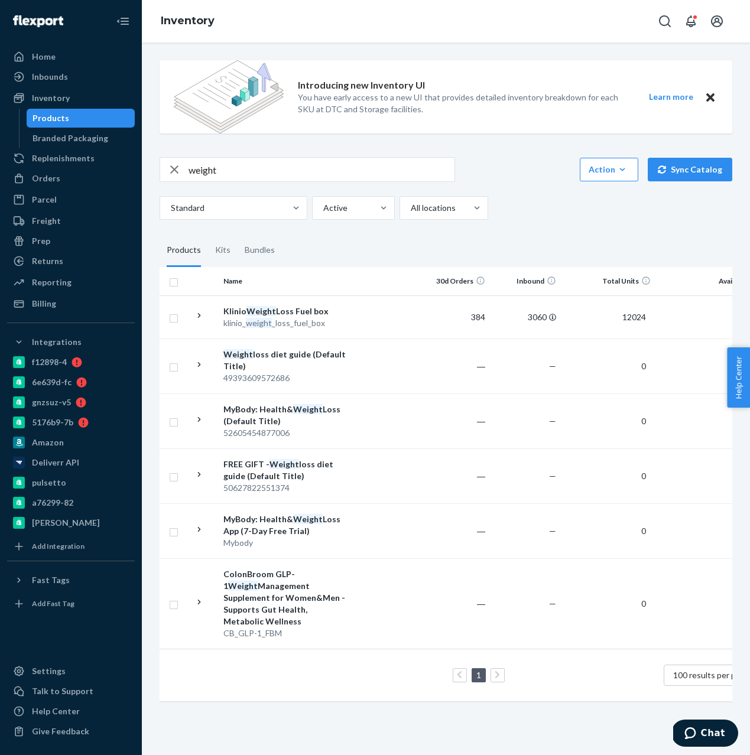
click at [325, 293] on th "Name" at bounding box center [285, 281] width 133 height 28
click at [309, 311] on div "Klinio Weight Loss Fuel box" at bounding box center [285, 312] width 124 height 12
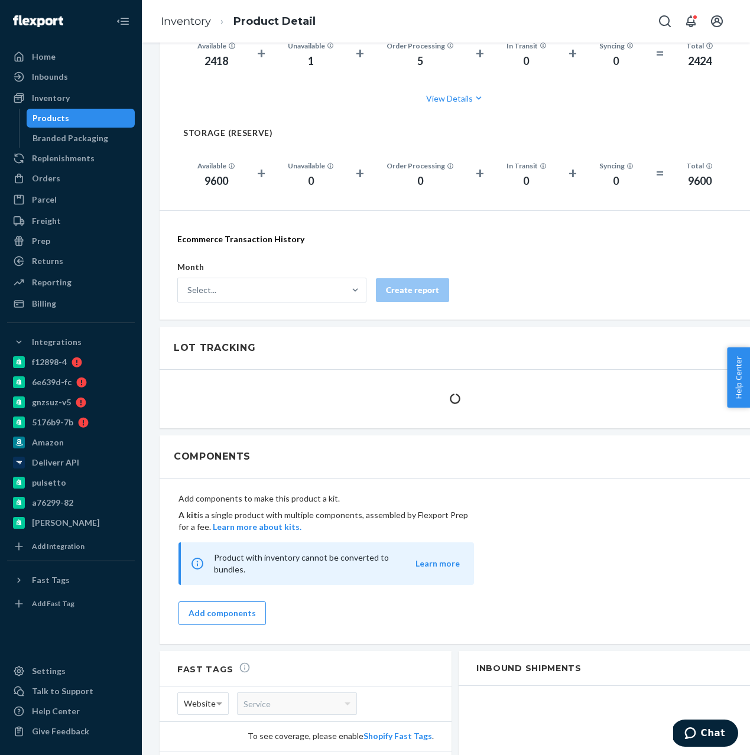
scroll to position [1192, 0]
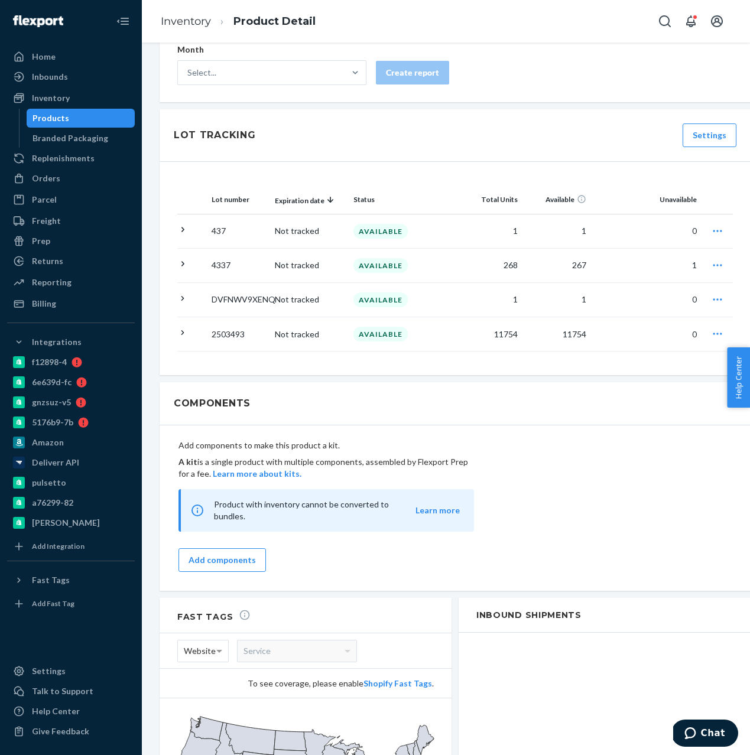
click at [192, 269] on td at bounding box center [192, 265] width 30 height 34
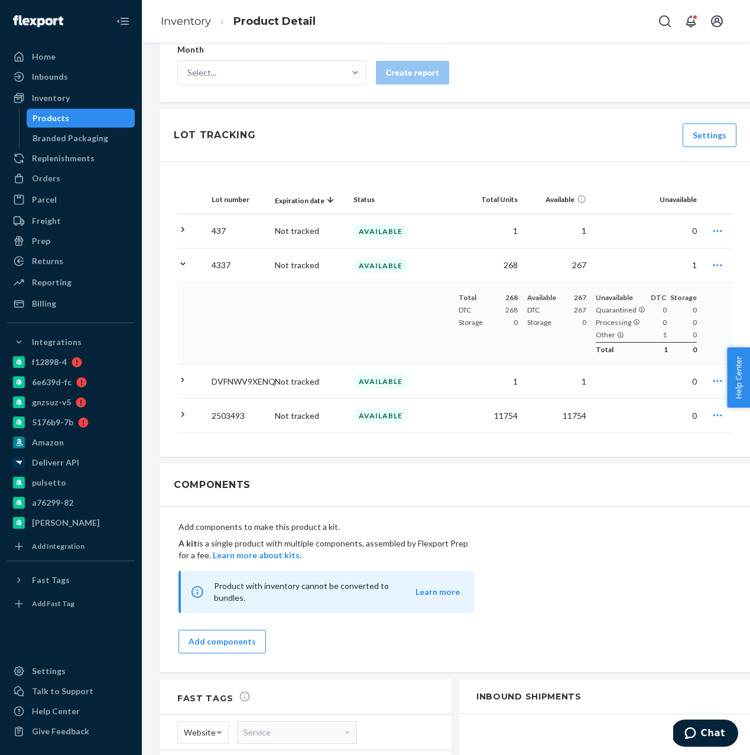
click at [715, 263] on icon "button" at bounding box center [718, 265] width 12 height 12
click at [655, 341] on span "Request removal" at bounding box center [653, 339] width 73 height 8
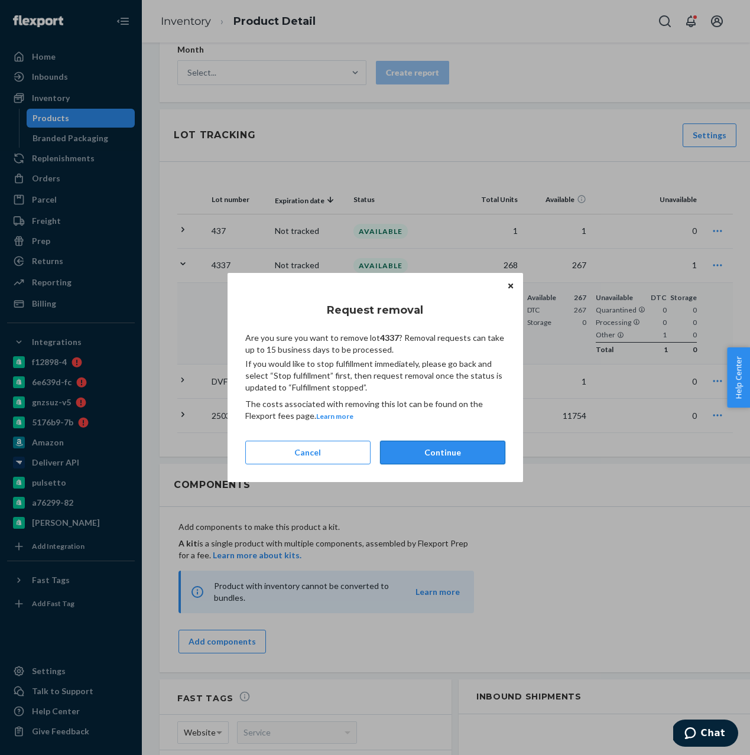
click at [426, 452] on button "Continue" at bounding box center [442, 453] width 125 height 24
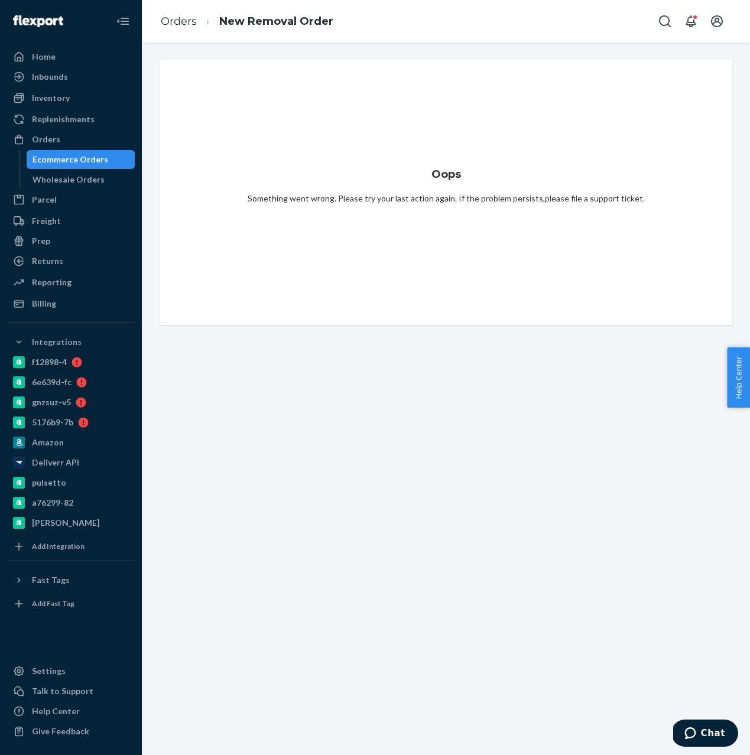
click at [48, 151] on div "Ecommerce Orders" at bounding box center [81, 159] width 106 height 17
click at [53, 72] on div "Inbounds" at bounding box center [50, 77] width 36 height 12
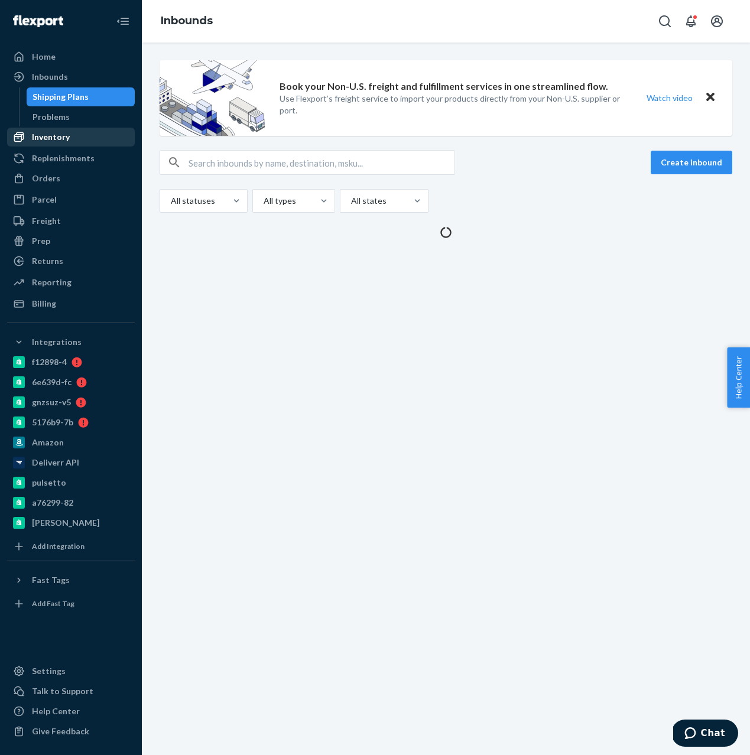
click at [64, 140] on div "Inventory" at bounding box center [51, 137] width 38 height 12
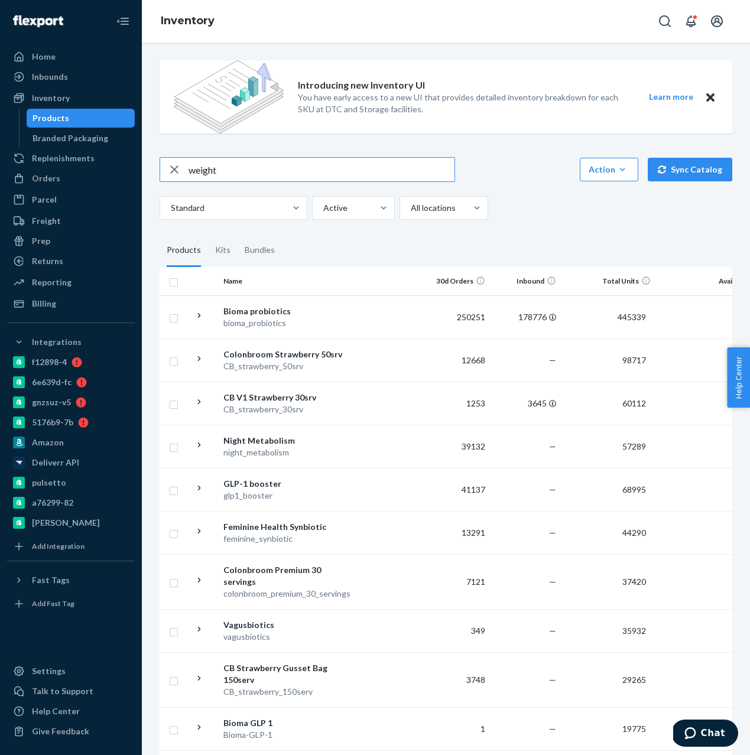
type input "weight"
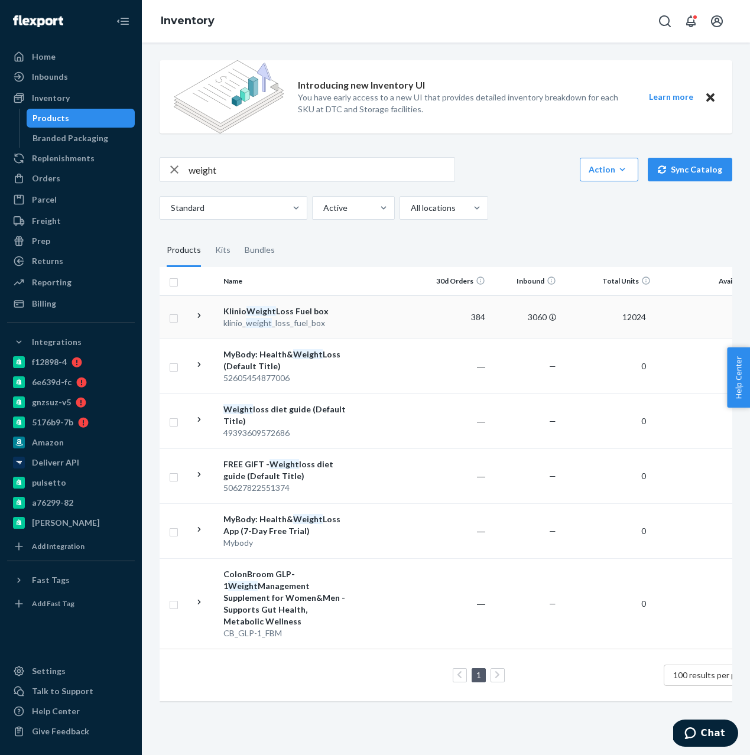
click at [203, 323] on div at bounding box center [199, 317] width 11 height 14
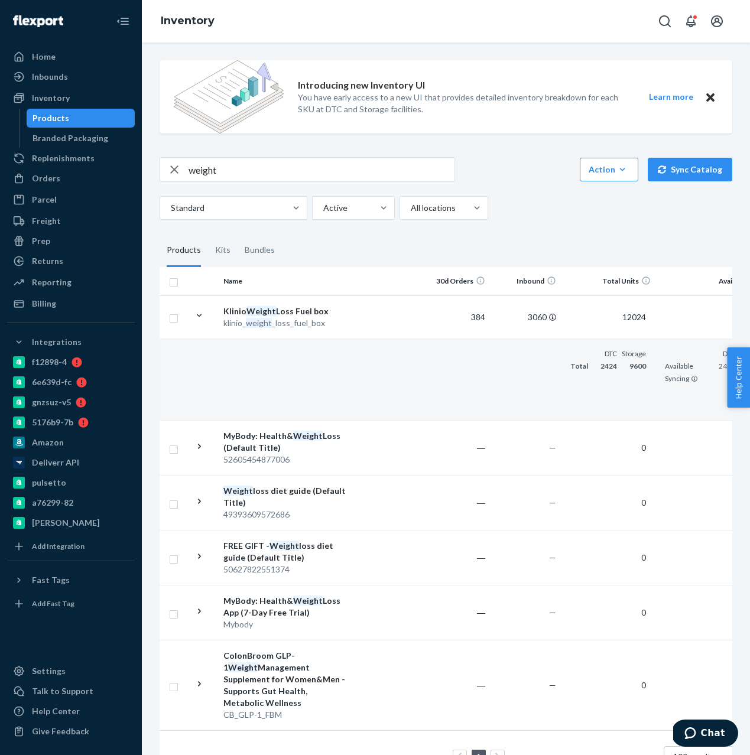
click at [465, 352] on td at bounding box center [454, 380] width 71 height 82
click at [437, 322] on td "384" at bounding box center [454, 317] width 71 height 43
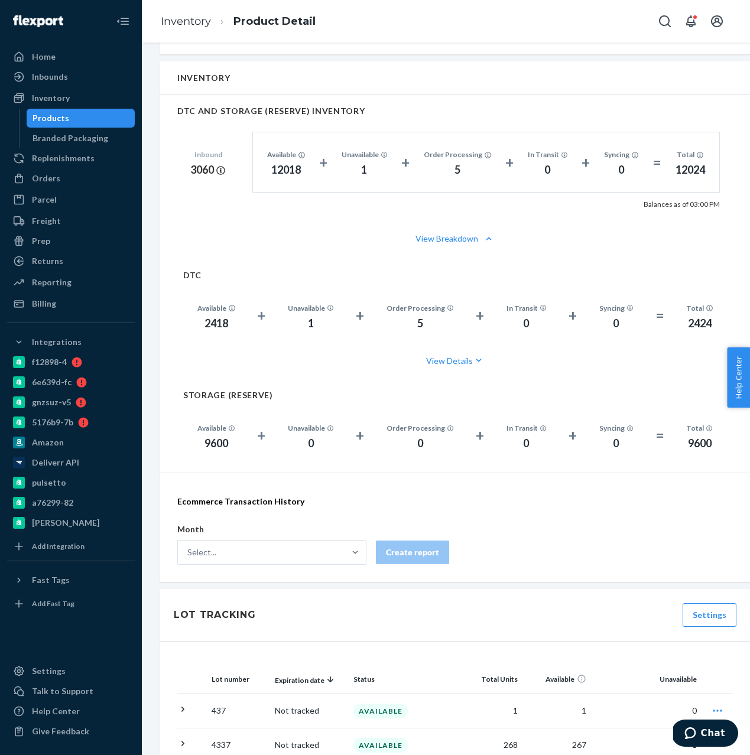
scroll to position [991, 0]
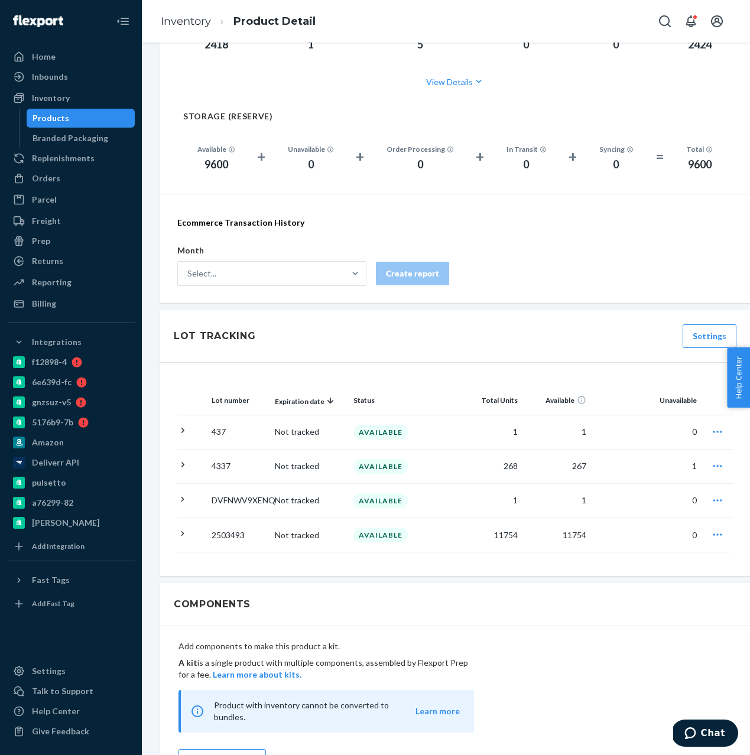
click at [720, 465] on icon "button" at bounding box center [718, 466] width 12 height 12
click at [655, 536] on span "Request removal" at bounding box center [653, 540] width 73 height 8
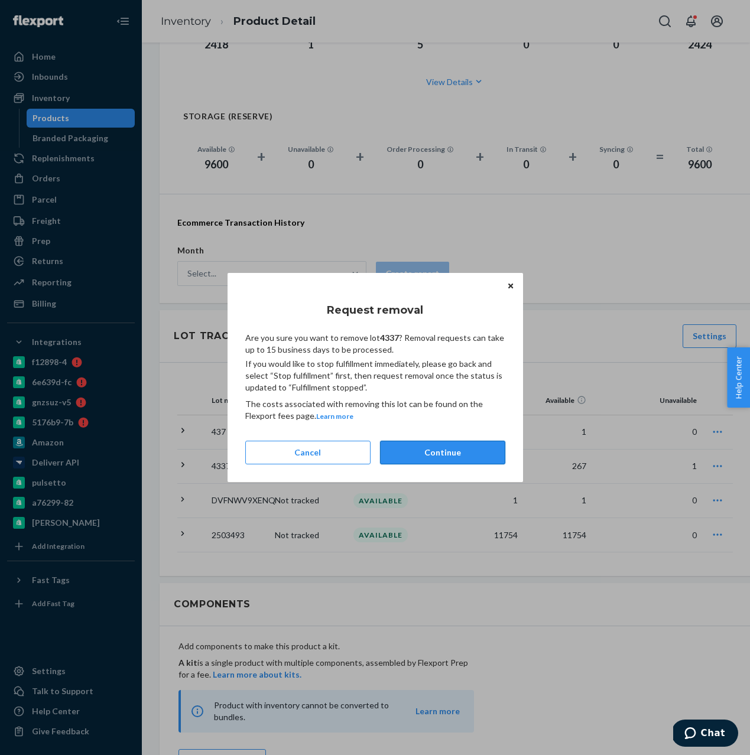
click at [420, 453] on button "Continue" at bounding box center [442, 453] width 125 height 24
